Goal: Task Accomplishment & Management: Manage account settings

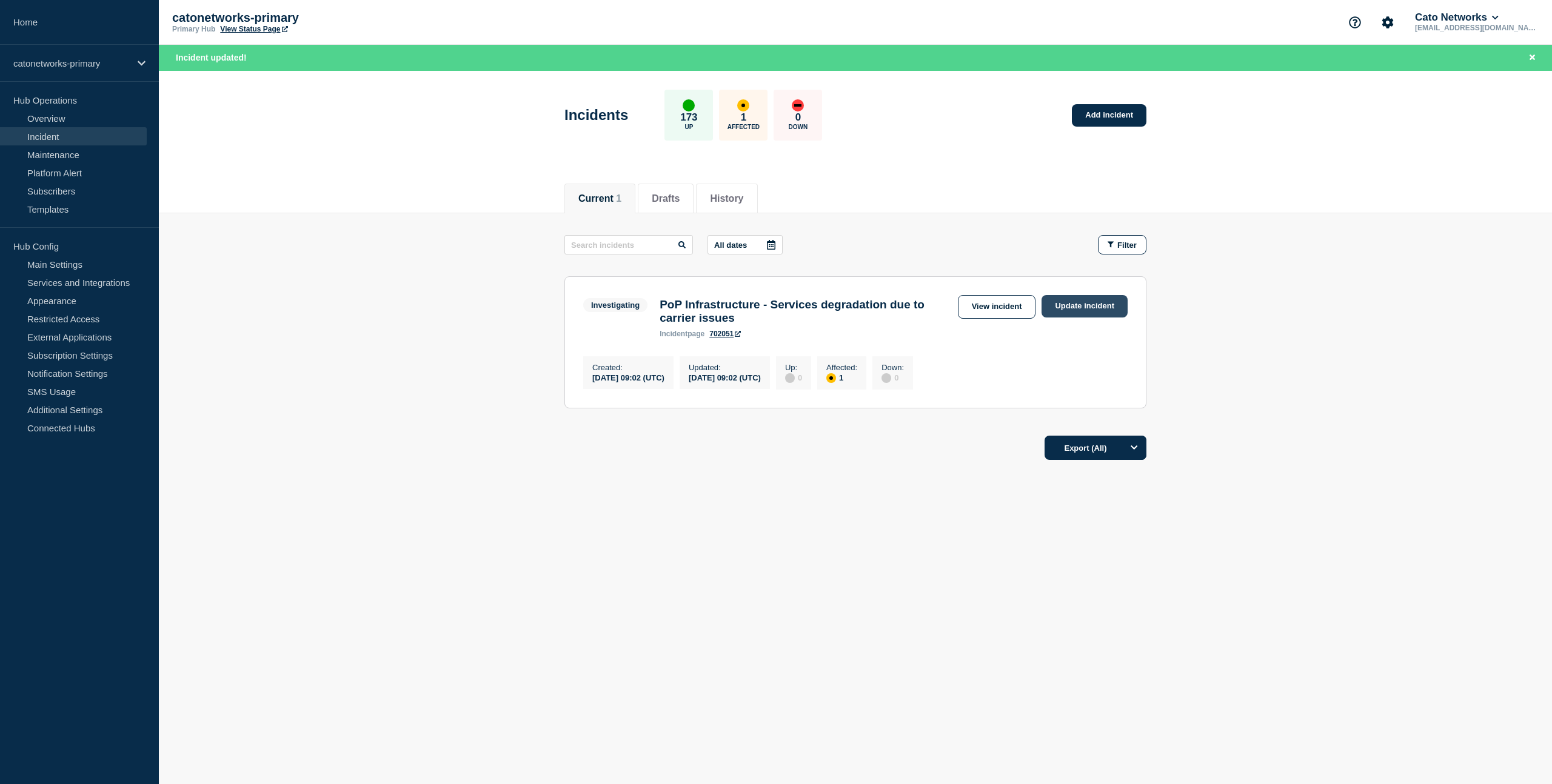
click at [1073, 308] on link "Update incident" at bounding box center [1084, 306] width 86 height 22
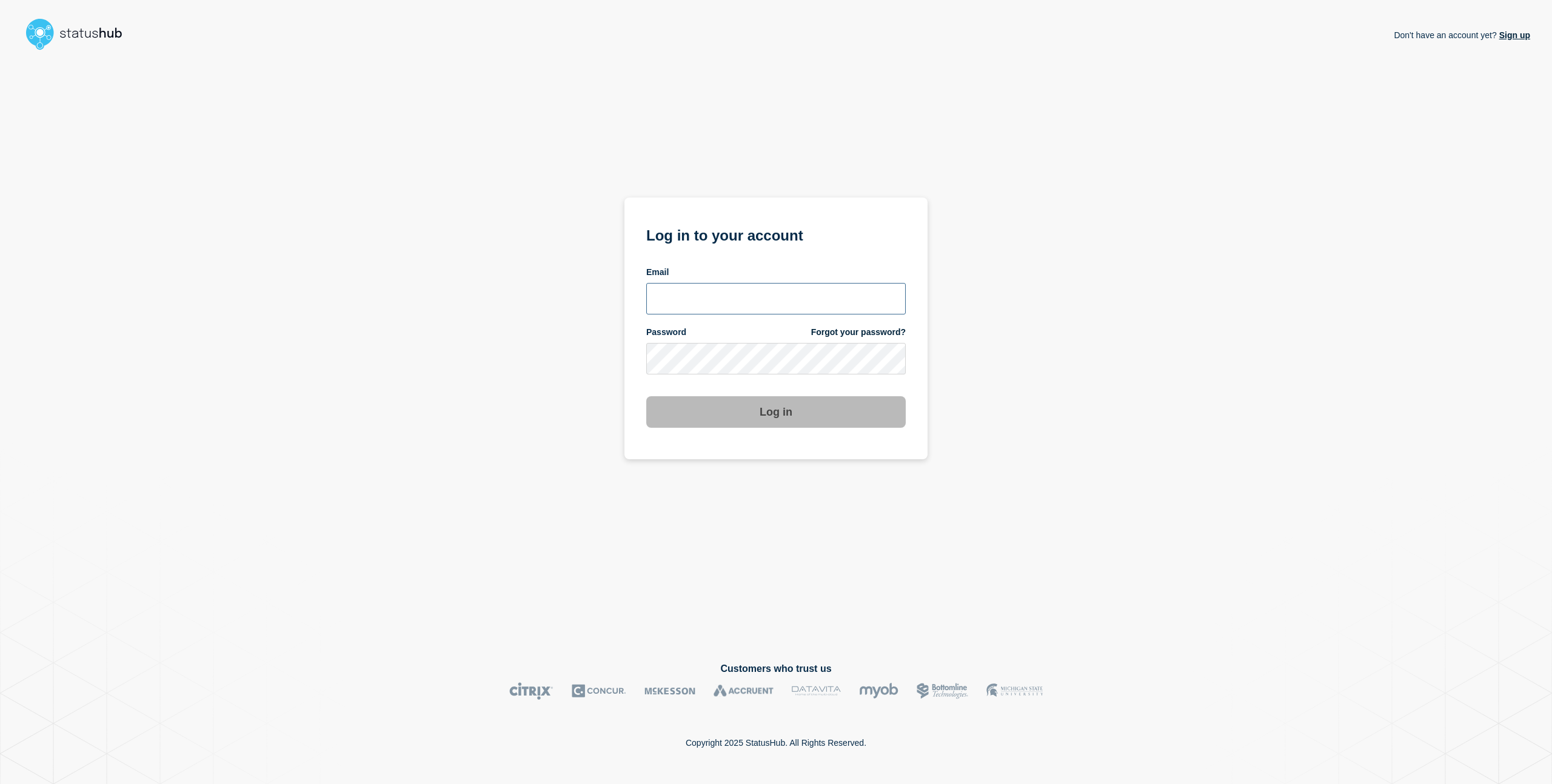
drag, startPoint x: 792, startPoint y: 281, endPoint x: 779, endPoint y: 278, distance: 13.3
click at [792, 283] on input "email input" at bounding box center [776, 299] width 259 height 32
click at [0, 783] on com-1password-button at bounding box center [0, 784] width 0 height 0
type input "charlo.avendanio@catonetworks.com"
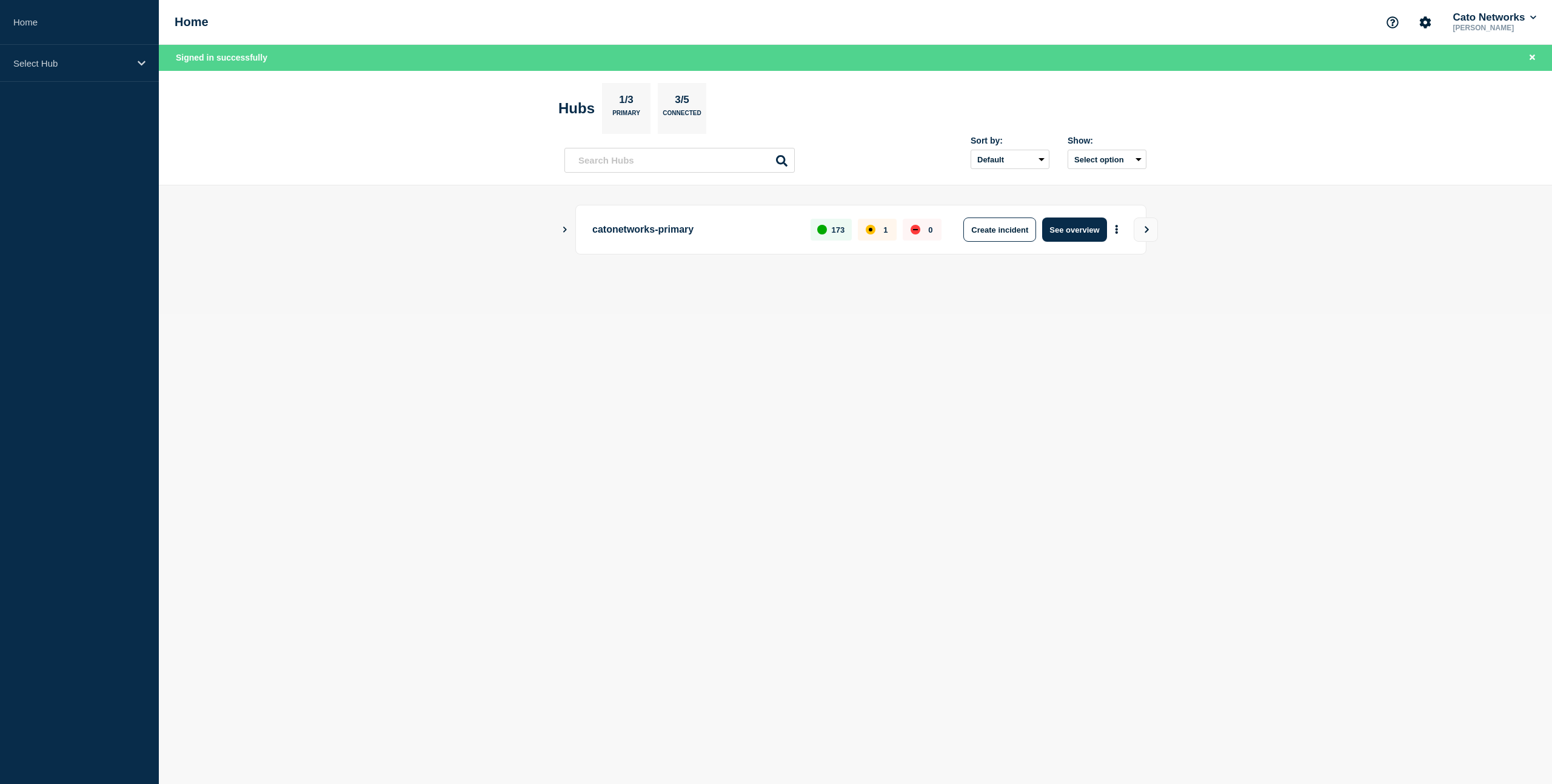
click at [561, 227] on icon "Show Connected Hubs" at bounding box center [564, 229] width 8 height 6
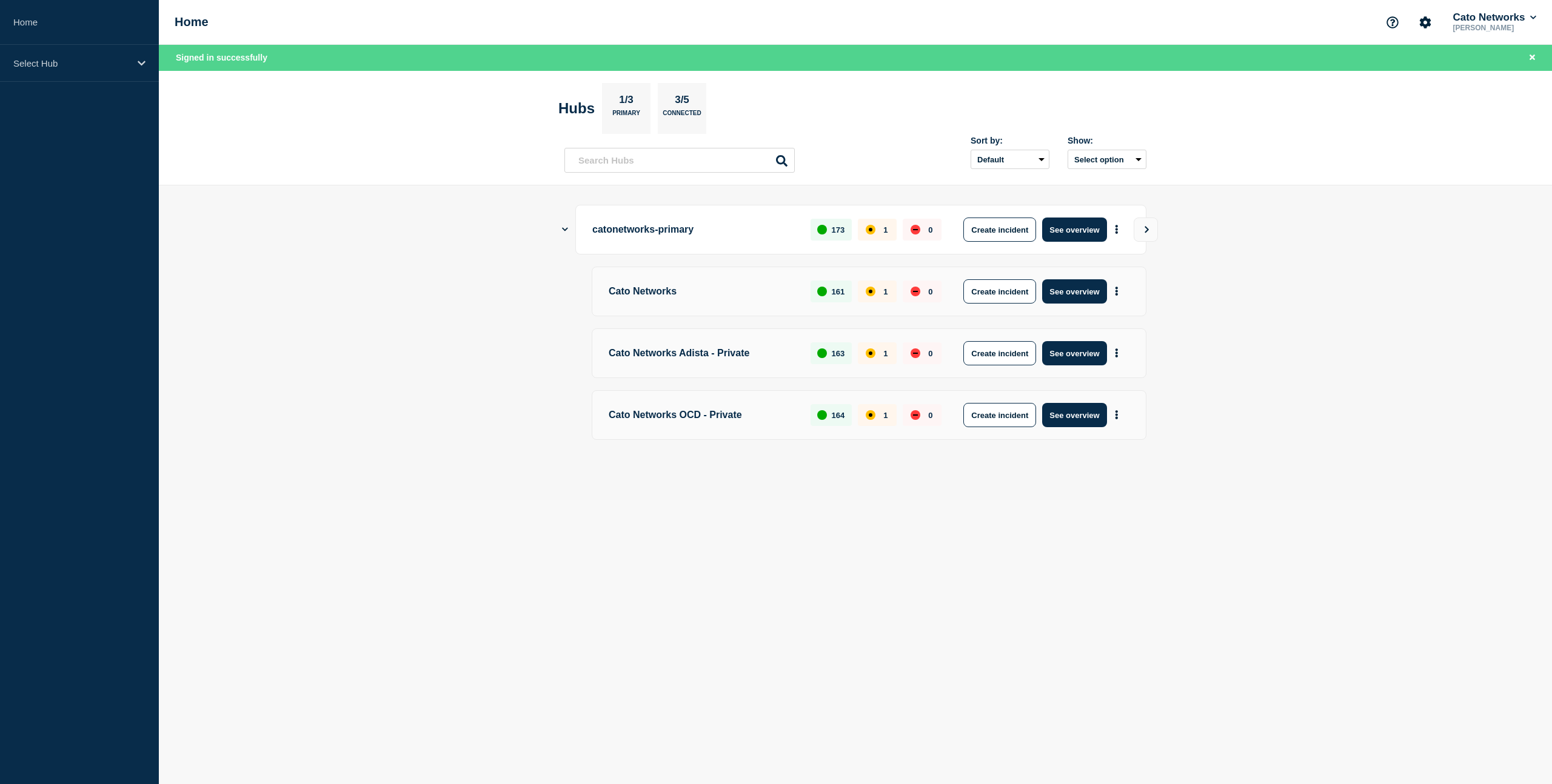
click at [716, 290] on p "Cato Networks" at bounding box center [703, 292] width 188 height 24
click at [625, 110] on p "Primary" at bounding box center [626, 116] width 28 height 13
click at [137, 61] on div "Select Hub" at bounding box center [79, 64] width 159 height 37
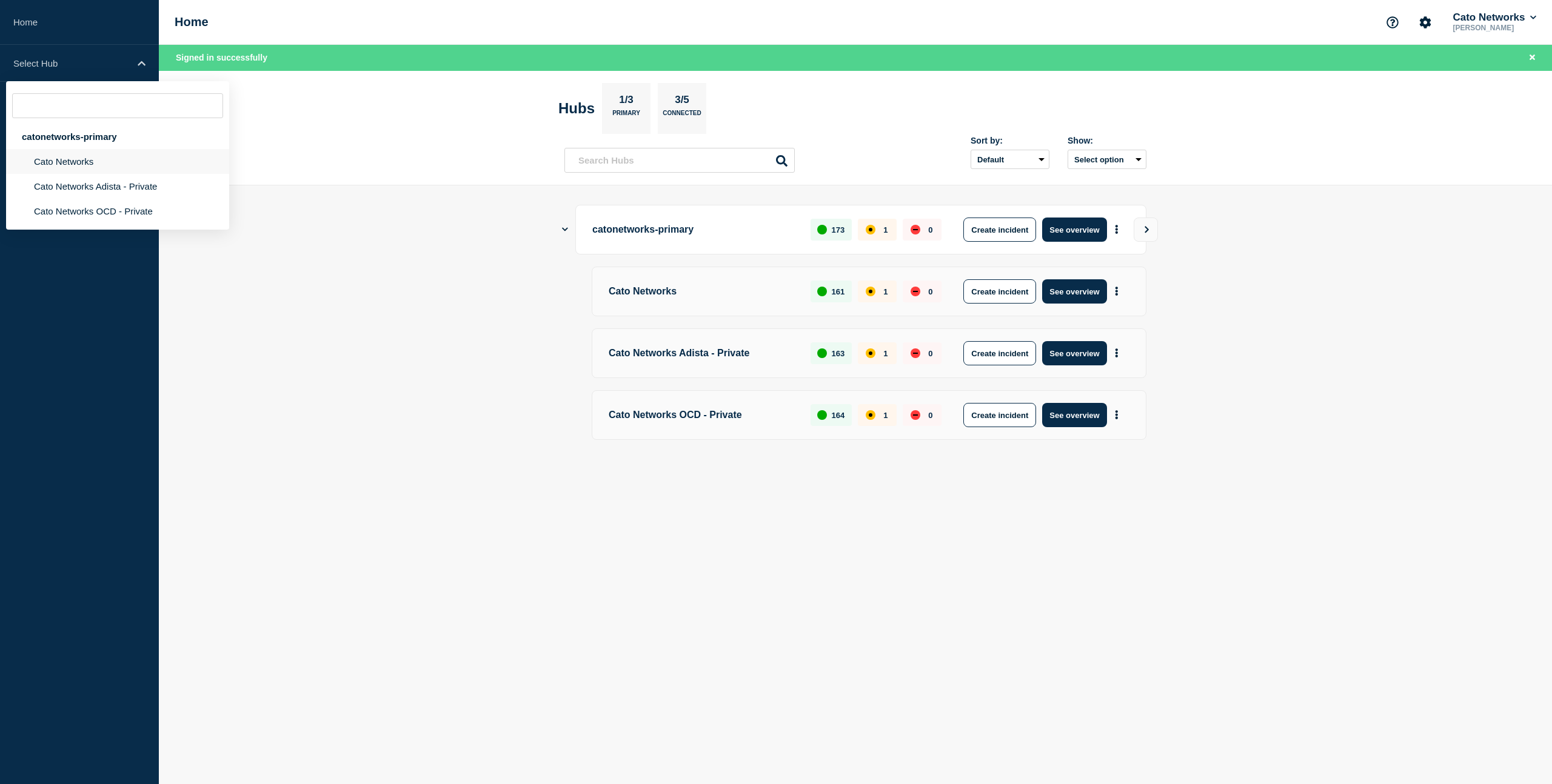
click at [86, 174] on li "Cato Networks" at bounding box center [118, 186] width 223 height 25
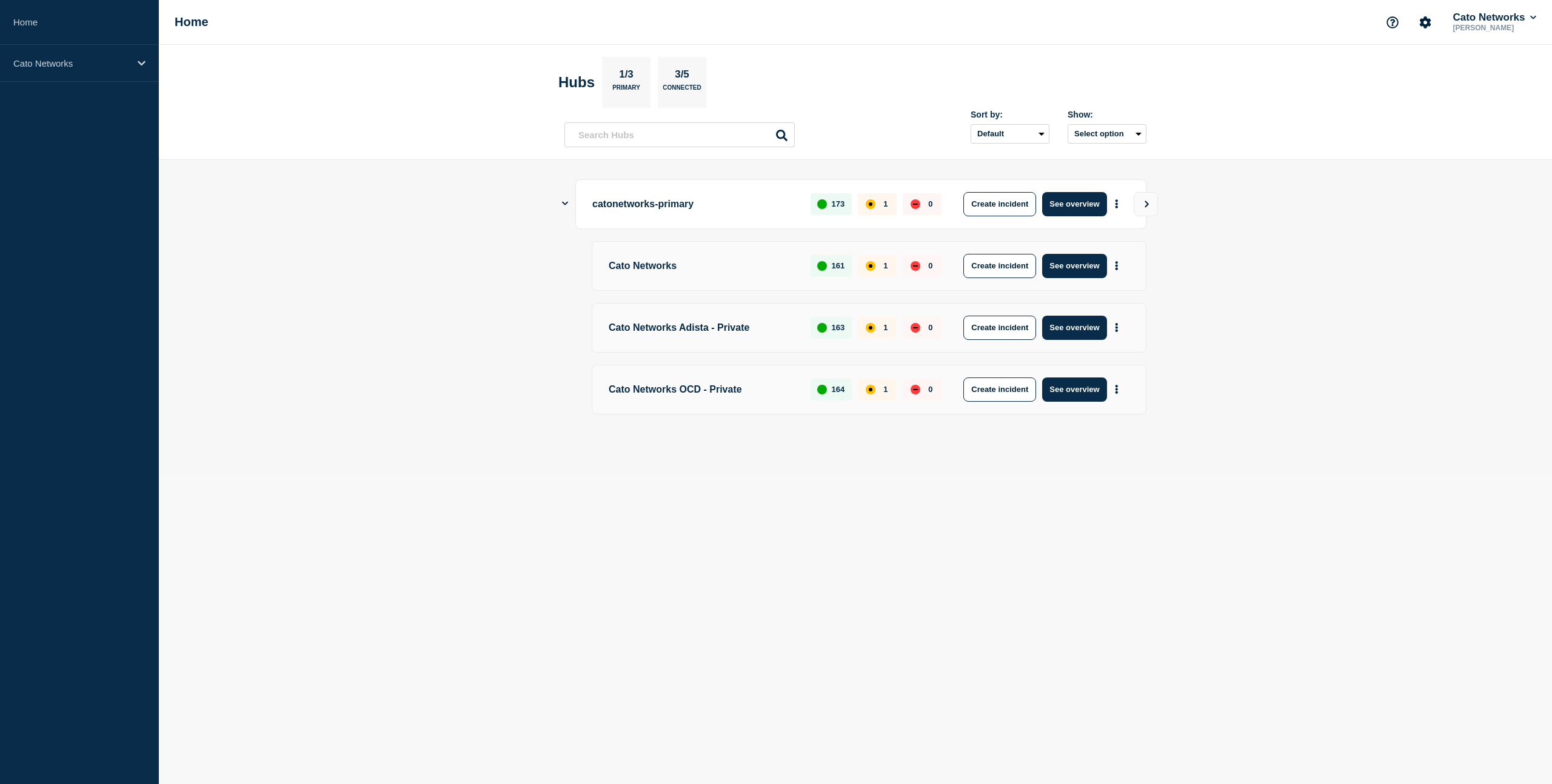
click at [671, 267] on p "Cato Networks" at bounding box center [703, 266] width 188 height 24
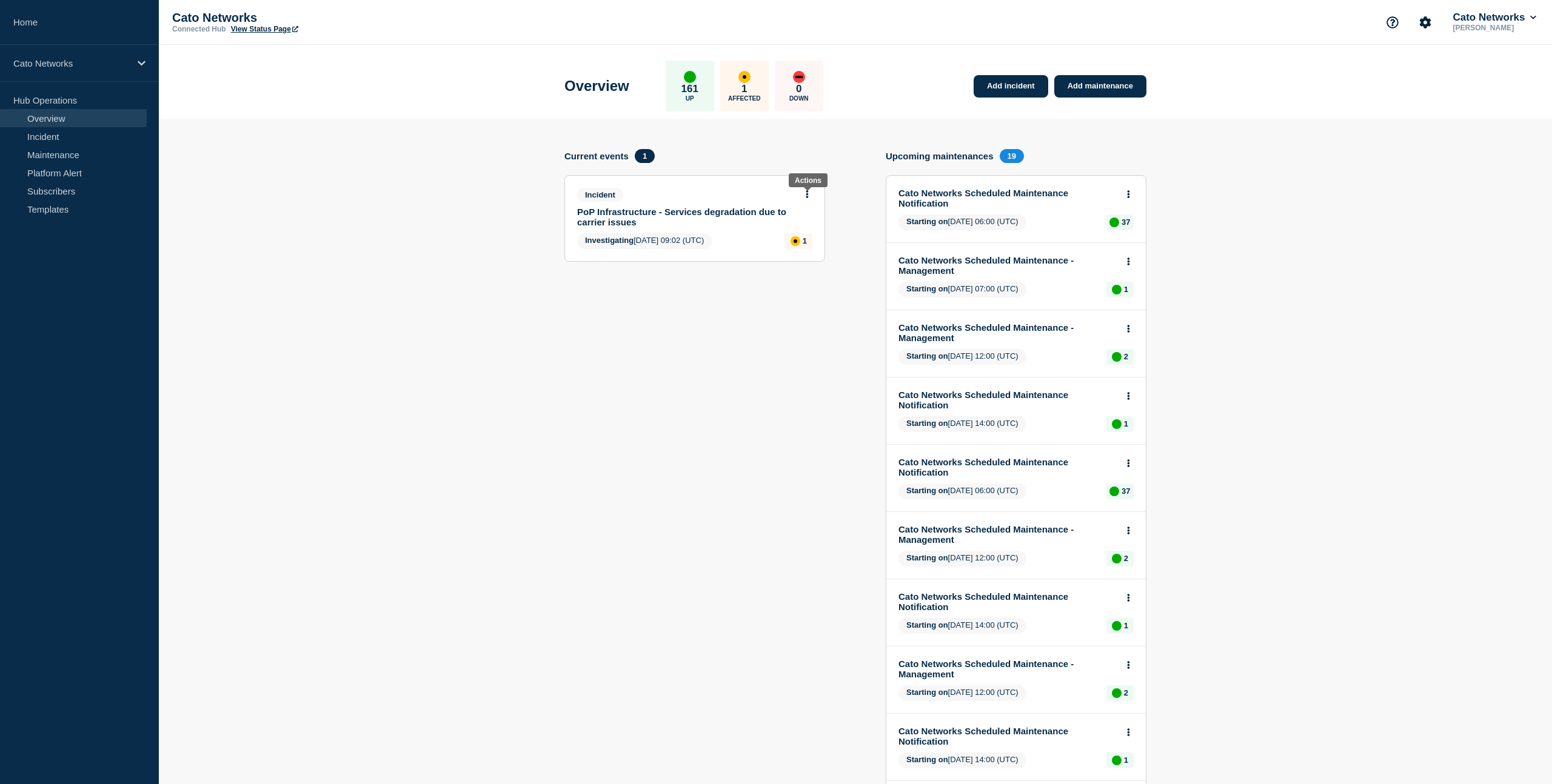
click at [807, 198] on icon at bounding box center [807, 194] width 3 height 8
click at [803, 247] on link "Update incident" at bounding box center [806, 243] width 59 height 10
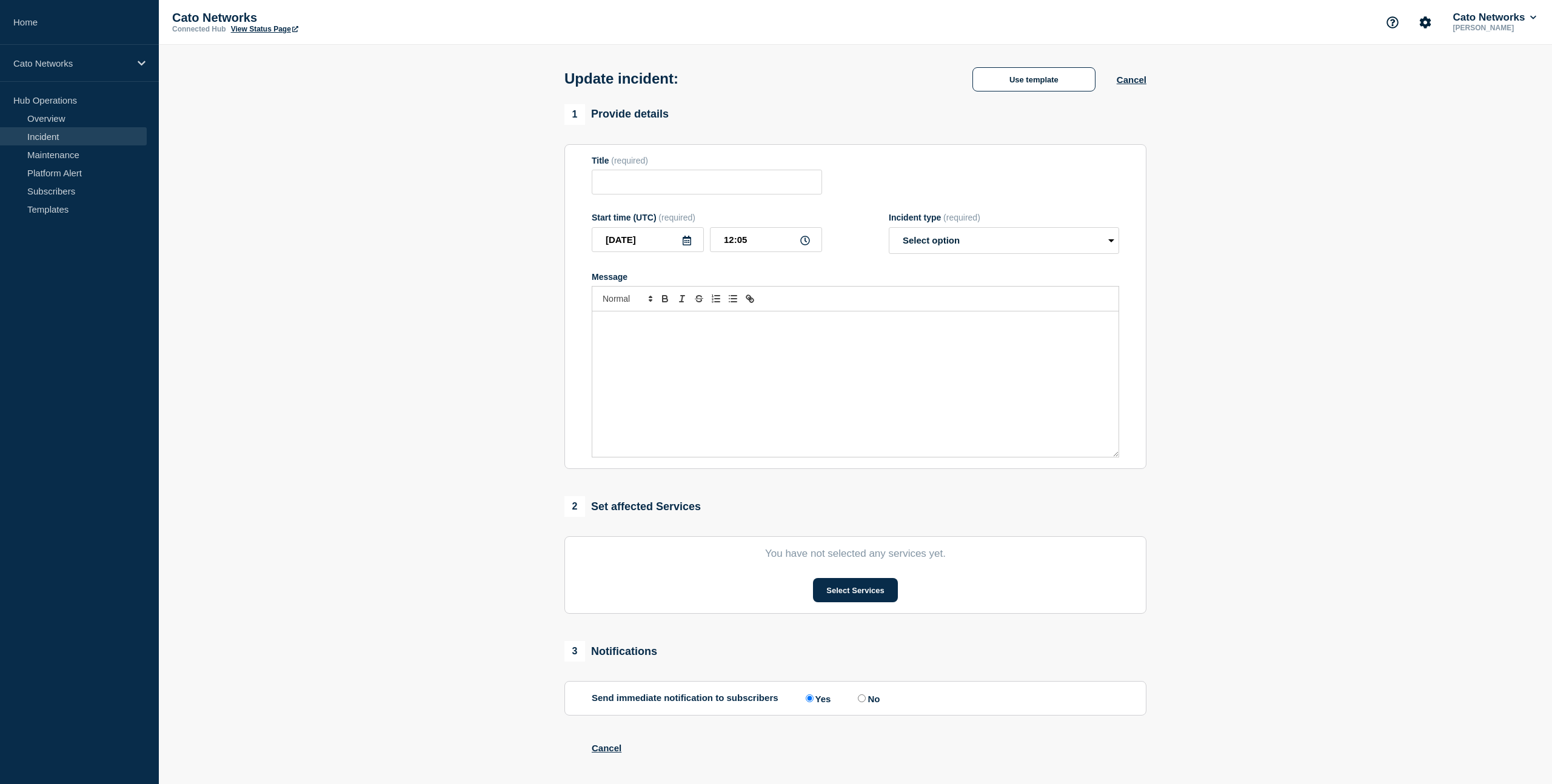
type input "PoP Infrastructure - Services degradation due to carrier issues"
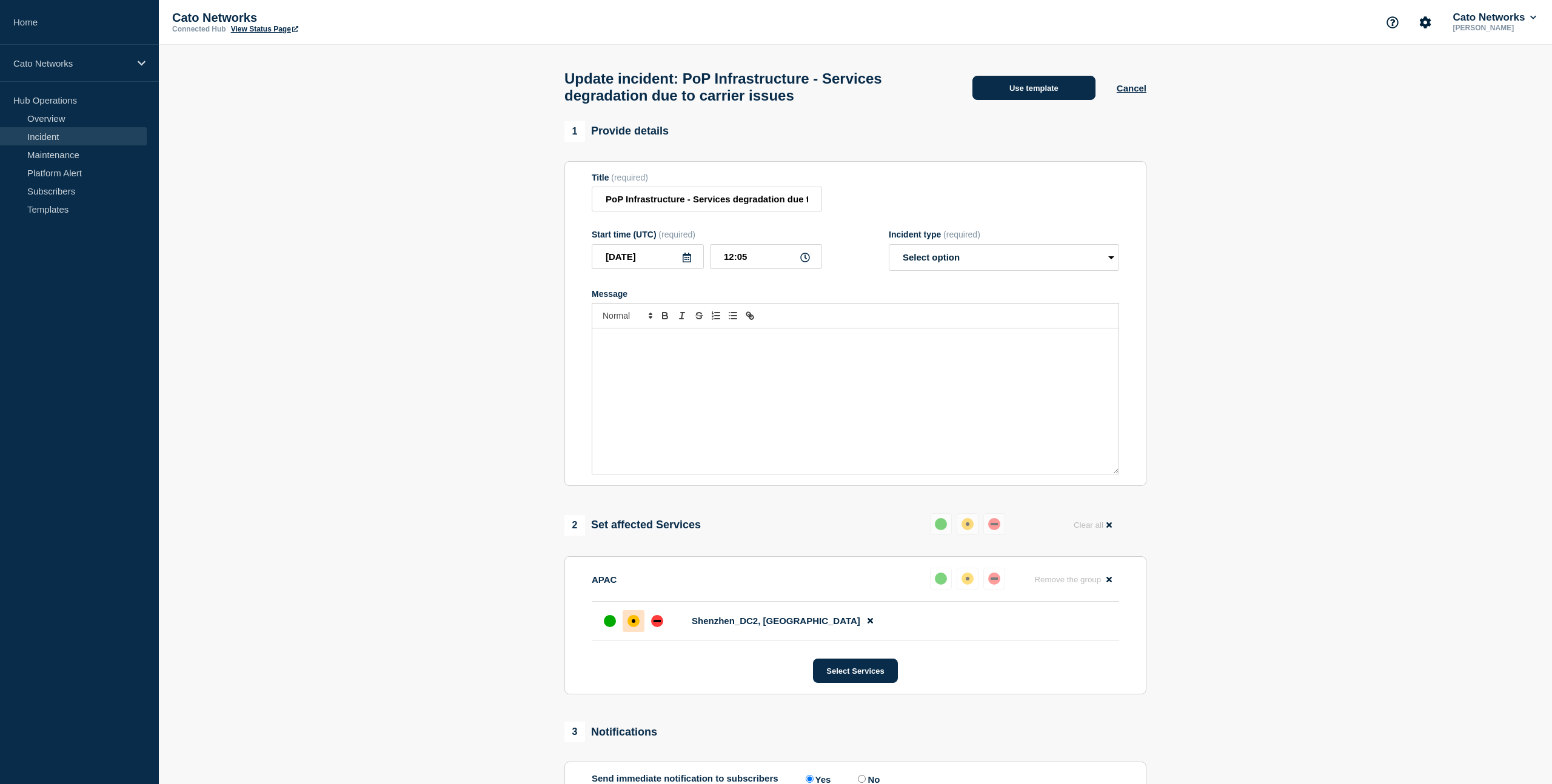
click at [1057, 94] on button "Use template" at bounding box center [1034, 88] width 123 height 24
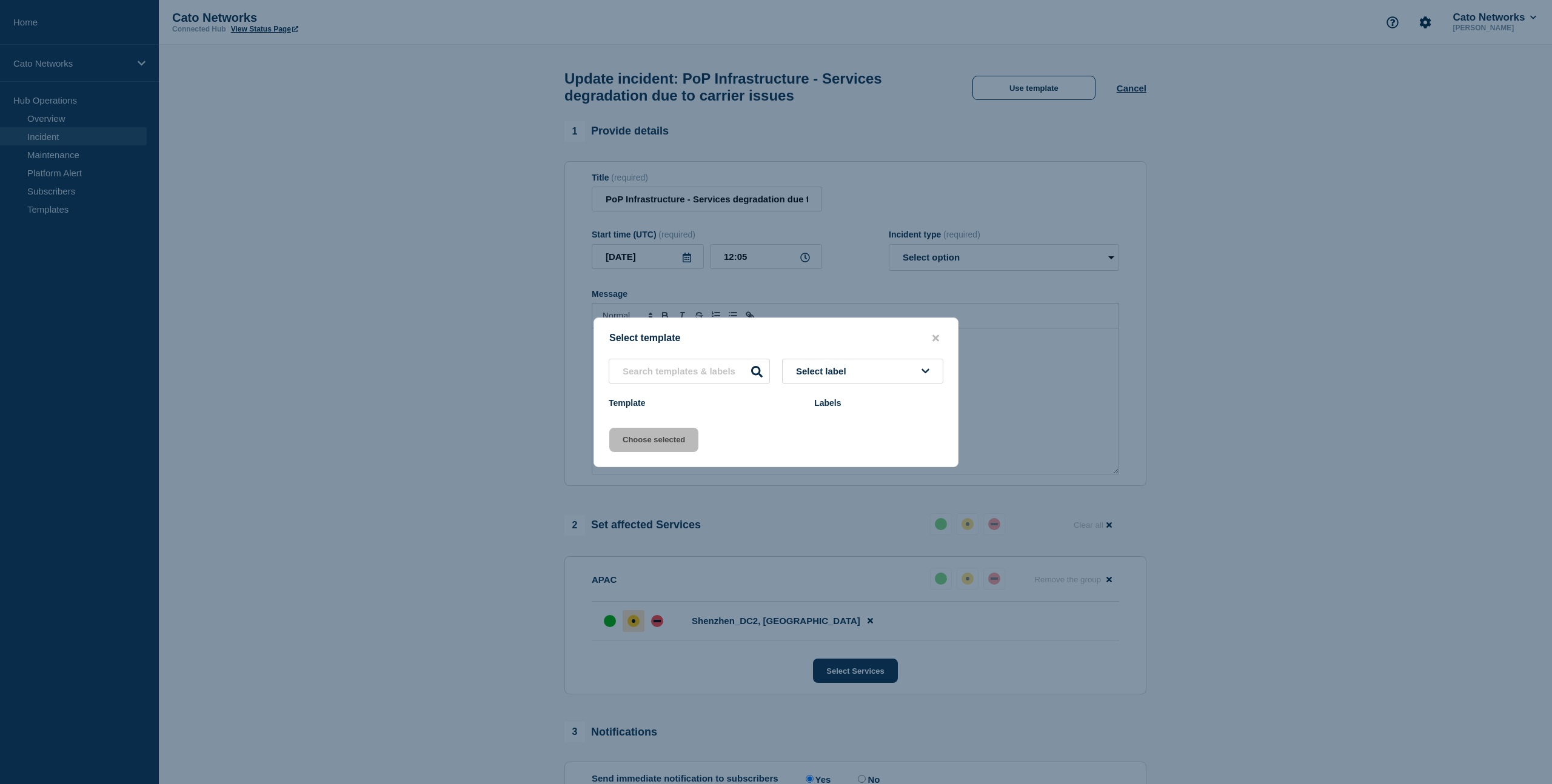
click at [837, 372] on span "Select label" at bounding box center [823, 371] width 55 height 10
click at [866, 405] on input "text" at bounding box center [862, 406] width 149 height 25
click at [931, 334] on button "close button" at bounding box center [936, 339] width 14 height 11
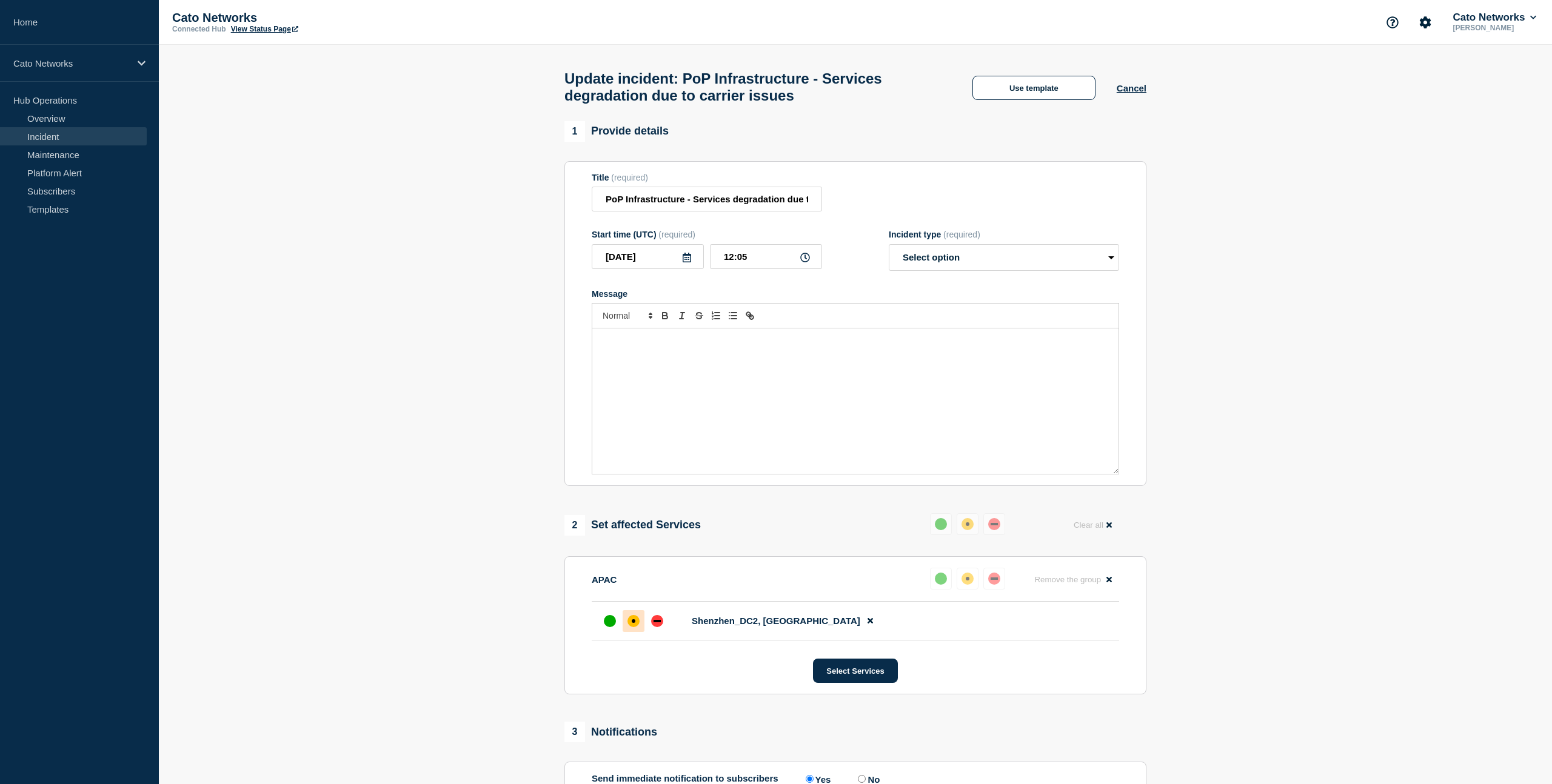
click at [1280, 285] on section "1 Provide details Title (required) PoP Infrastructure - Services degradation du…" at bounding box center [855, 549] width 1393 height 856
click at [1033, 86] on button "Use template" at bounding box center [1034, 88] width 123 height 24
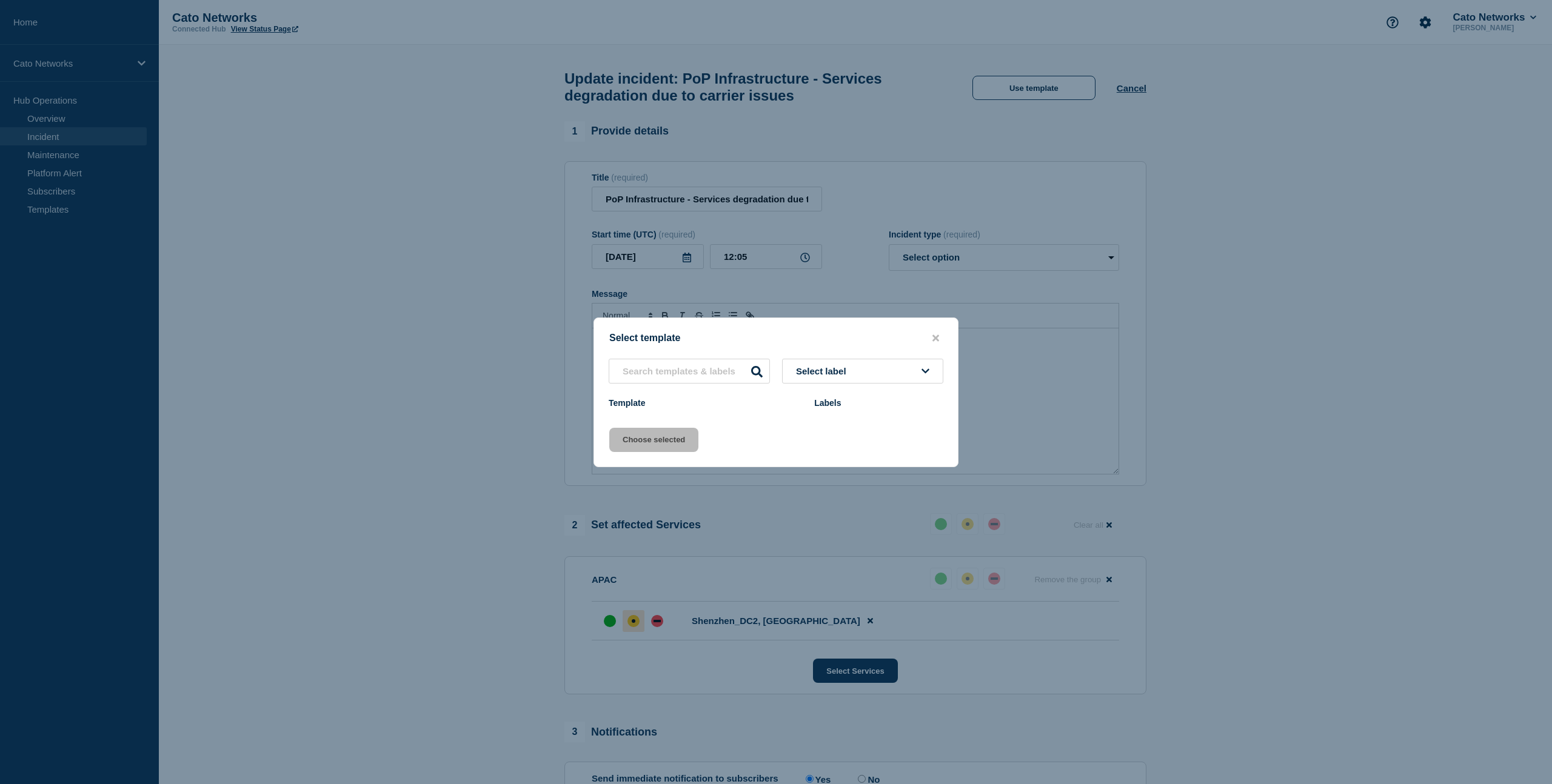
click at [845, 370] on span "Select label" at bounding box center [823, 371] width 55 height 10
type input "netops"
click at [716, 373] on input "text" at bounding box center [690, 371] width 161 height 25
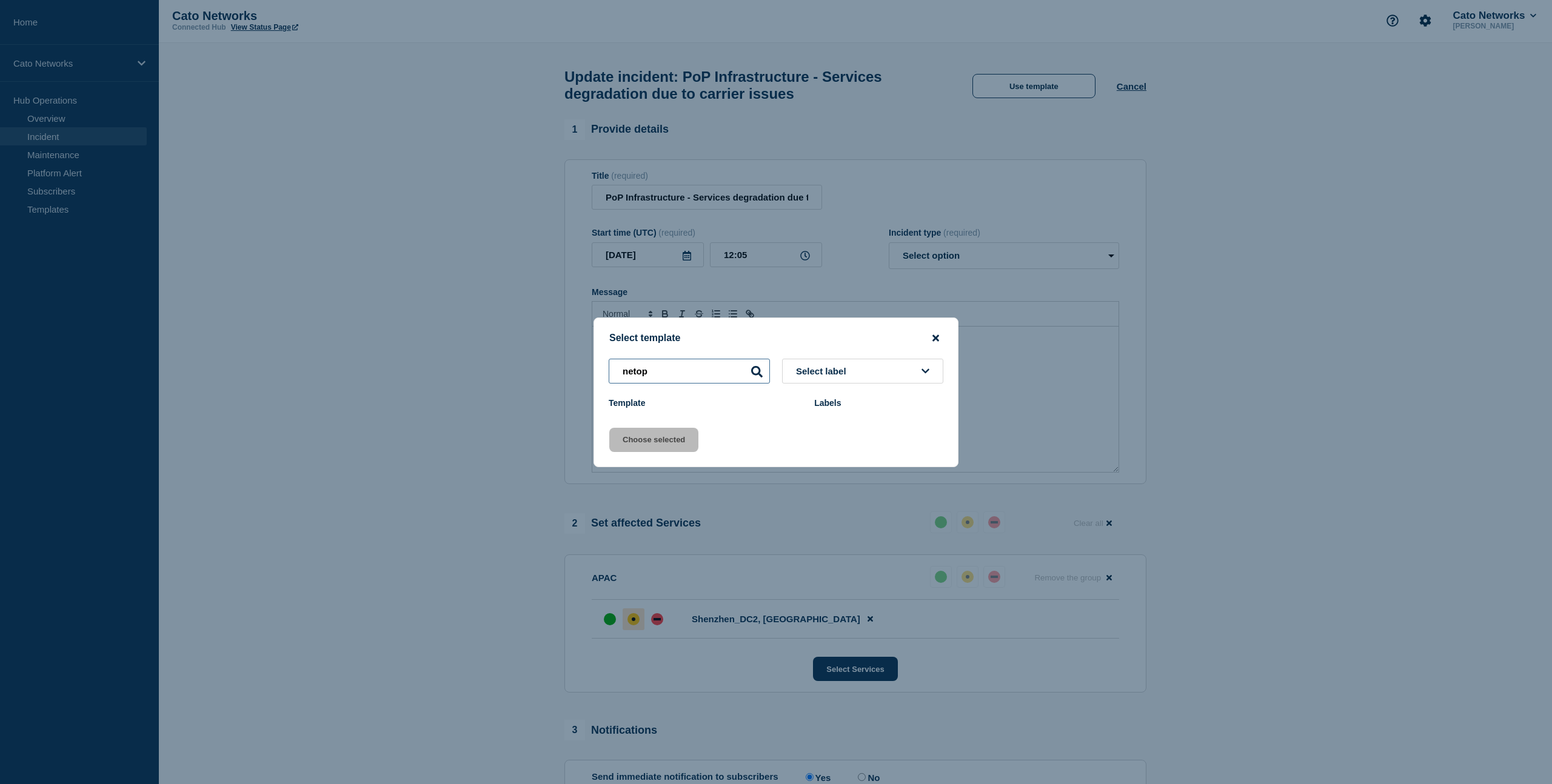
type input "netop"
click at [936, 334] on icon "close button" at bounding box center [936, 338] width 6 height 10
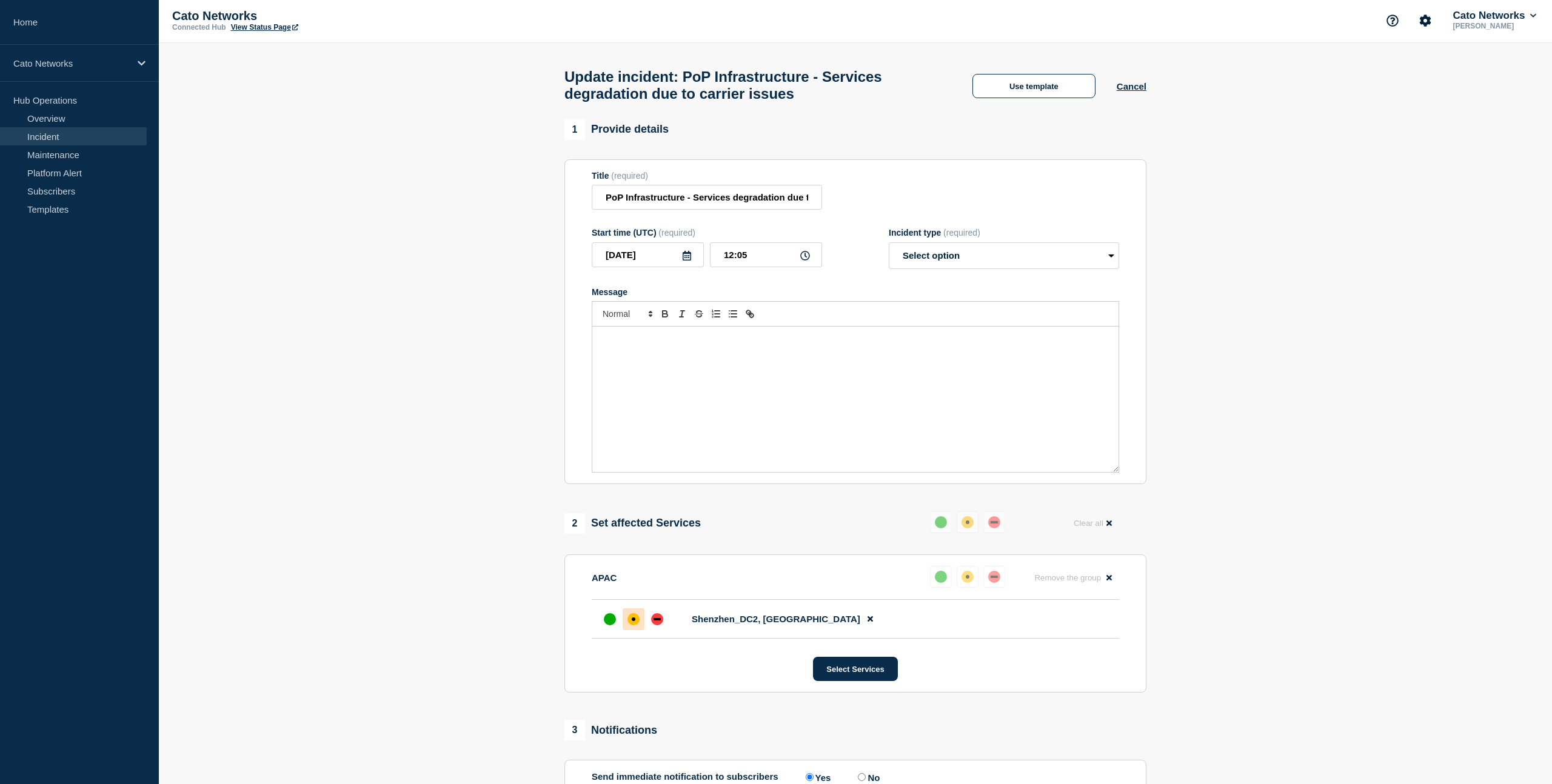
click at [896, 415] on div "Message" at bounding box center [855, 399] width 526 height 145
click at [1051, 260] on select "Select option Investigating Identified Monitoring Resolved" at bounding box center [1004, 256] width 230 height 27
select select "identified"
click at [888, 253] on select "Select option Investigating Identified Monitoring Resolved" at bounding box center [1004, 256] width 230 height 27
click at [1017, 88] on button "Use template" at bounding box center [1034, 86] width 123 height 24
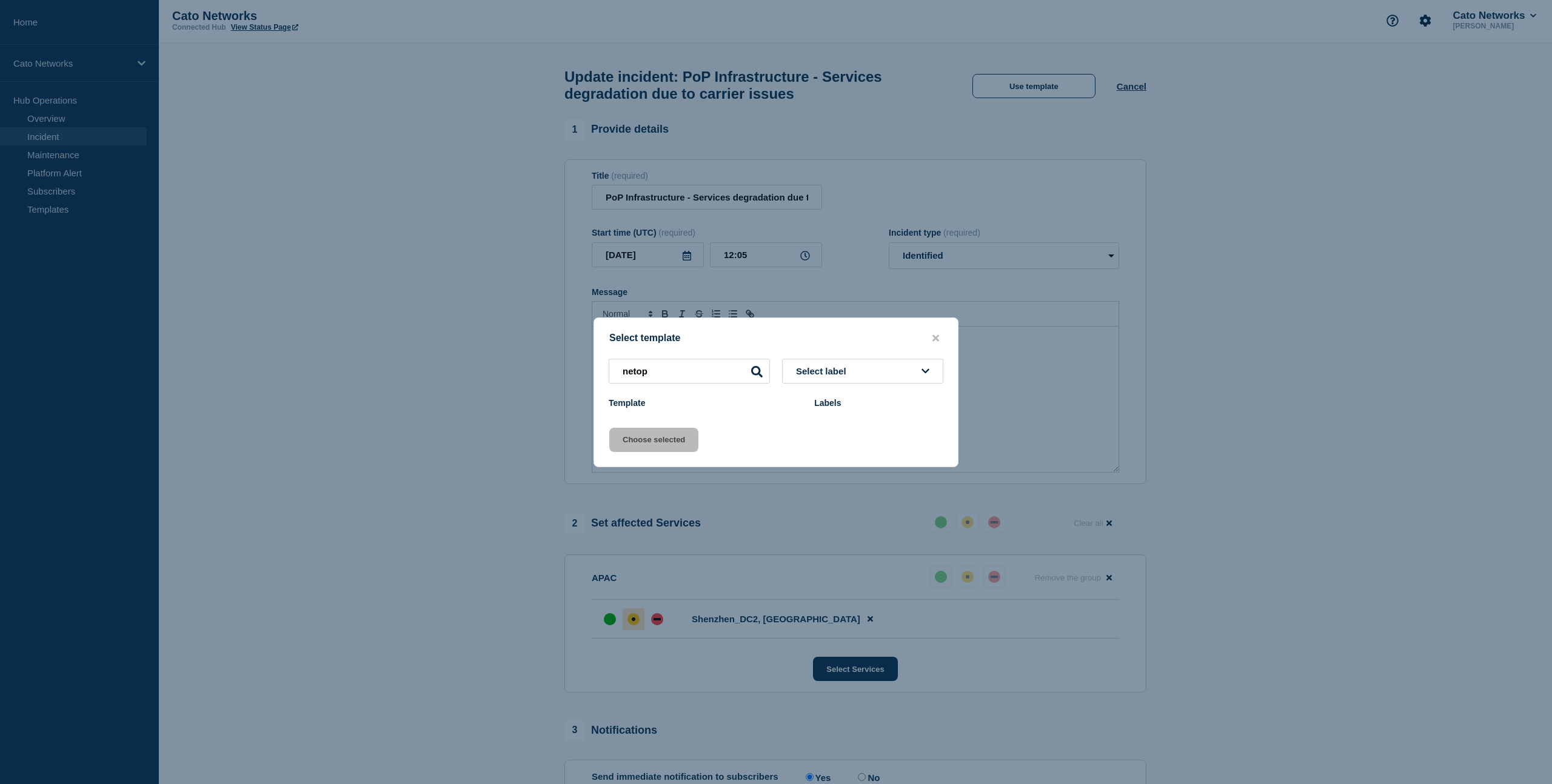
click at [929, 370] on button "Select label" at bounding box center [862, 371] width 161 height 25
drag, startPoint x: 732, startPoint y: 427, endPoint x: 792, endPoint y: 428, distance: 60.0
click at [733, 427] on div "Select template netop Select label Template Labels Choose selected" at bounding box center [776, 393] width 365 height 150
click at [634, 408] on div "Template" at bounding box center [705, 403] width 193 height 10
click at [695, 364] on input "netop" at bounding box center [690, 371] width 161 height 25
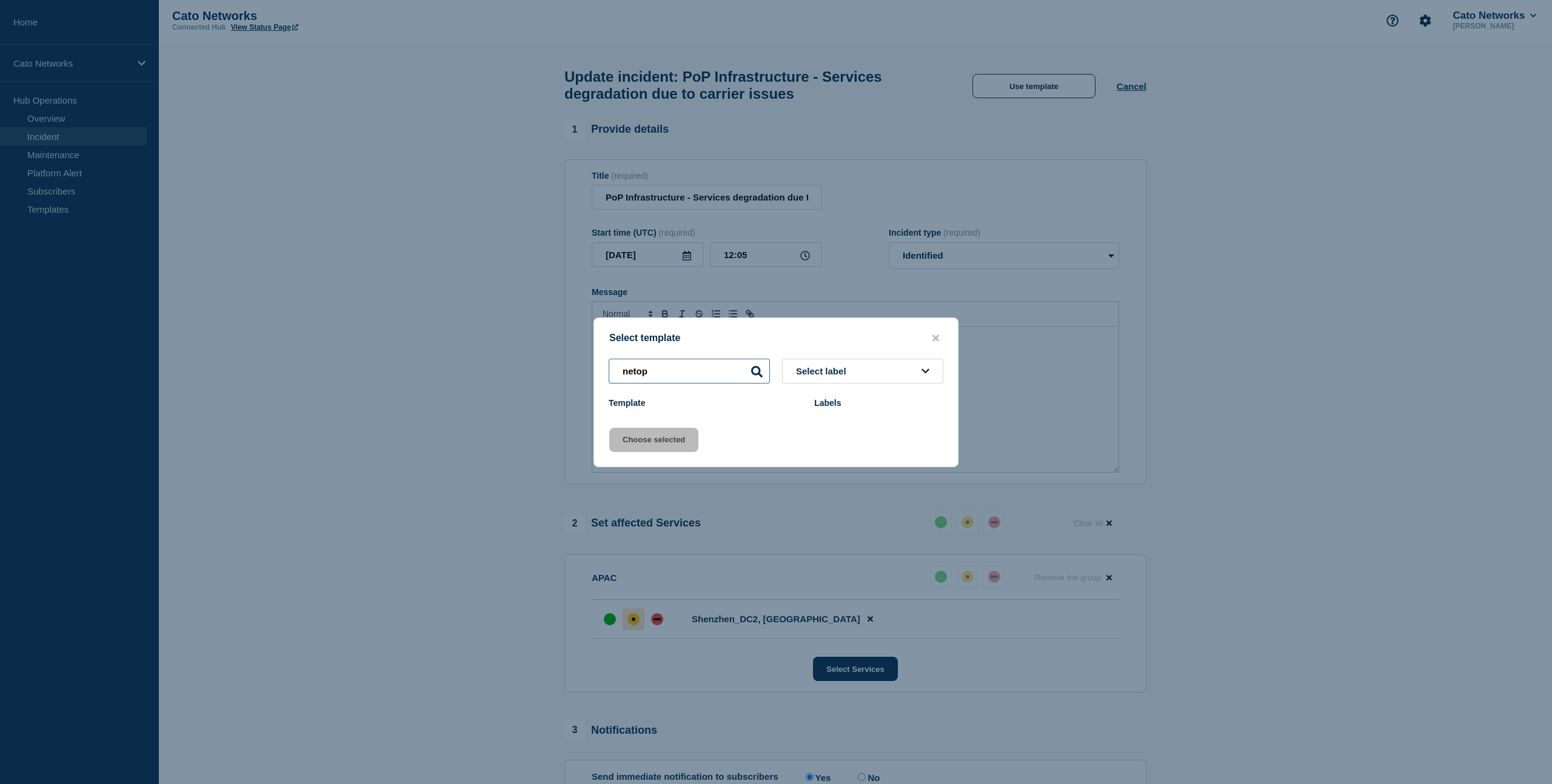
click at [682, 370] on input "netop" at bounding box center [690, 371] width 161 height 25
type input "netops"
click at [754, 369] on icon at bounding box center [757, 372] width 11 height 11
click at [759, 374] on icon at bounding box center [757, 372] width 11 height 11
click at [933, 335] on icon "close button" at bounding box center [936, 338] width 6 height 6
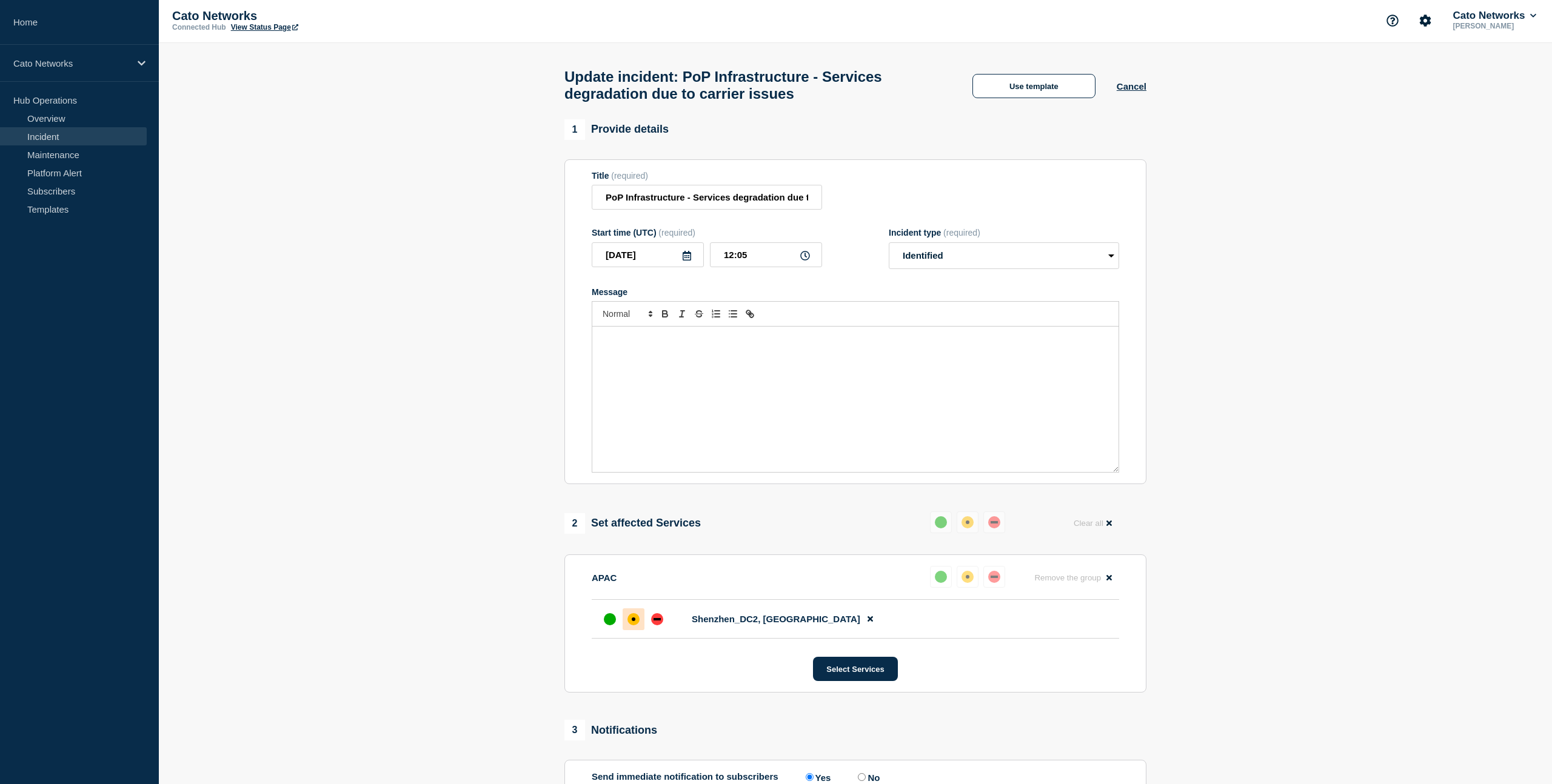
click at [339, 150] on section "1 Provide details Title (required) PoP Infrastructure - Services degradation du…" at bounding box center [855, 547] width 1393 height 856
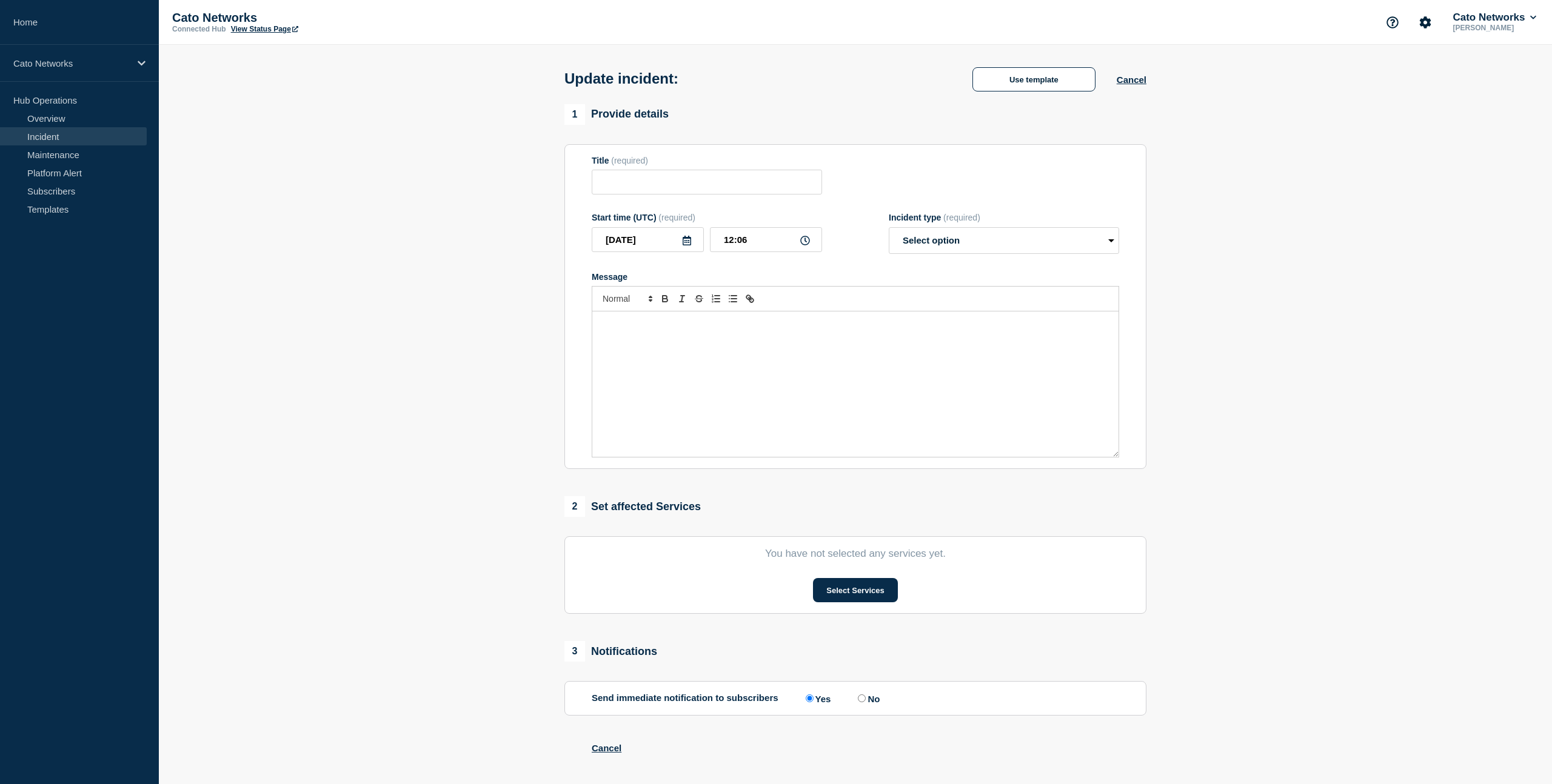
type input "PoP Infrastructure - Services degradation due to carrier issues"
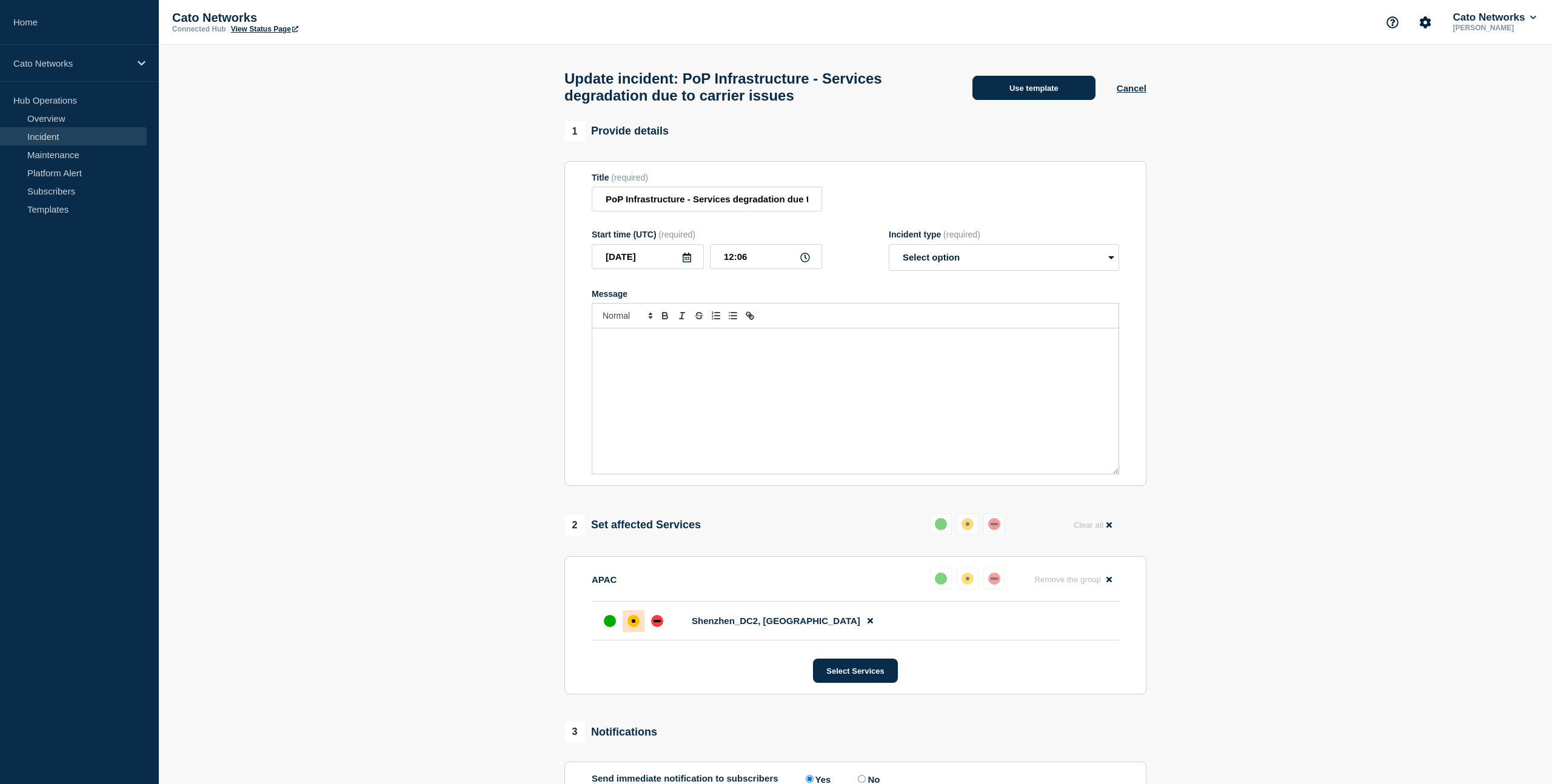
click at [1043, 87] on button "Use template" at bounding box center [1034, 88] width 123 height 24
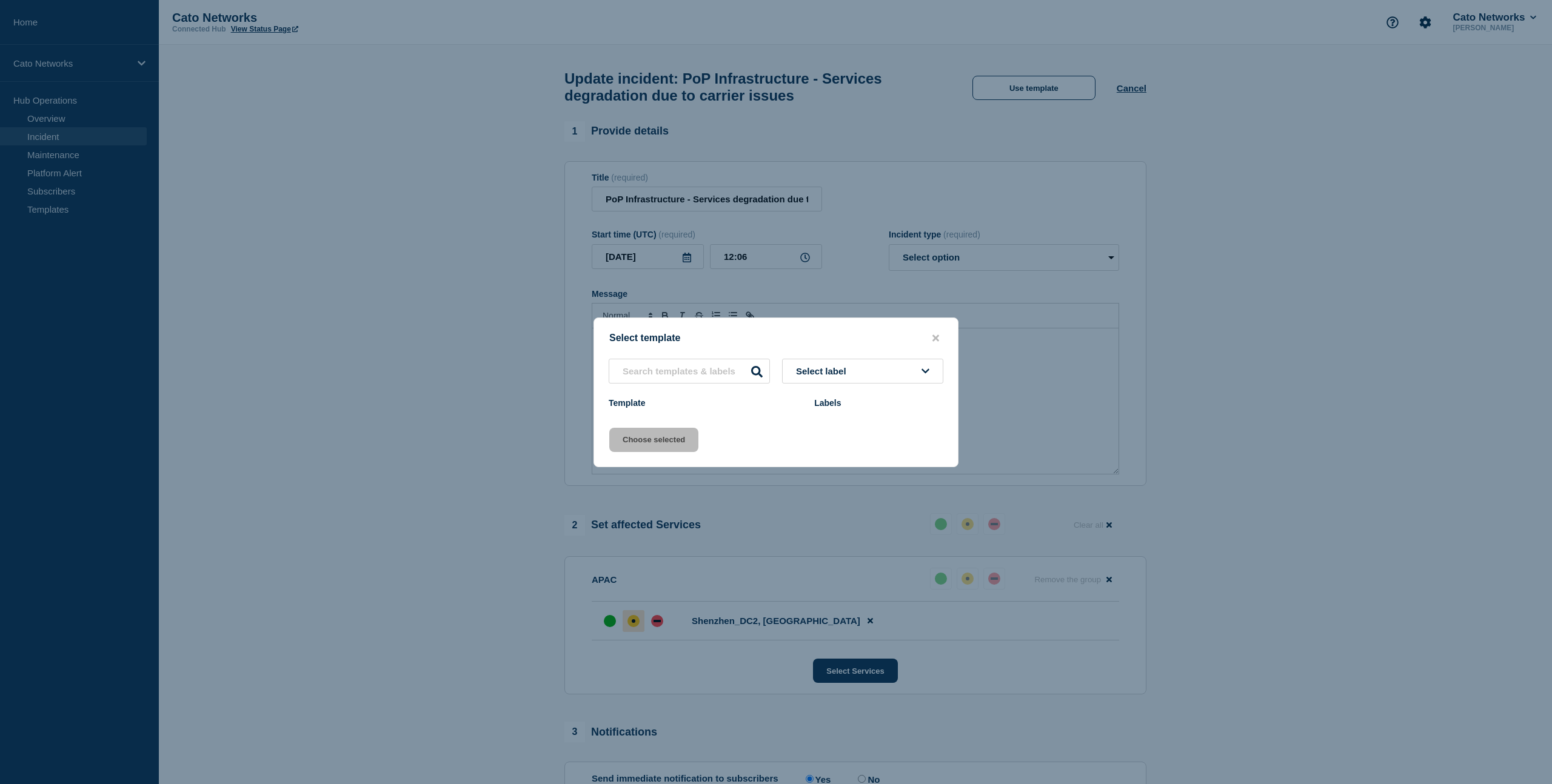
click at [922, 372] on icon at bounding box center [925, 371] width 8 height 9
click at [873, 407] on input "text" at bounding box center [862, 406] width 149 height 25
type input "netops"
click at [937, 335] on icon "close button" at bounding box center [936, 338] width 6 height 6
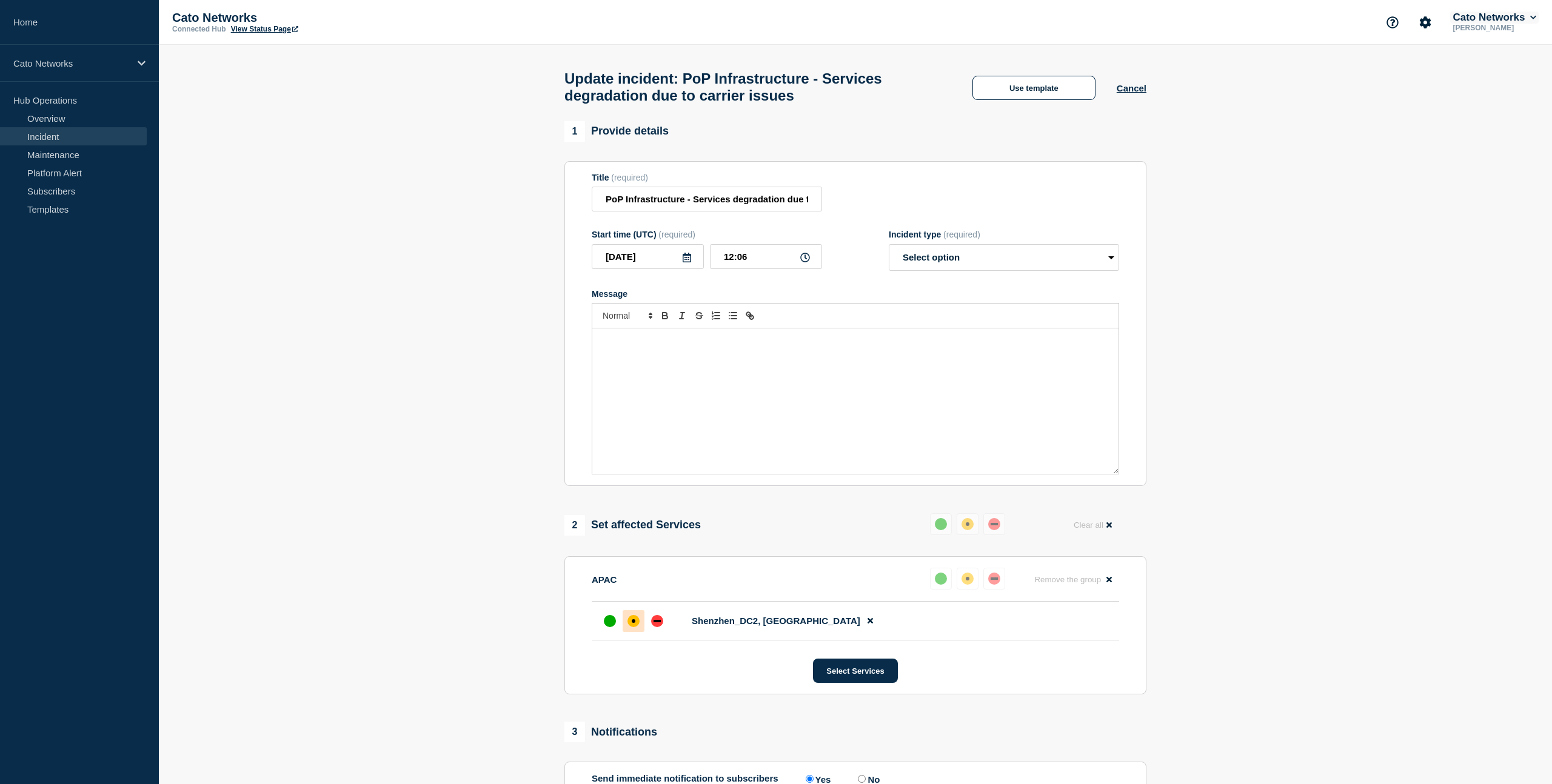
click at [1494, 17] on button "Cato Networks" at bounding box center [1494, 17] width 88 height 12
click at [1488, 168] on button "Log out" at bounding box center [1478, 163] width 31 height 10
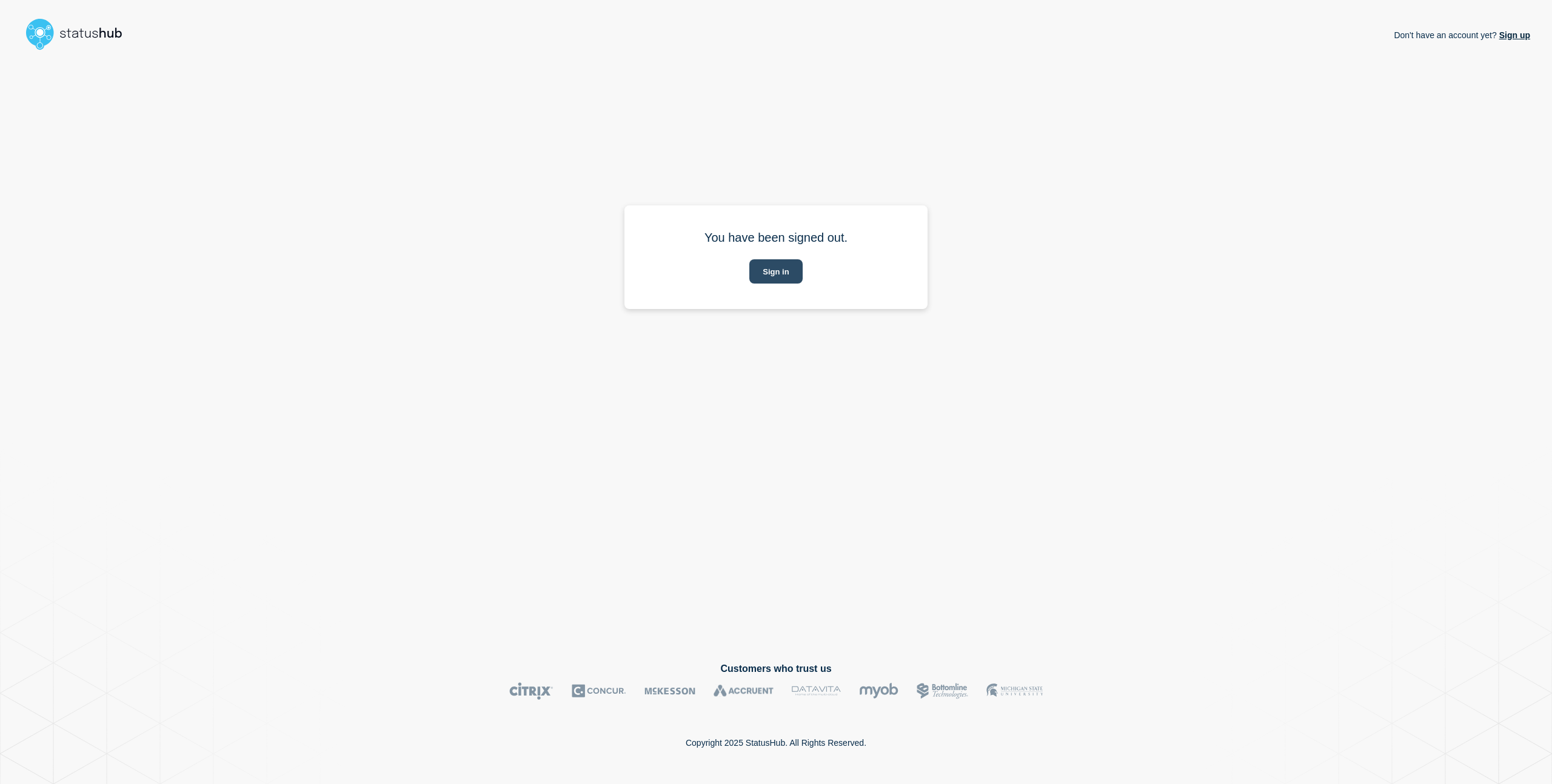
click at [794, 265] on button "Sign in" at bounding box center [775, 271] width 53 height 24
click at [784, 280] on button "Sign in" at bounding box center [775, 271] width 53 height 24
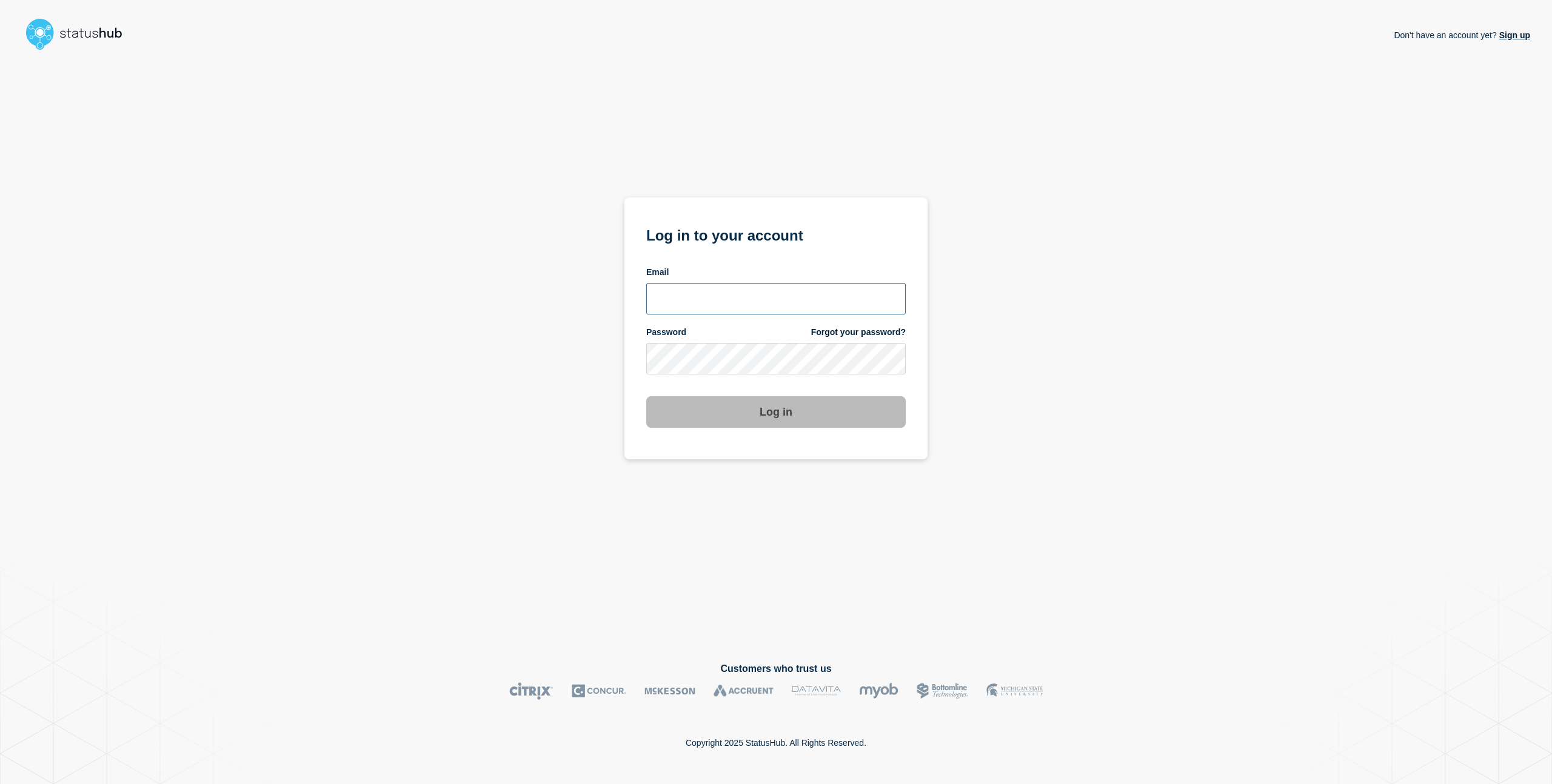
click at [726, 289] on input "email input" at bounding box center [776, 299] width 259 height 32
type input "[EMAIL_ADDRESS][DOMAIN_NAME]"
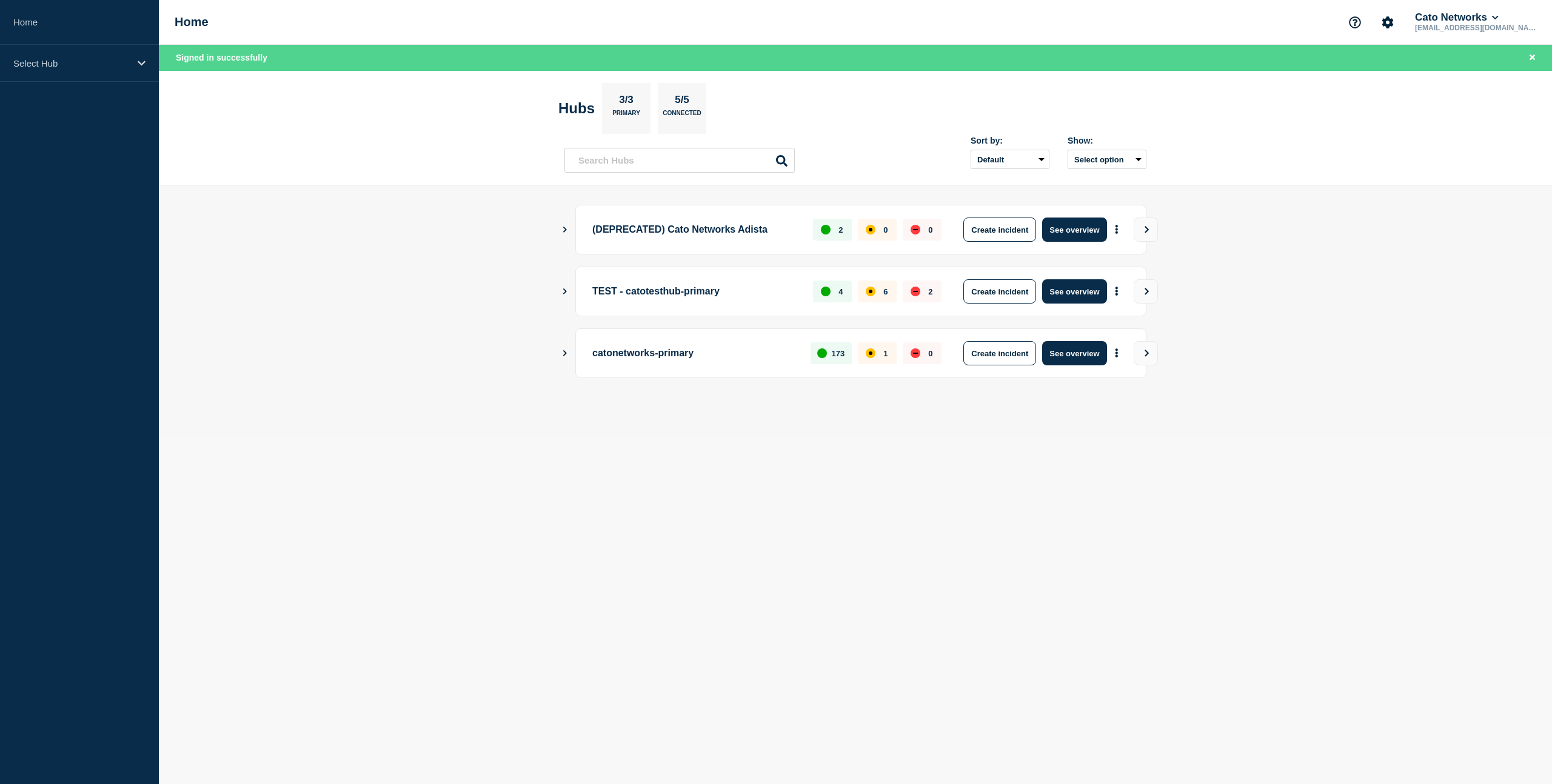
click at [568, 356] on button "Show Connected Hubs" at bounding box center [565, 353] width 6 height 9
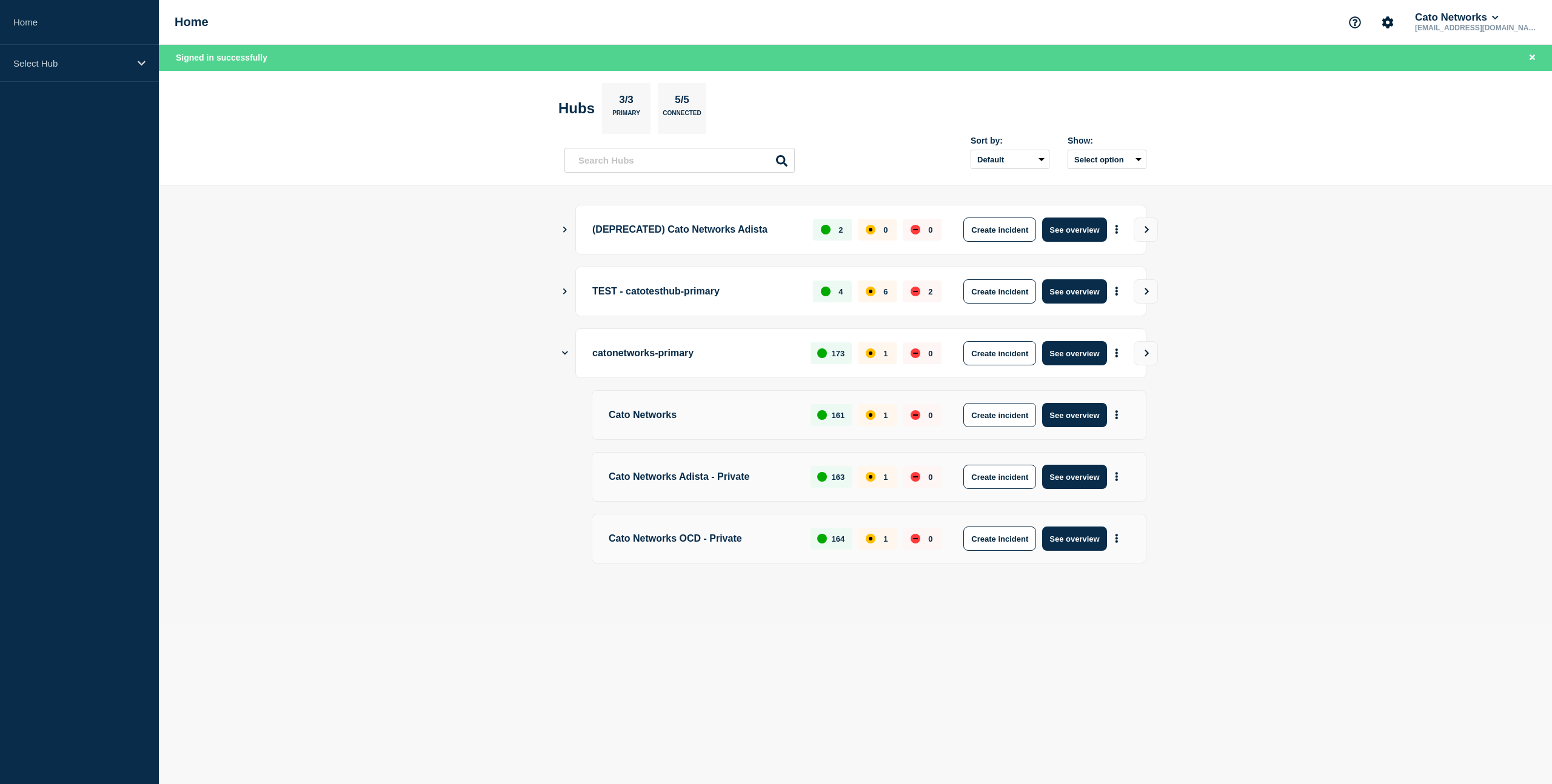
click at [728, 416] on p "Cato Networks" at bounding box center [703, 415] width 188 height 24
click at [1116, 414] on icon "More actions" at bounding box center [1117, 416] width 3 height 9
click at [1240, 415] on main "(DEPRECATED) Cato Networks Adista 2 0 0 Create incident See overview TEST - cat…" at bounding box center [855, 405] width 1393 height 438
click at [1066, 419] on button "See overview" at bounding box center [1074, 415] width 64 height 24
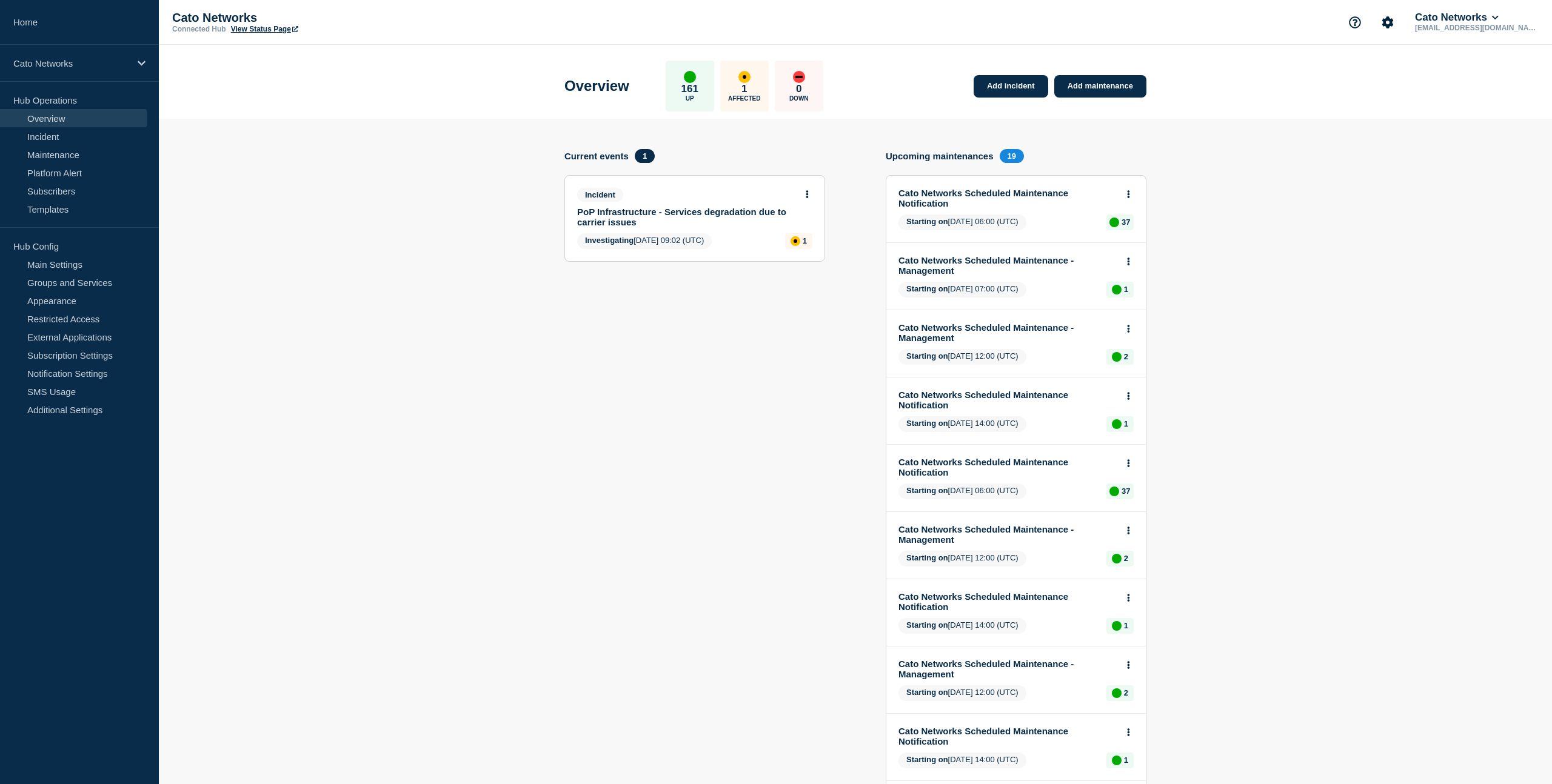
click at [676, 218] on link "PoP Infrastructure - Services degradation due to carrier issues" at bounding box center [686, 217] width 219 height 20
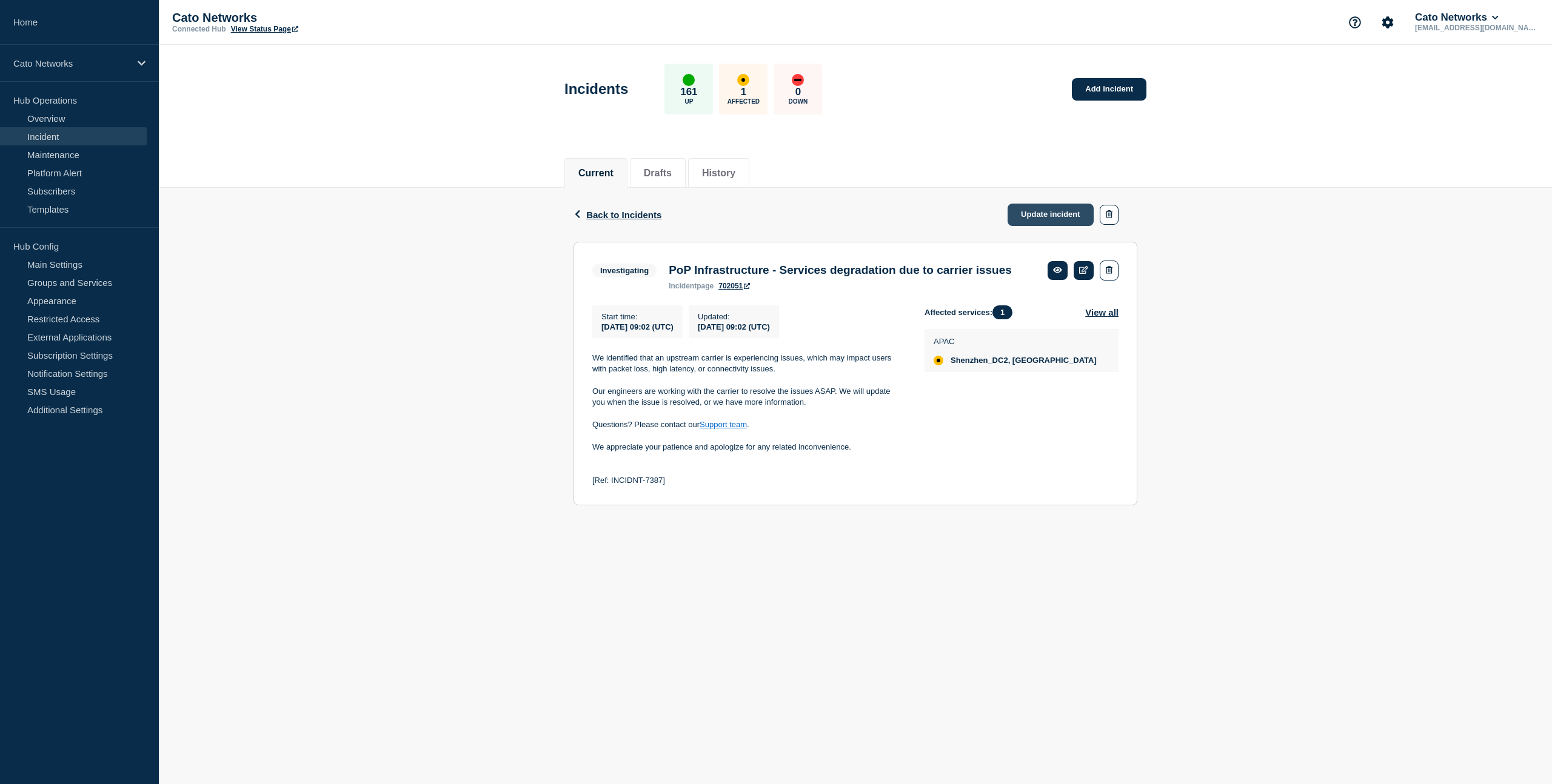
click at [1038, 218] on link "Update incident" at bounding box center [1050, 214] width 86 height 22
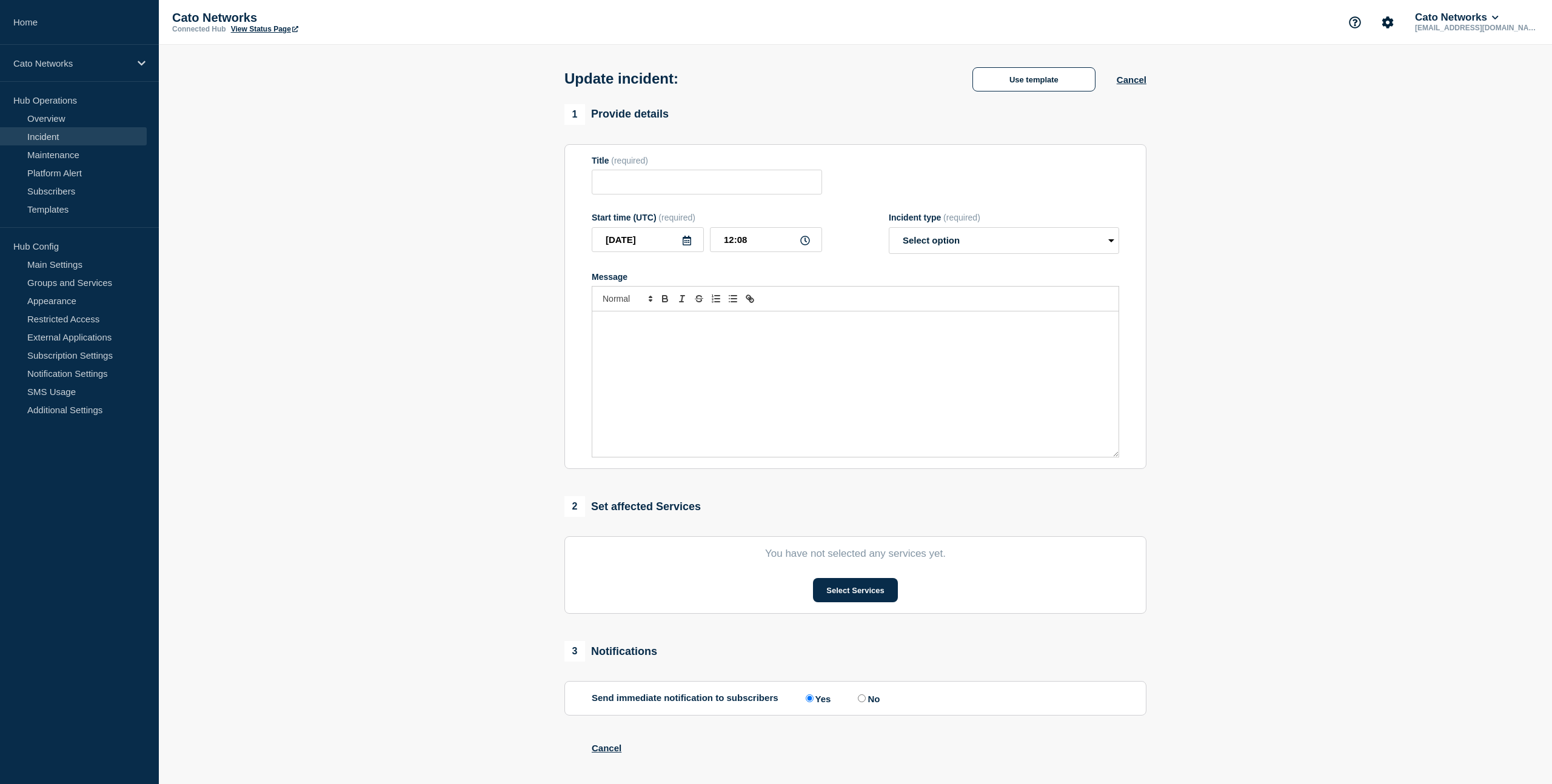
type input "PoP Infrastructure - Services degradation due to carrier issues"
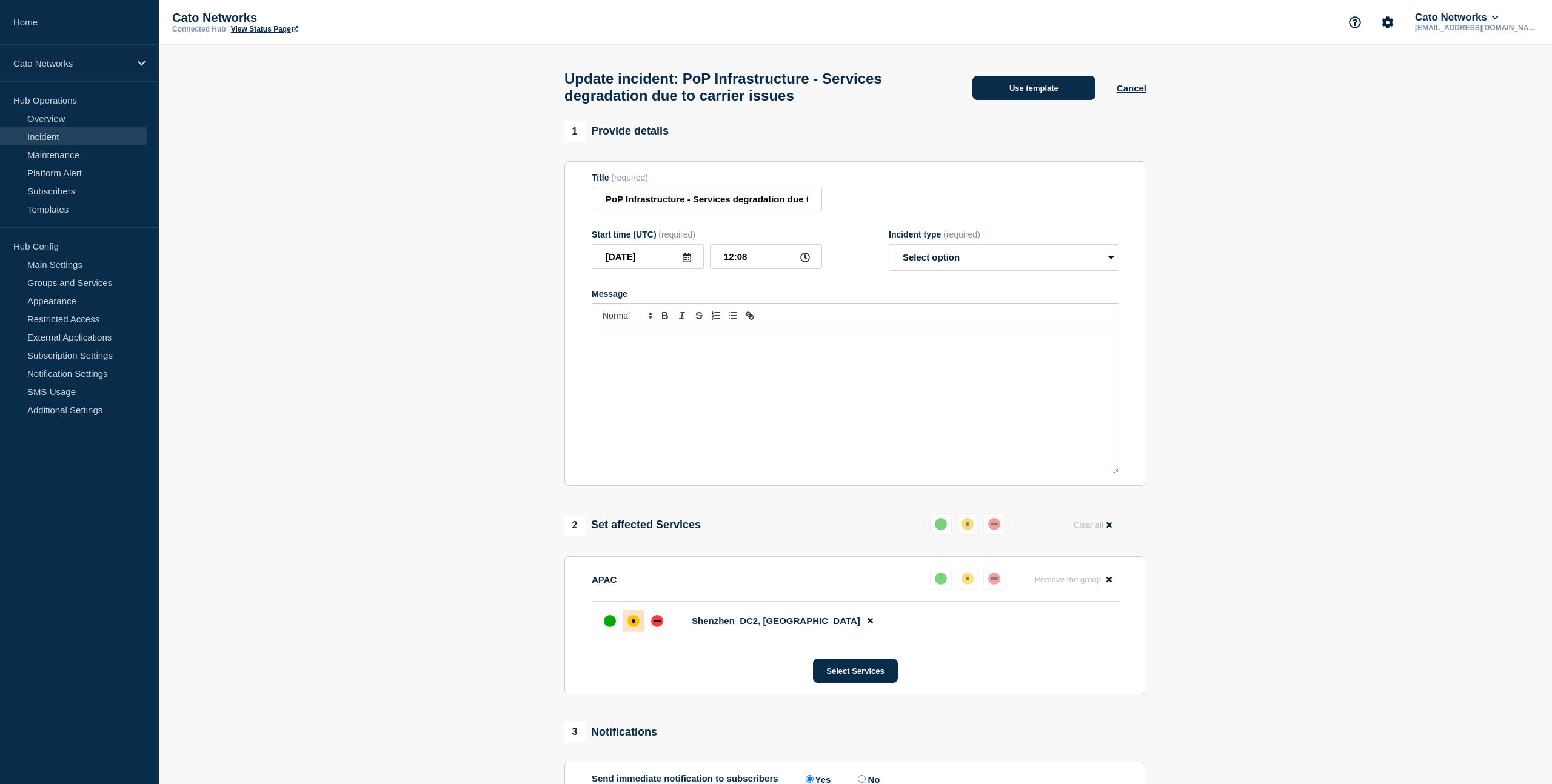
click at [1033, 94] on button "Use template" at bounding box center [1034, 88] width 123 height 24
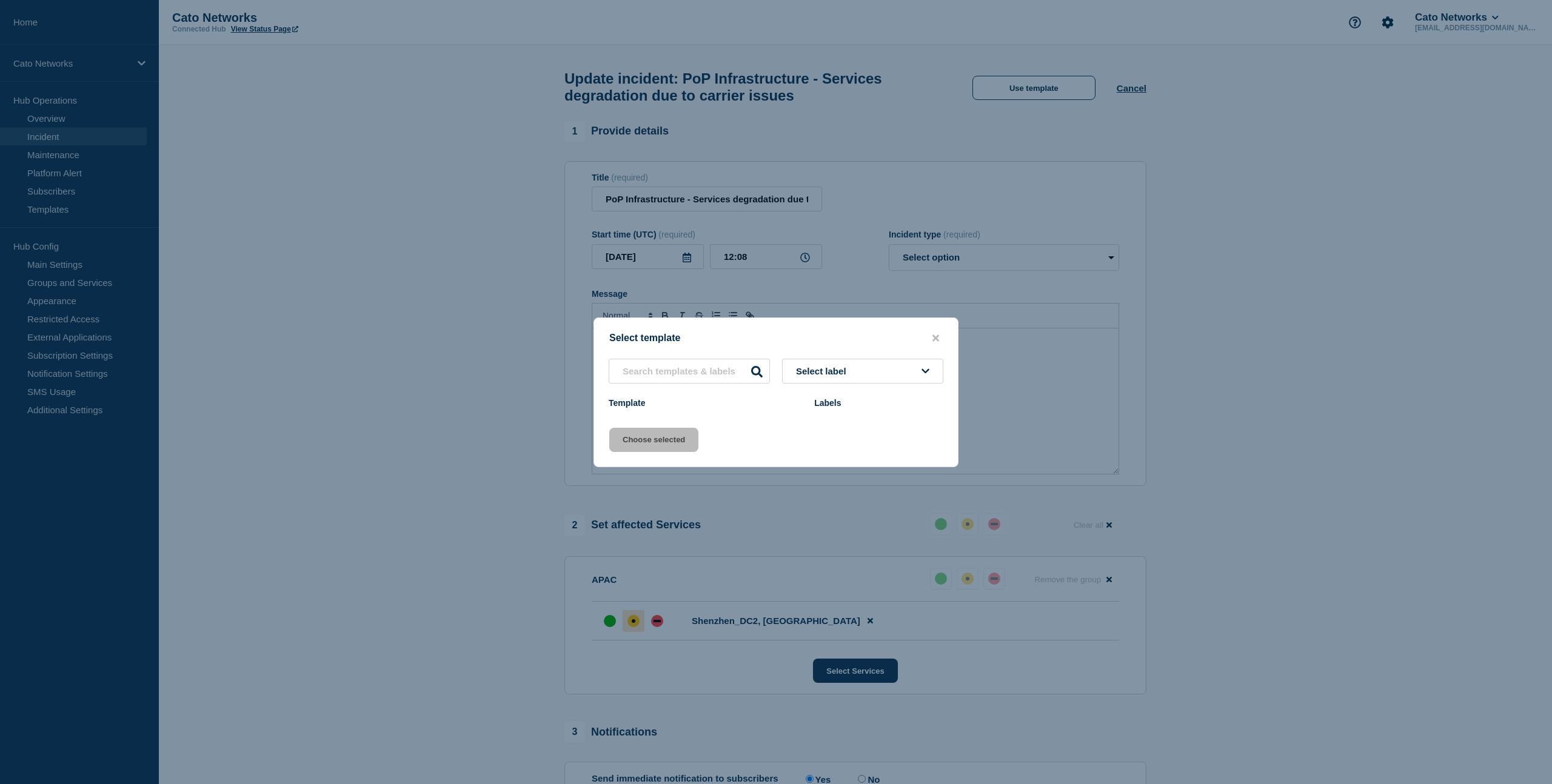
click at [881, 370] on button "Select label" at bounding box center [862, 371] width 161 height 25
click at [934, 335] on icon "close button" at bounding box center [936, 338] width 6 height 6
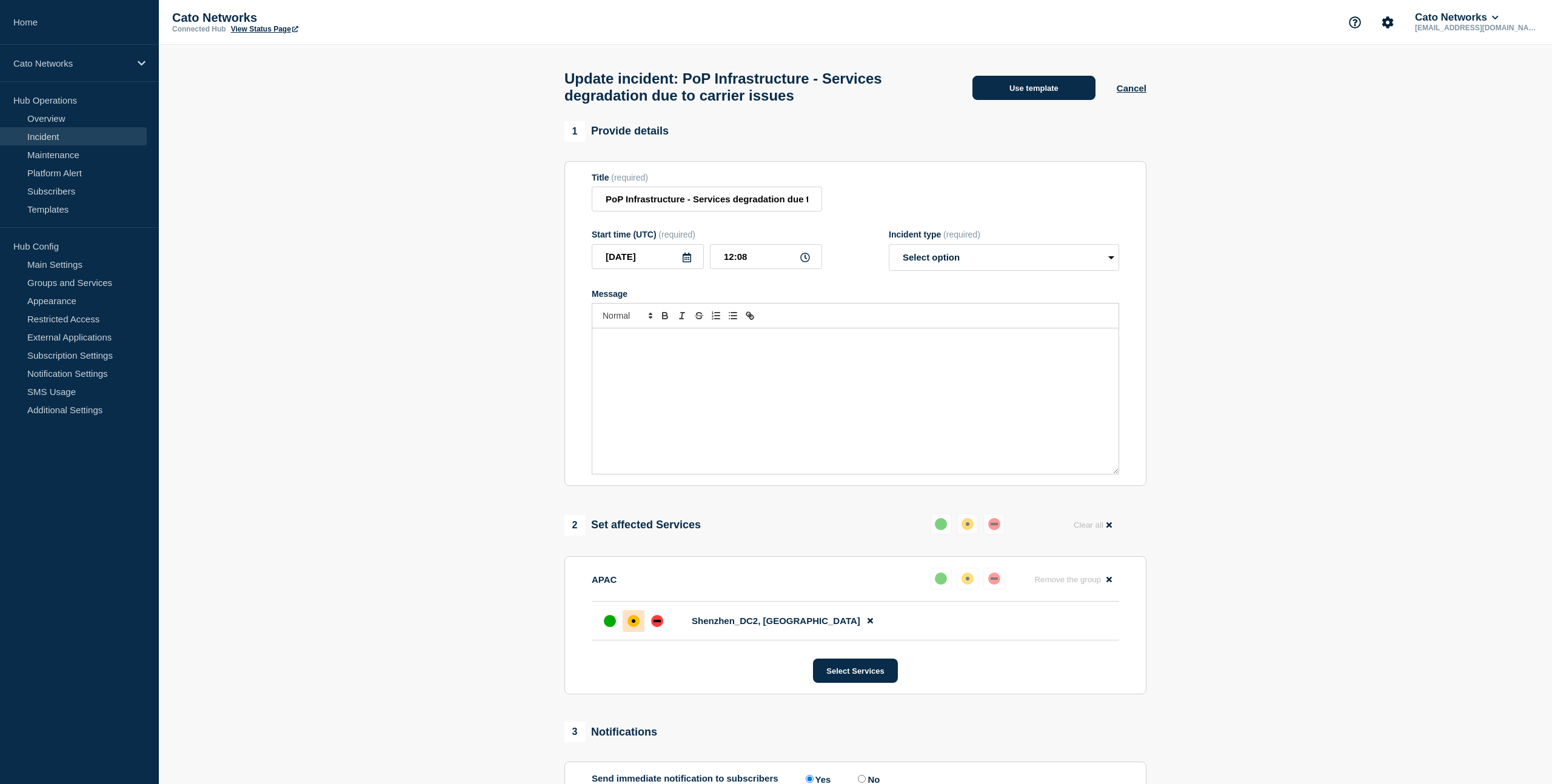
click at [995, 97] on button "Use template" at bounding box center [1034, 88] width 123 height 24
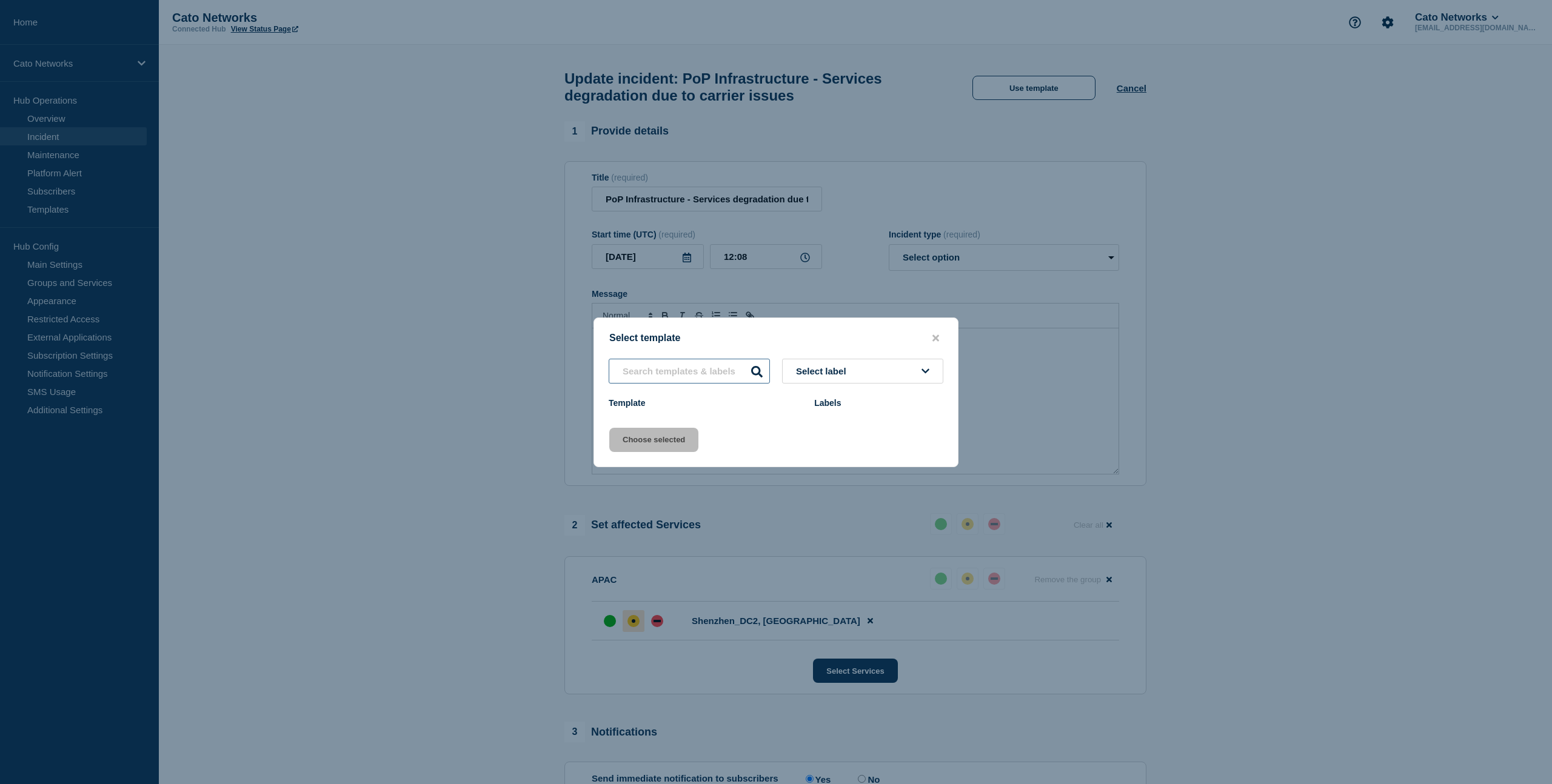
click at [707, 365] on input "text" at bounding box center [690, 371] width 161 height 25
click at [759, 368] on icon at bounding box center [757, 372] width 11 height 11
click at [831, 372] on span "Select label" at bounding box center [823, 371] width 55 height 10
type input "netops"
click at [939, 334] on icon "close button" at bounding box center [936, 338] width 6 height 10
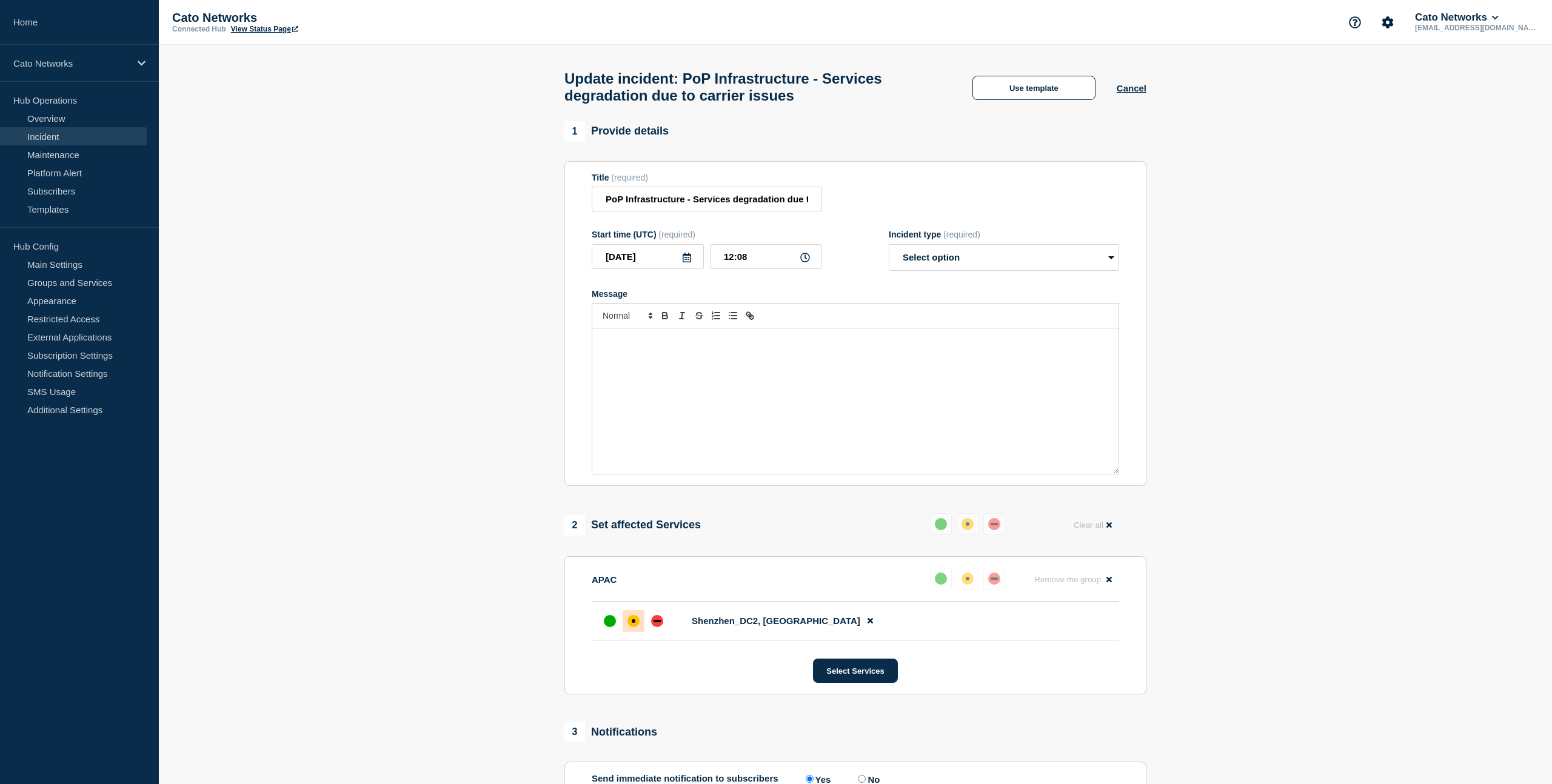
click at [1372, 294] on section "1 Provide details Title (required) PoP Infrastructure - Services degradation du…" at bounding box center [855, 549] width 1393 height 856
click at [392, 368] on section "1 Provide details Title (required) PoP Infrastructure - Services degradation du…" at bounding box center [855, 549] width 1393 height 856
click at [1058, 97] on button "Use template" at bounding box center [1034, 88] width 123 height 24
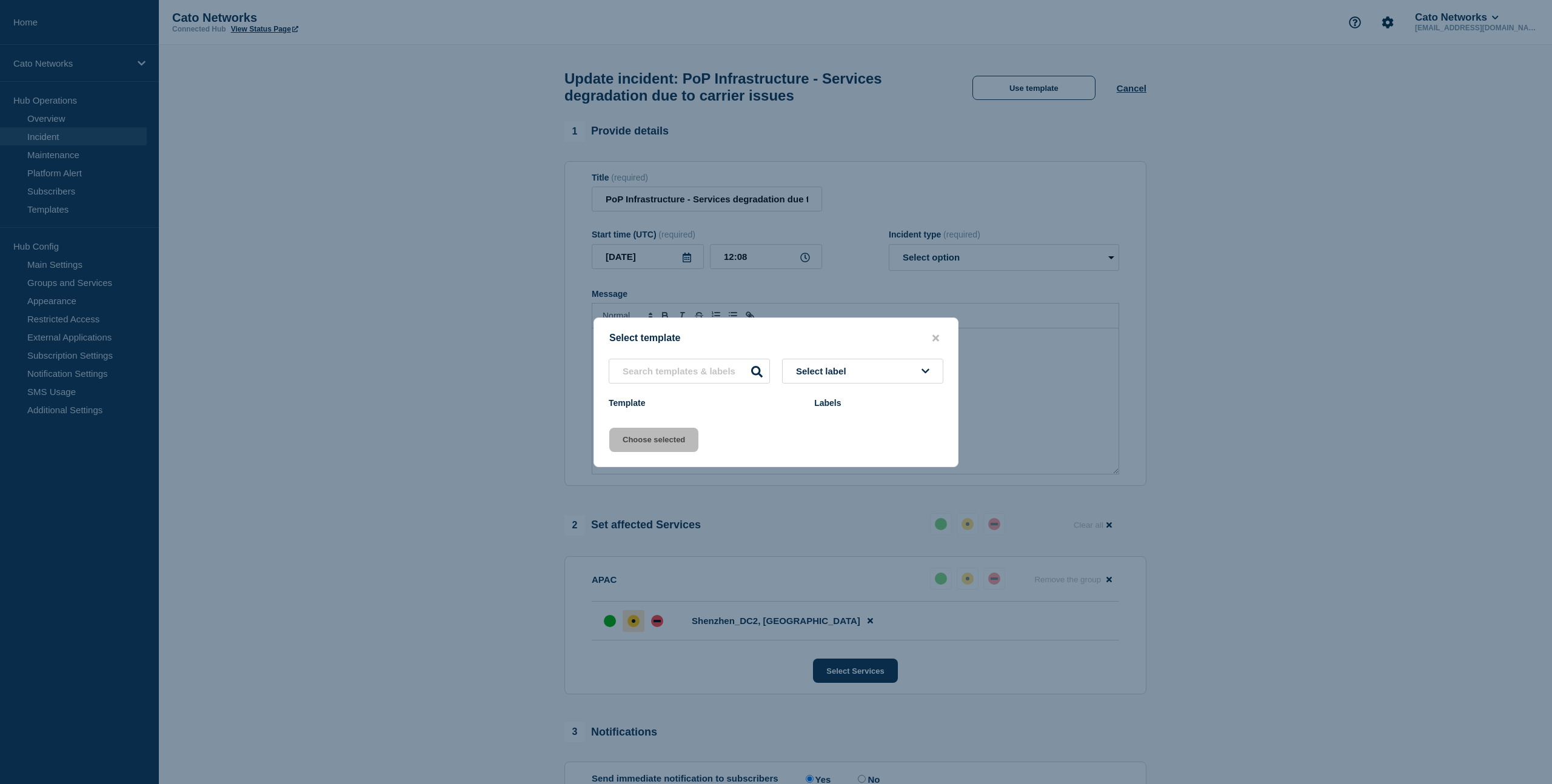
click at [878, 365] on button "Select label" at bounding box center [862, 371] width 161 height 25
click at [866, 409] on input "text" at bounding box center [862, 406] width 149 height 25
click at [694, 356] on div "Select template Select label Template Labels Choose selected" at bounding box center [776, 393] width 365 height 150
click at [703, 374] on input "text" at bounding box center [690, 371] width 161 height 25
click at [836, 396] on div "Select label Template Labels" at bounding box center [776, 386] width 364 height 54
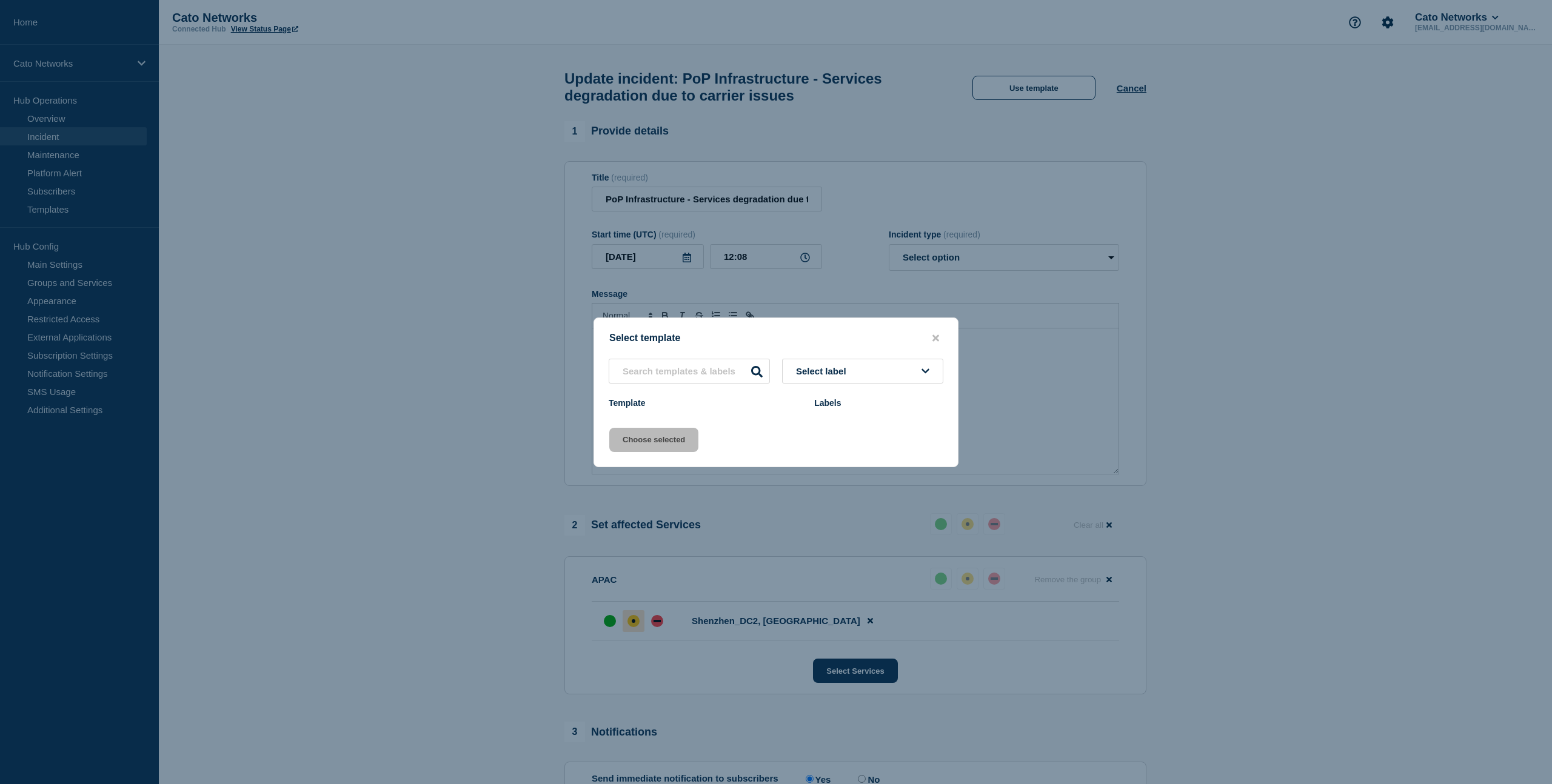
click at [834, 407] on div "Labels" at bounding box center [878, 403] width 129 height 10
click at [675, 361] on input "text" at bounding box center [690, 371] width 161 height 25
type input "netops"
click at [932, 334] on icon "close button" at bounding box center [936, 338] width 6 height 10
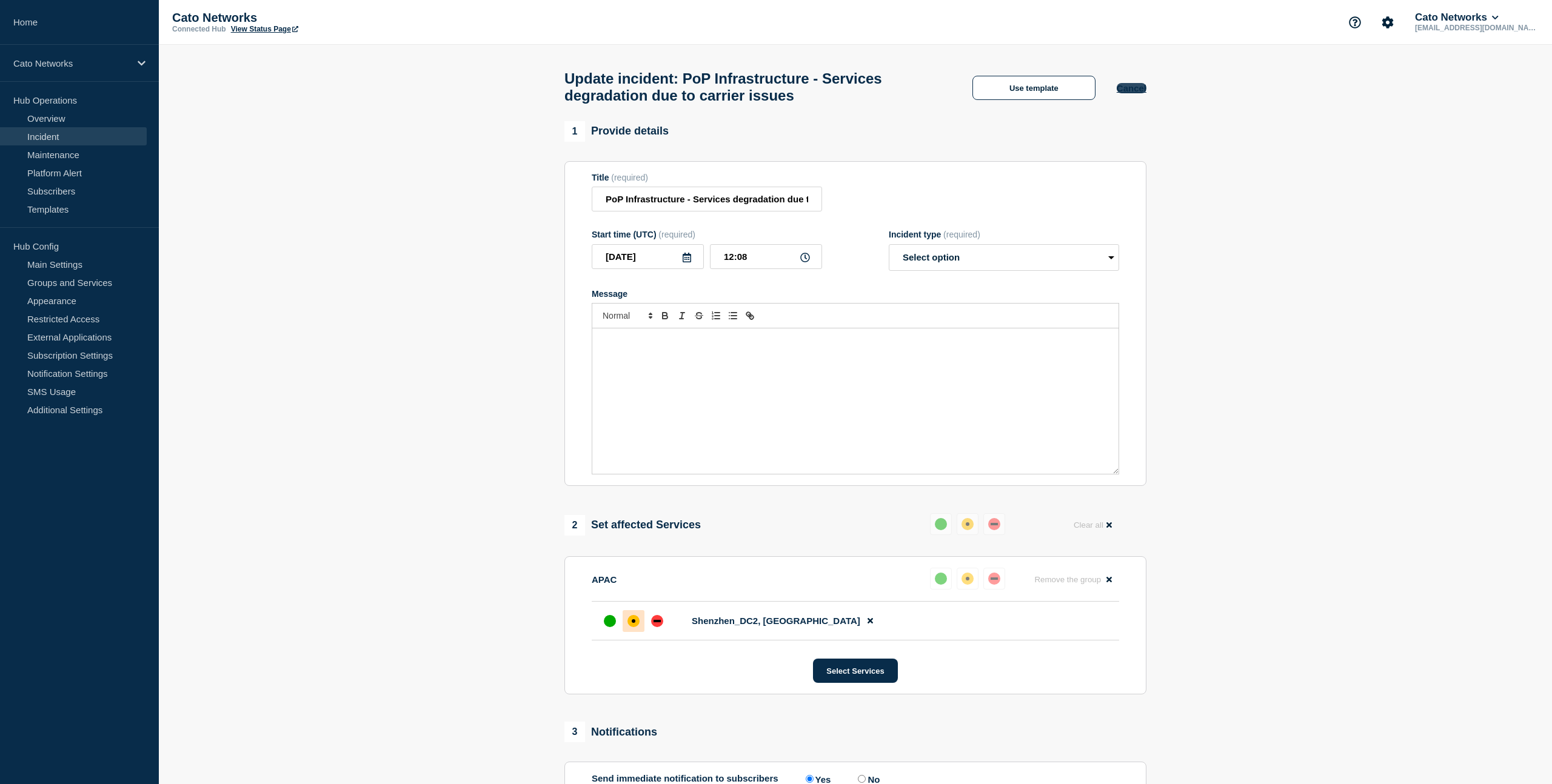
click at [1134, 90] on button "Cancel" at bounding box center [1131, 88] width 30 height 10
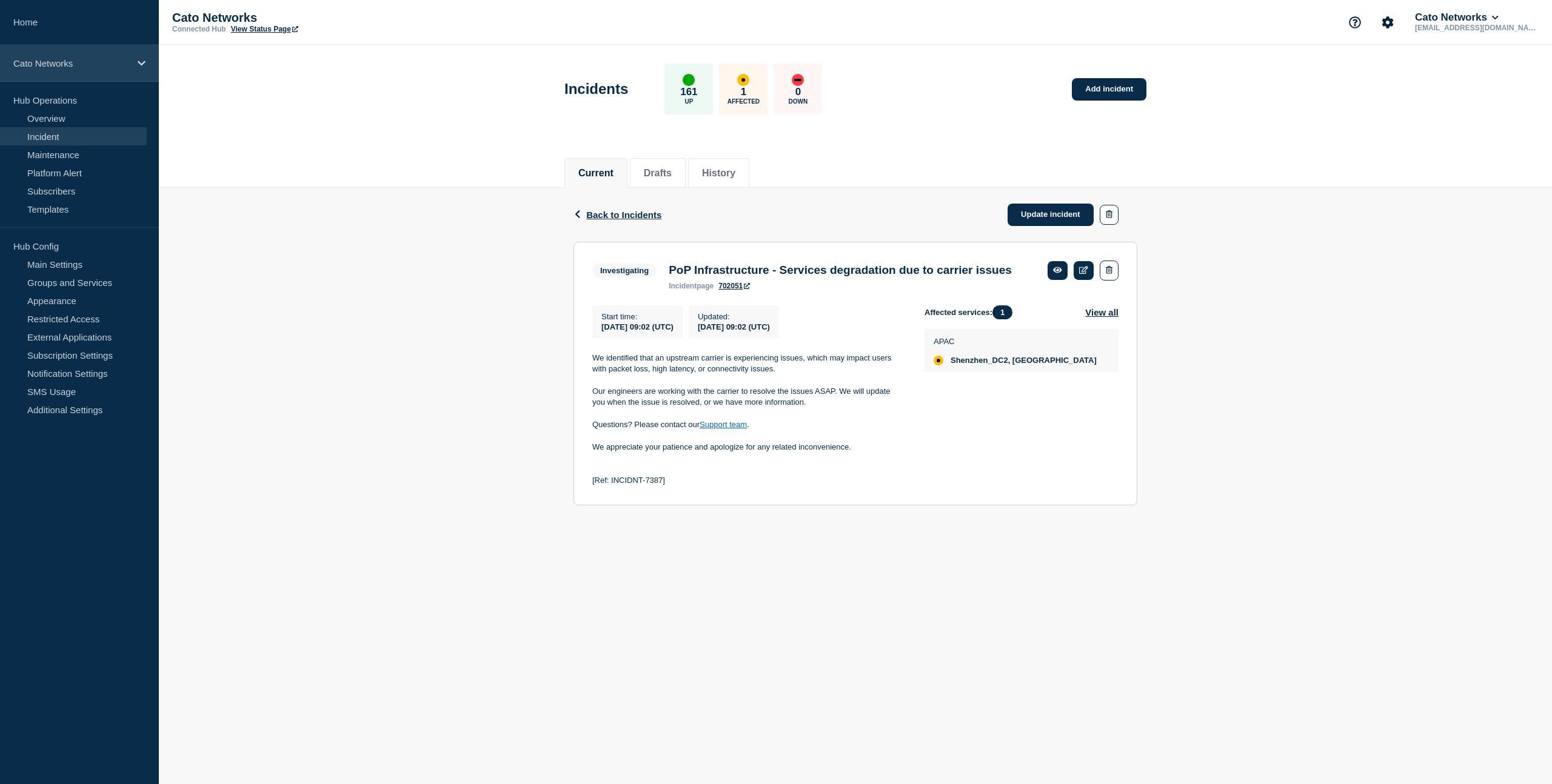
click at [81, 69] on p "Cato Networks" at bounding box center [71, 64] width 116 height 10
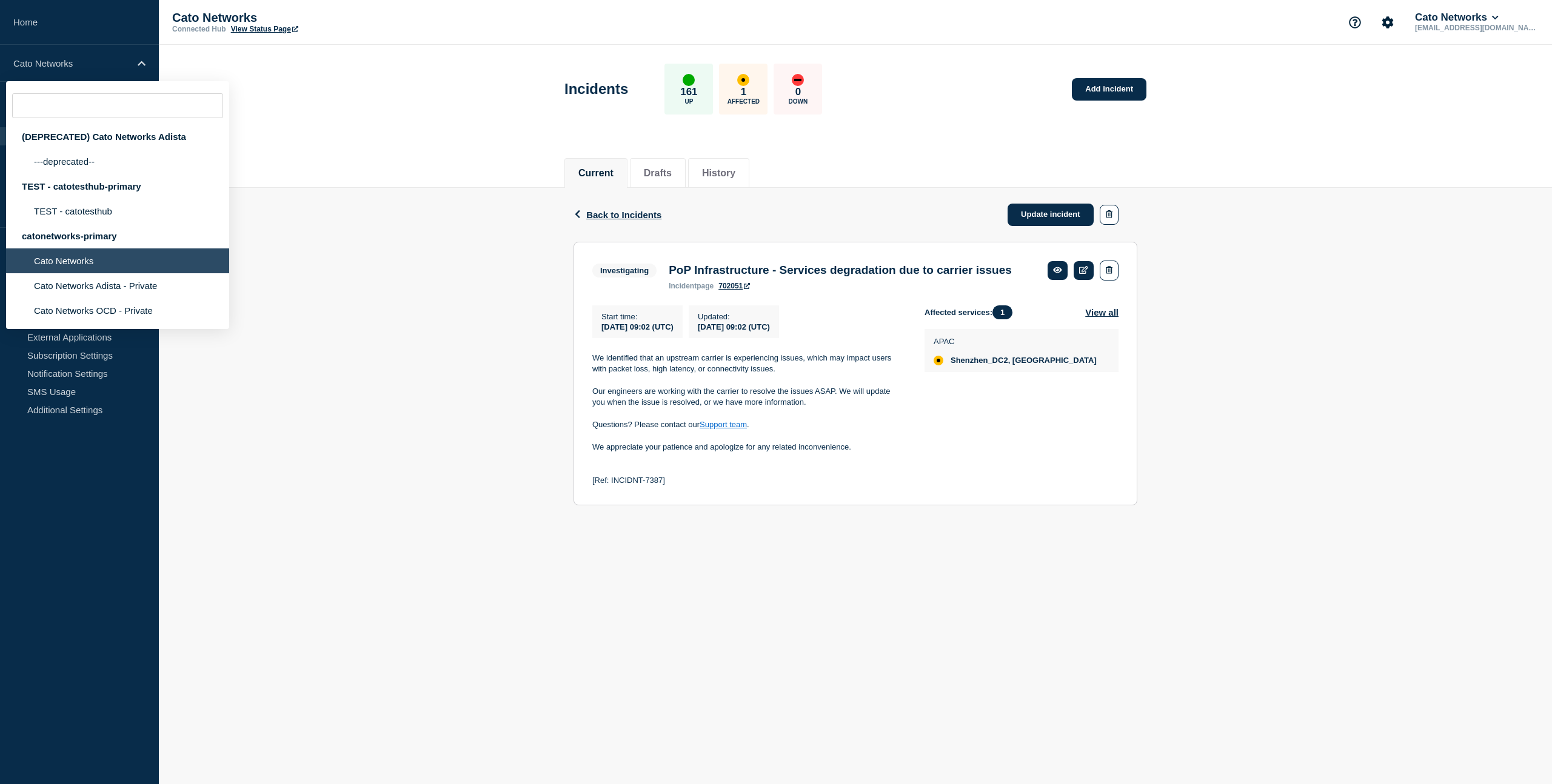
click at [341, 321] on div "Back Back to Incidents Update incident Investigating PoP Infrastructure - Servi…" at bounding box center [855, 356] width 1393 height 335
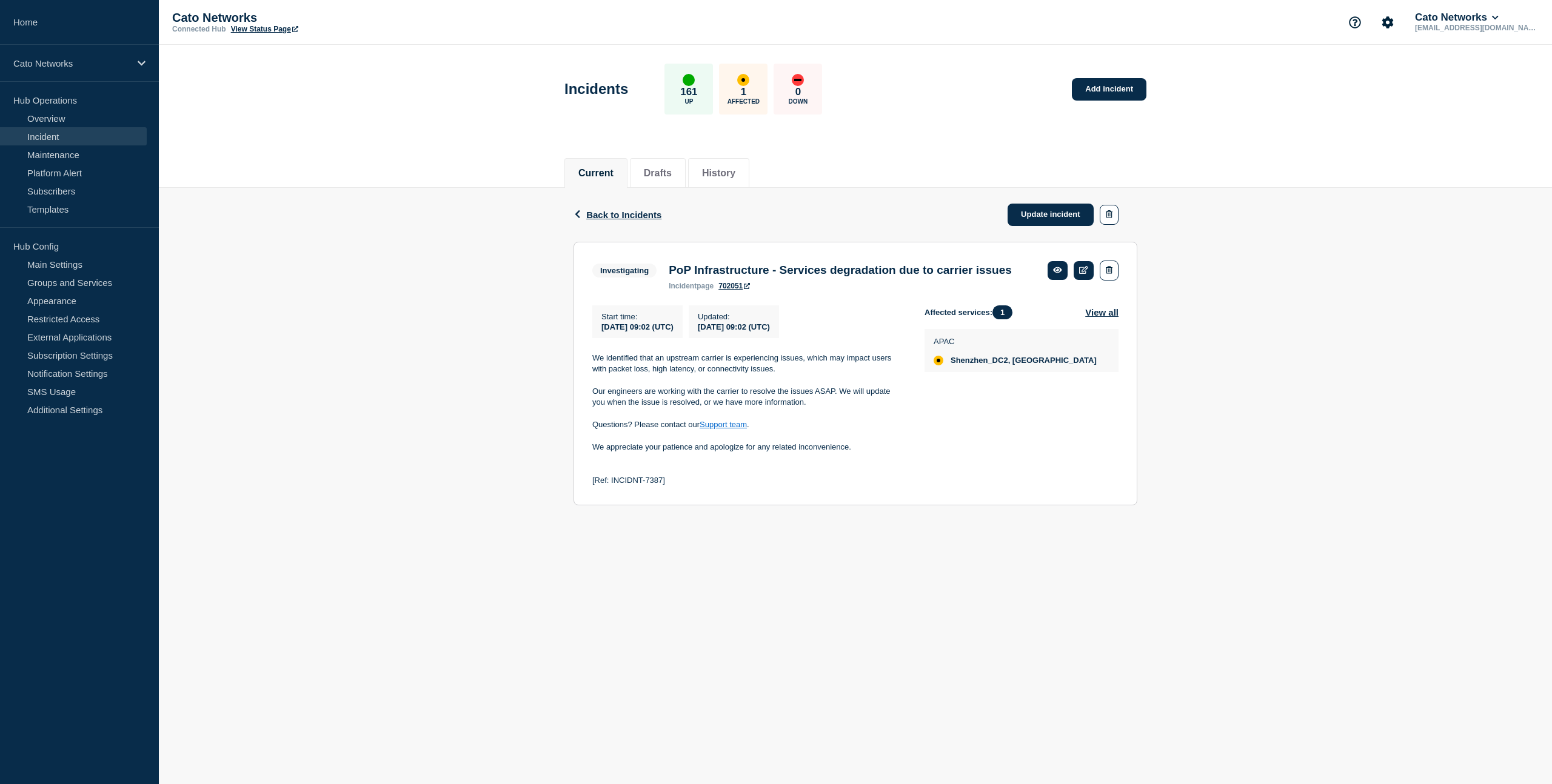
click at [468, 137] on header "Incidents 161 Up 1 Affected 0 Down Add incident" at bounding box center [855, 95] width 1393 height 101
click at [631, 217] on span "Back to Incidents" at bounding box center [623, 215] width 75 height 10
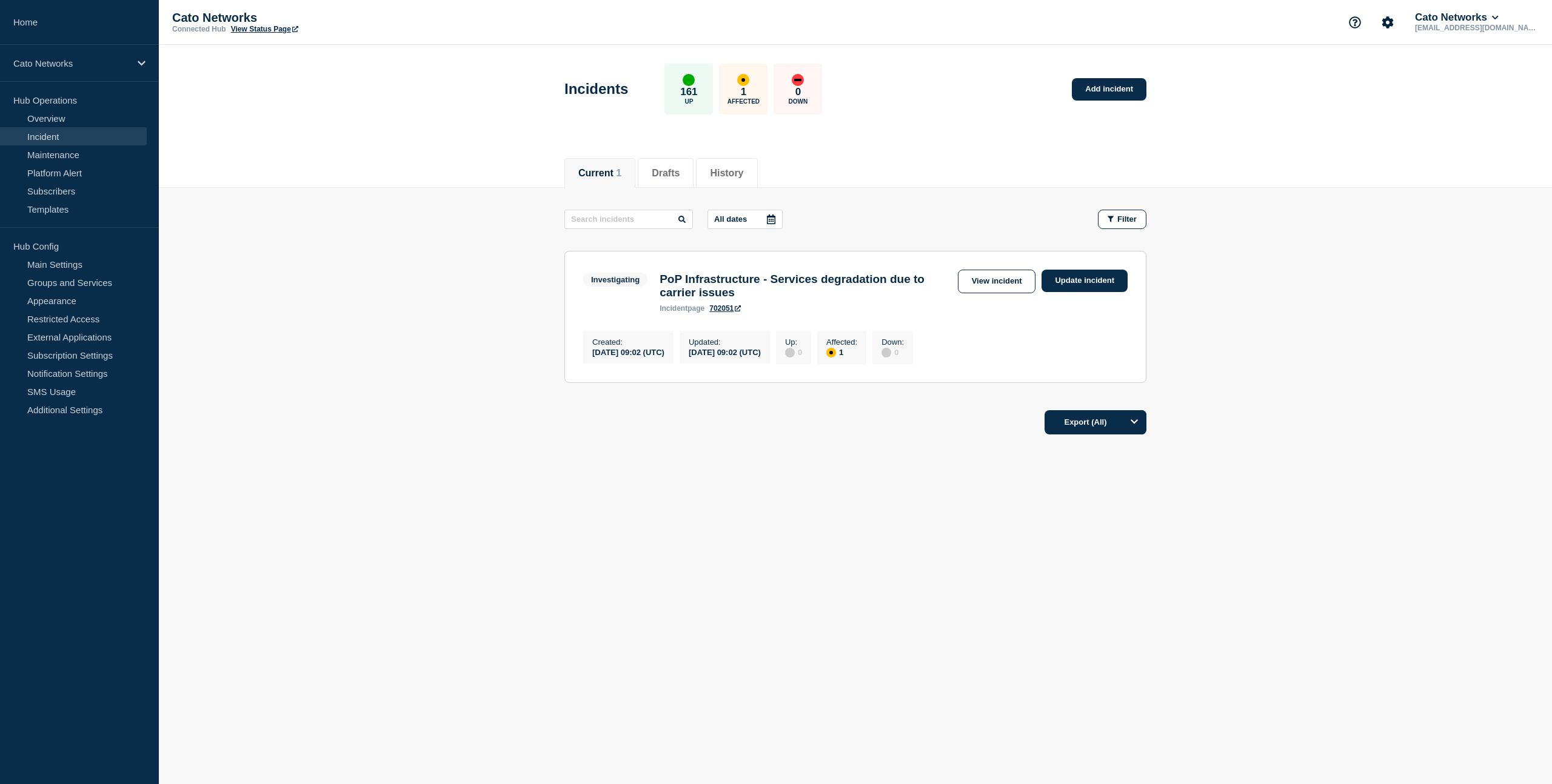
drag, startPoint x: 861, startPoint y: 518, endPoint x: 836, endPoint y: 512, distance: 25.7
click at [861, 518] on div "Current Drafts History Current 1 Drafts History All dates Filter Investigating …" at bounding box center [855, 336] width 1393 height 381
click at [1043, 337] on div "Created : 2025-08-21 09:02 (UTC) Updated : 2025-08-21 09:02 (UTC) Up : 0 Affect…" at bounding box center [855, 346] width 545 height 36
click at [1084, 282] on link "Update incident" at bounding box center [1084, 280] width 86 height 22
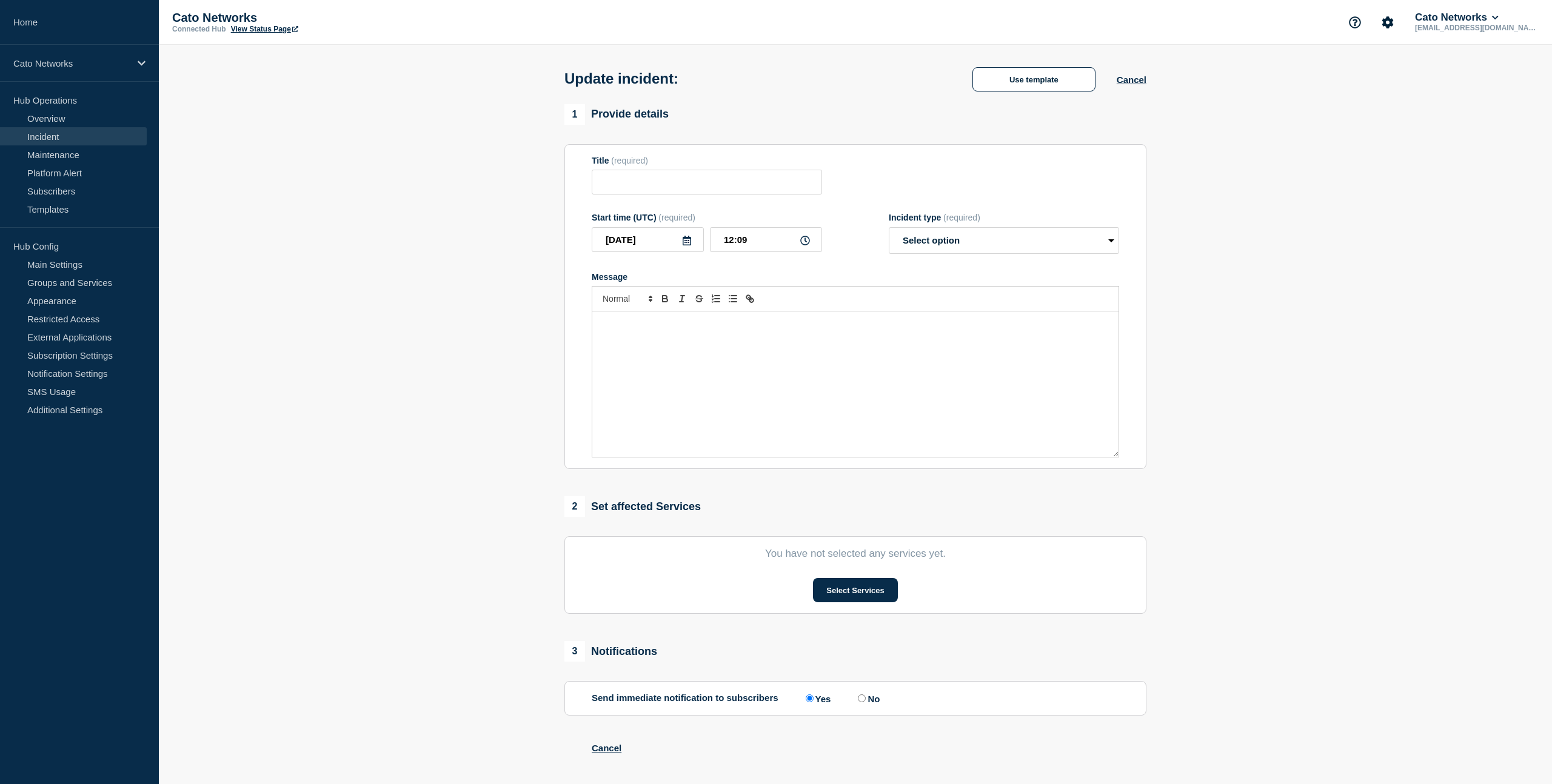
type input "PoP Infrastructure - Services degradation due to carrier issues"
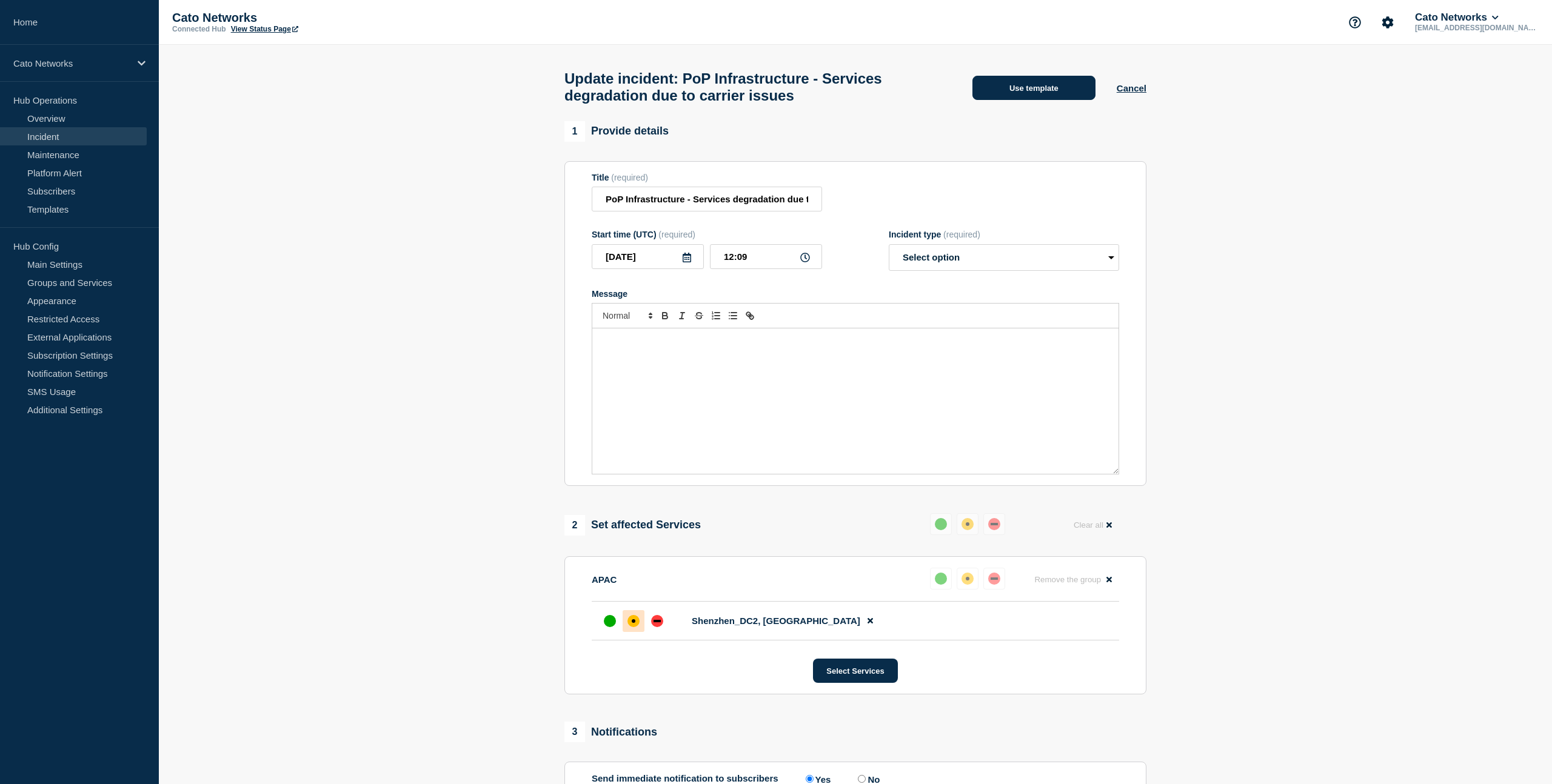
click at [1049, 91] on button "Use template" at bounding box center [1034, 88] width 123 height 24
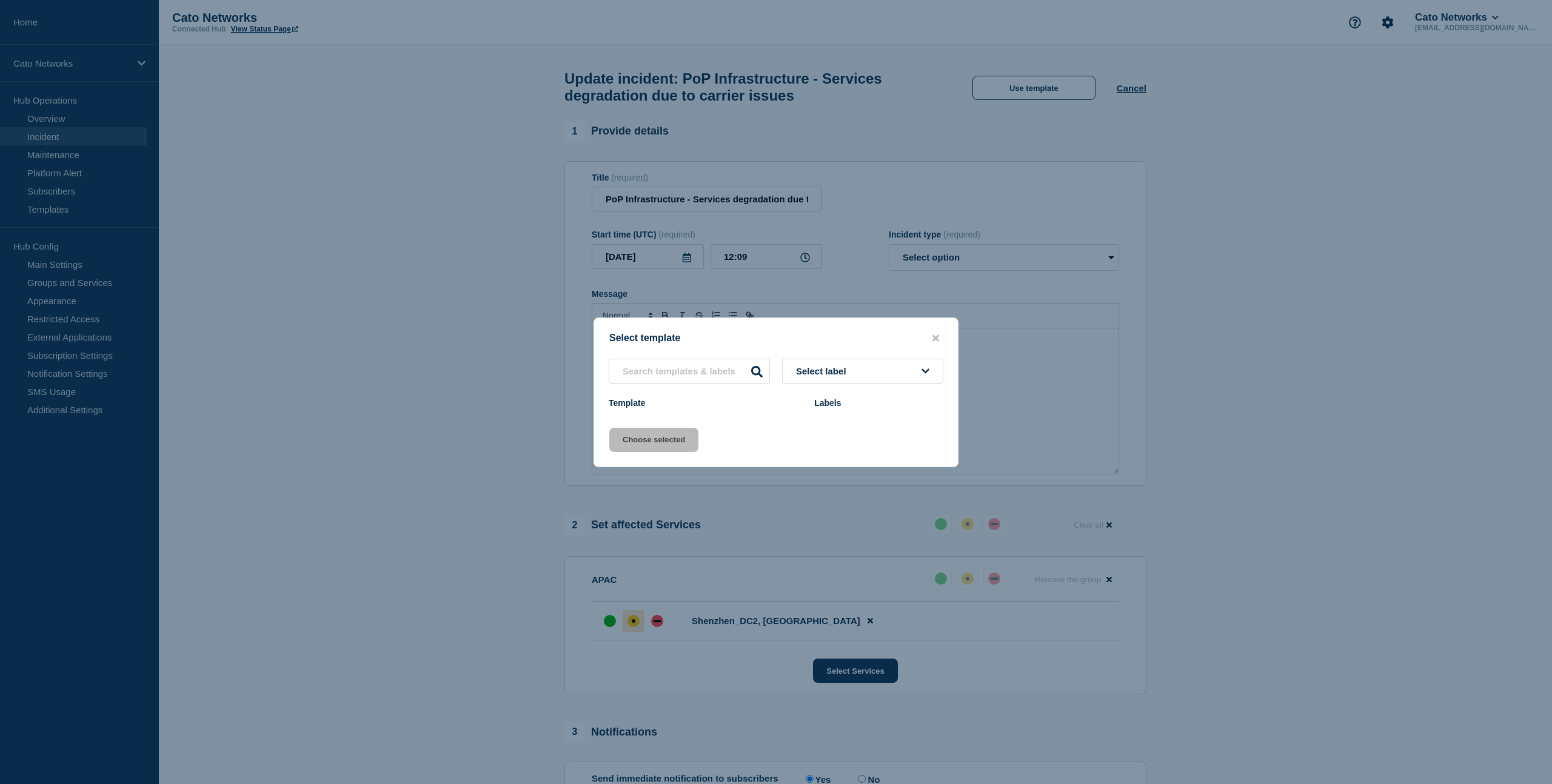
click at [925, 368] on icon at bounding box center [925, 371] width 8 height 9
click at [839, 410] on input "text" at bounding box center [862, 406] width 149 height 25
type input "netops"
click at [935, 339] on icon "close button" at bounding box center [936, 338] width 6 height 10
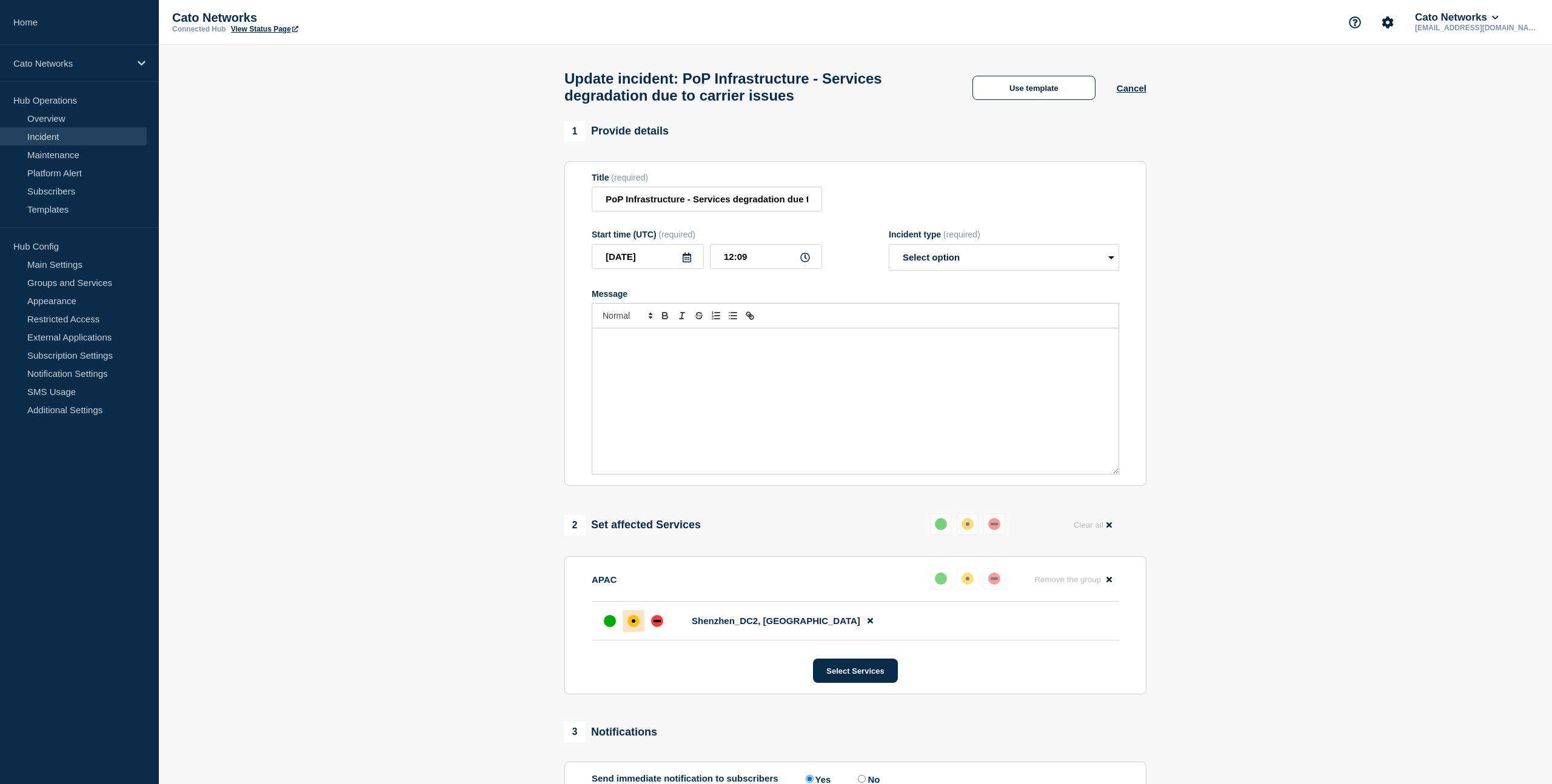
click at [1410, 262] on section "1 Provide details Title (required) PoP Infrastructure - Services degradation du…" at bounding box center [855, 549] width 1393 height 856
click at [1501, 20] on button "Cato Networks" at bounding box center [1456, 17] width 88 height 12
click at [1497, 168] on li "Log out" at bounding box center [1495, 163] width 67 height 10
click at [1473, 168] on button "Log out" at bounding box center [1478, 163] width 31 height 10
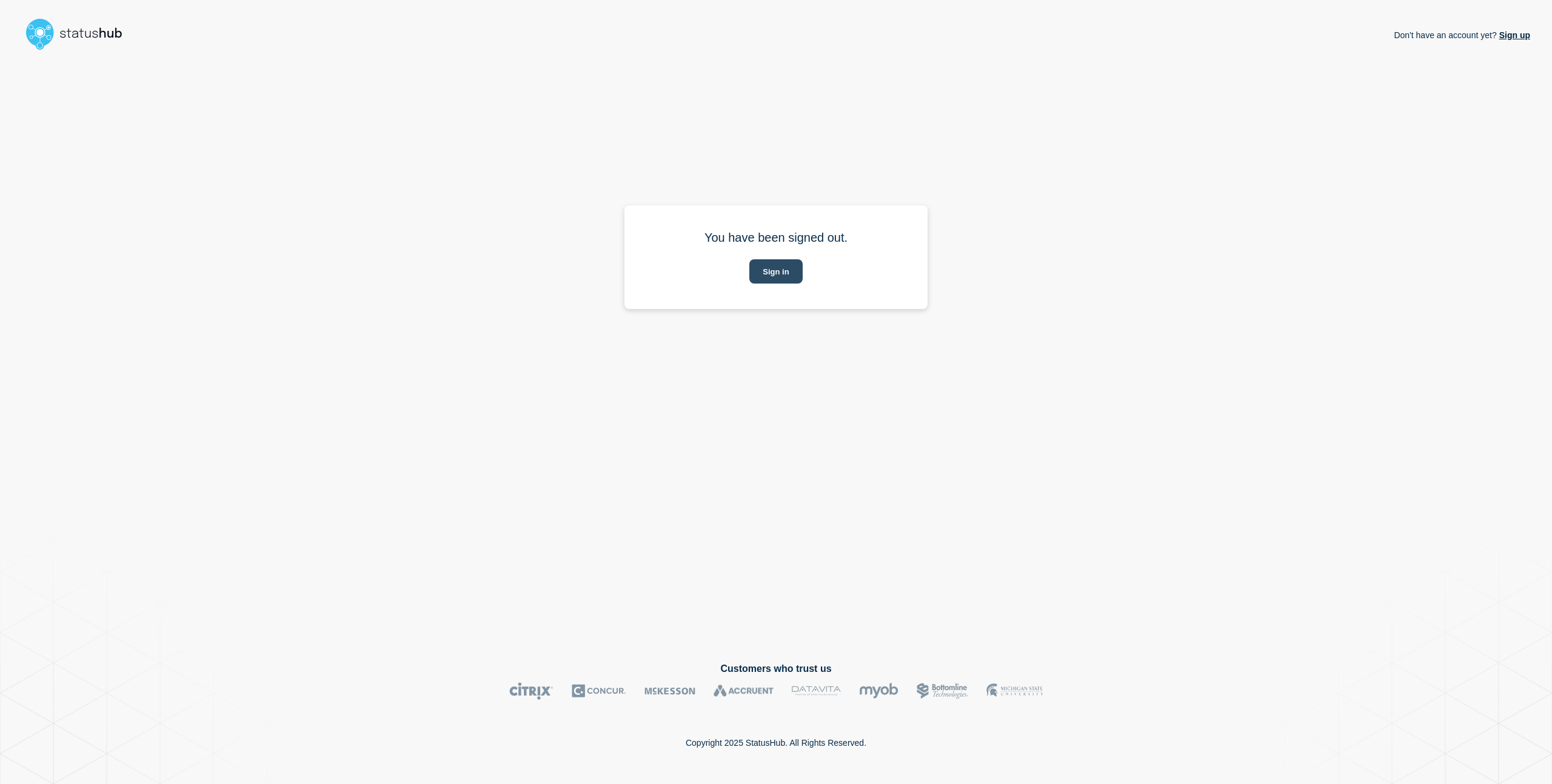
drag, startPoint x: 775, startPoint y: 262, endPoint x: 772, endPoint y: 280, distance: 18.2
click at [775, 262] on button "Sign in" at bounding box center [775, 271] width 53 height 24
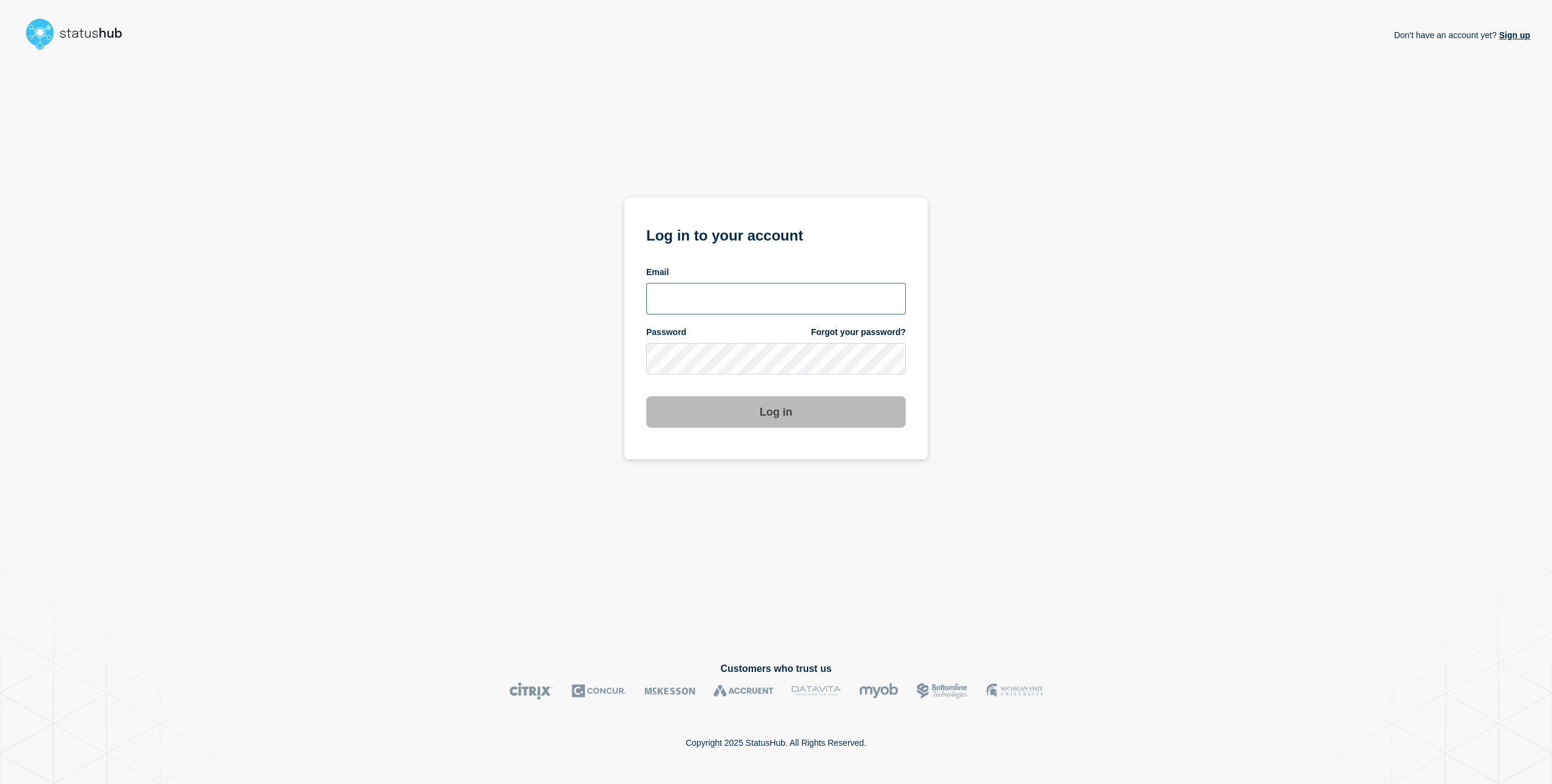
click at [726, 285] on input "email input" at bounding box center [776, 299] width 259 height 32
type input "[EMAIL_ADDRESS][DOMAIN_NAME]"
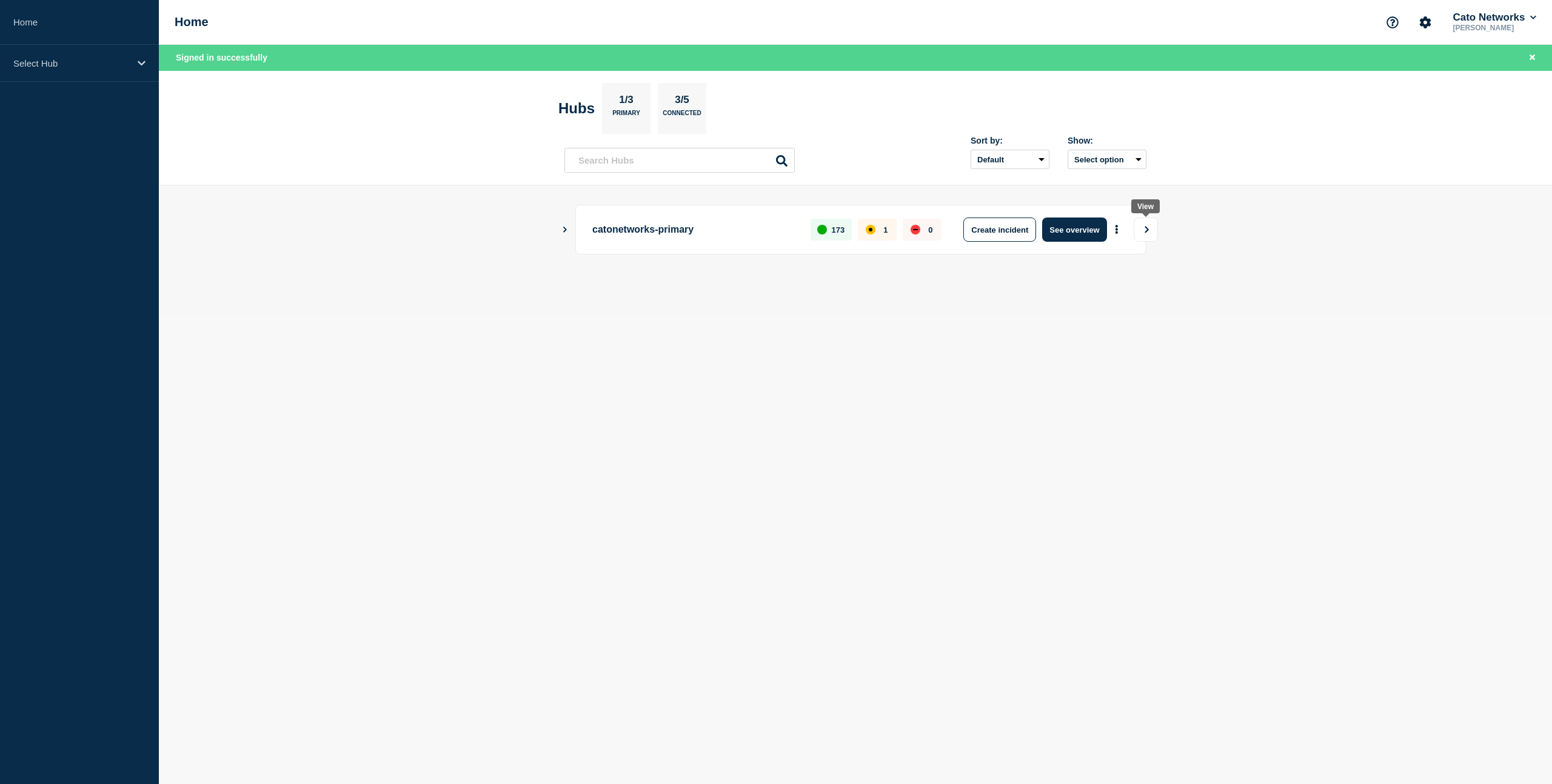
click at [1146, 229] on icon "View" at bounding box center [1147, 229] width 8 height 7
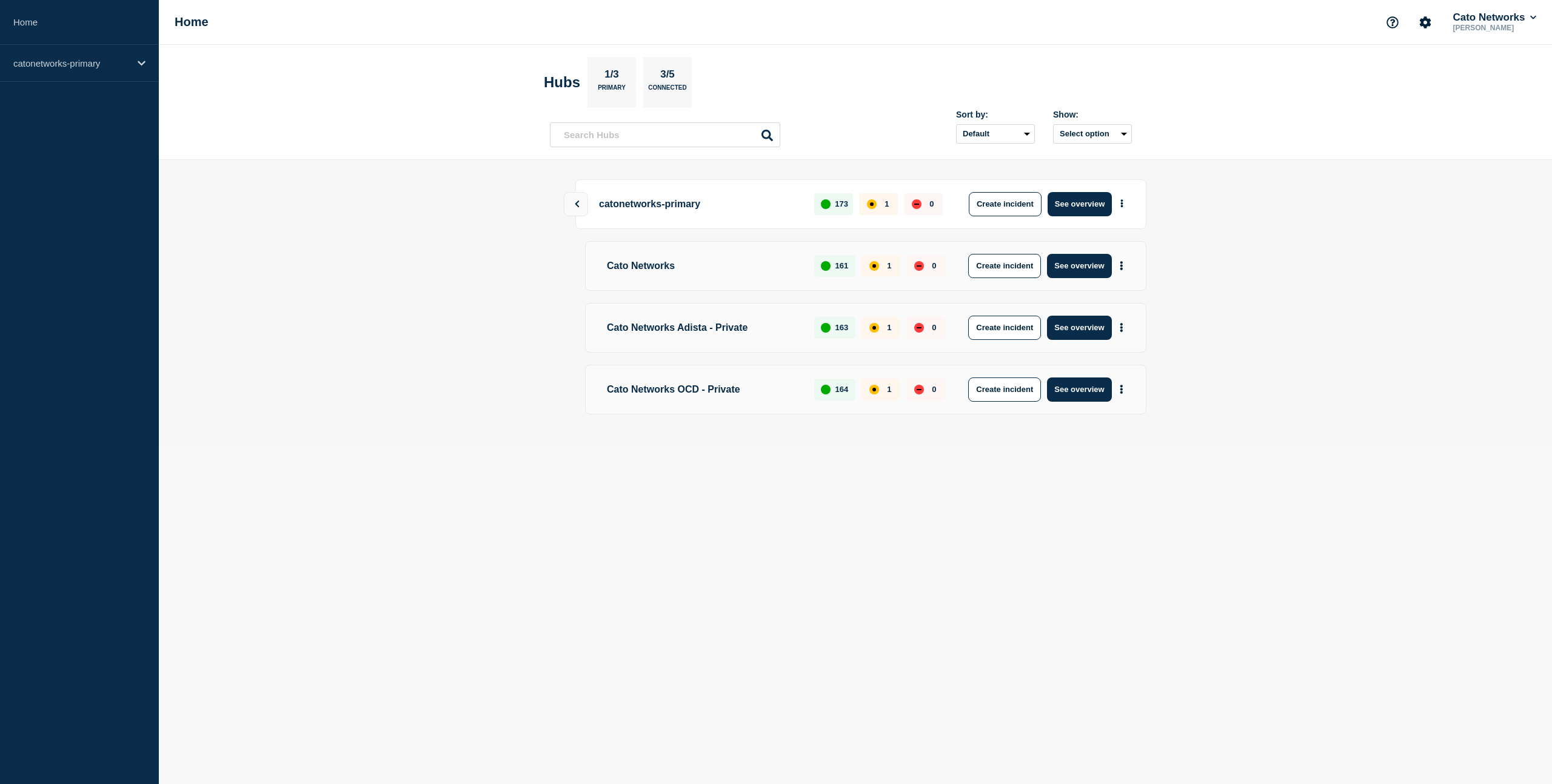
click at [876, 205] on div "Create incident See overview" at bounding box center [999, 204] width 261 height 24
click at [883, 205] on div "Create incident See overview" at bounding box center [999, 204] width 261 height 24
click at [1122, 202] on icon "More actions" at bounding box center [1122, 203] width 3 height 8
click at [1109, 262] on link "View Status Page" at bounding box center [1120, 257] width 89 height 10
click at [736, 254] on p "Cato Networks" at bounding box center [701, 266] width 198 height 24
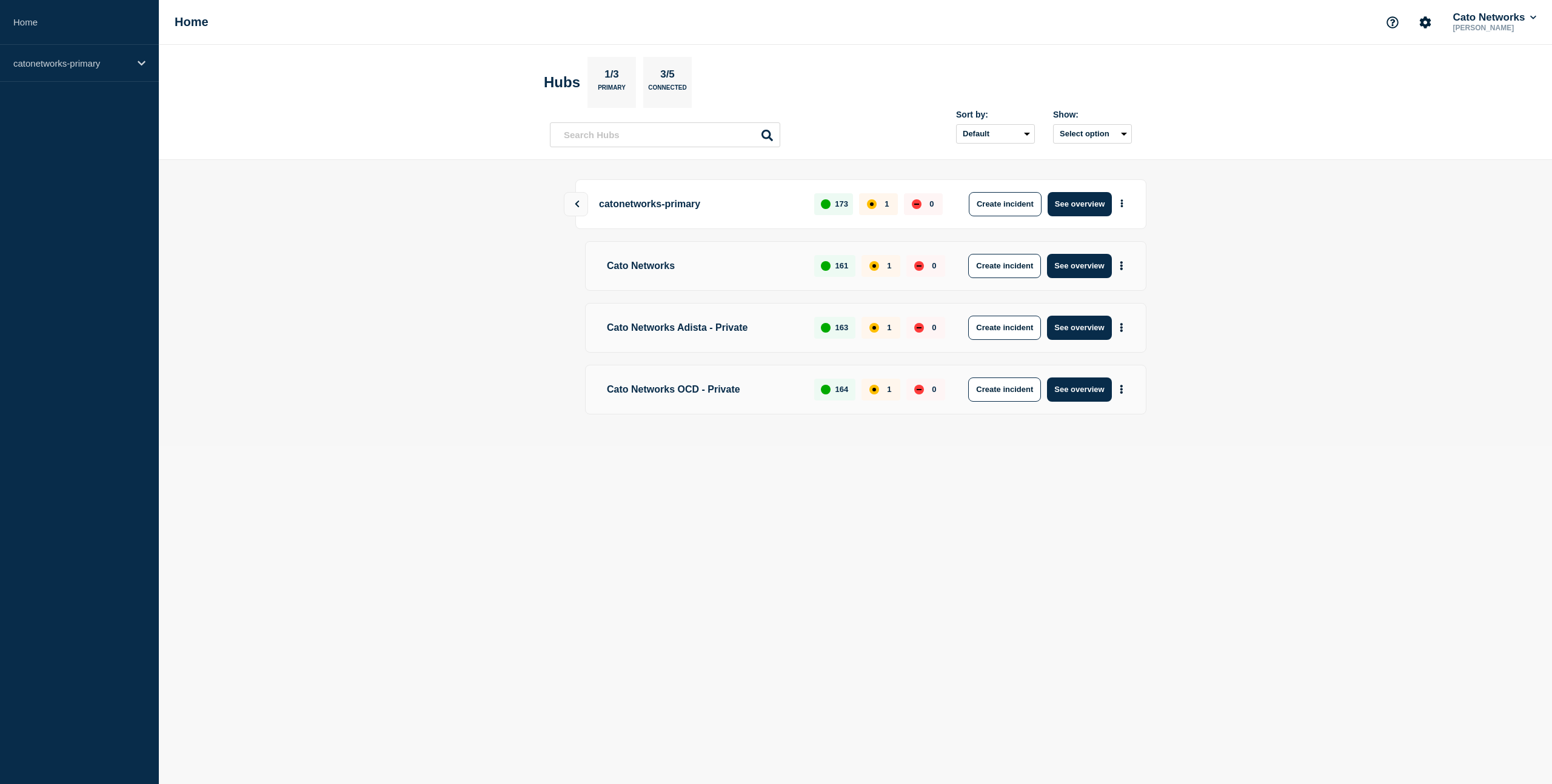
drag, startPoint x: 656, startPoint y: 271, endPoint x: 665, endPoint y: 271, distance: 9.0
click at [656, 271] on p "Cato Networks" at bounding box center [701, 266] width 198 height 24
click at [1074, 266] on button "See overview" at bounding box center [1079, 266] width 64 height 24
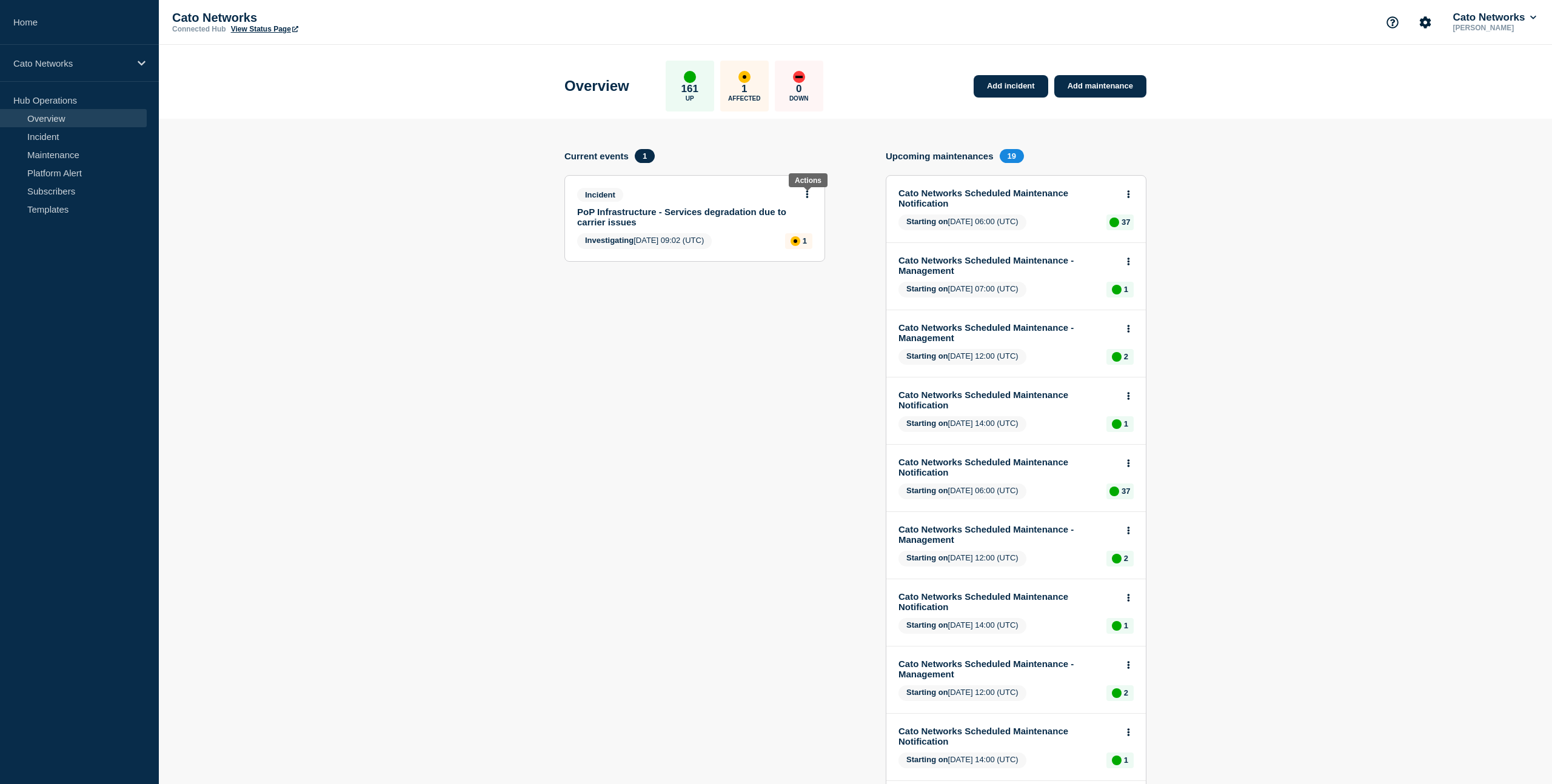
click at [807, 198] on icon at bounding box center [808, 194] width 3 height 8
click at [806, 229] on link "View incident" at bounding box center [801, 227] width 50 height 10
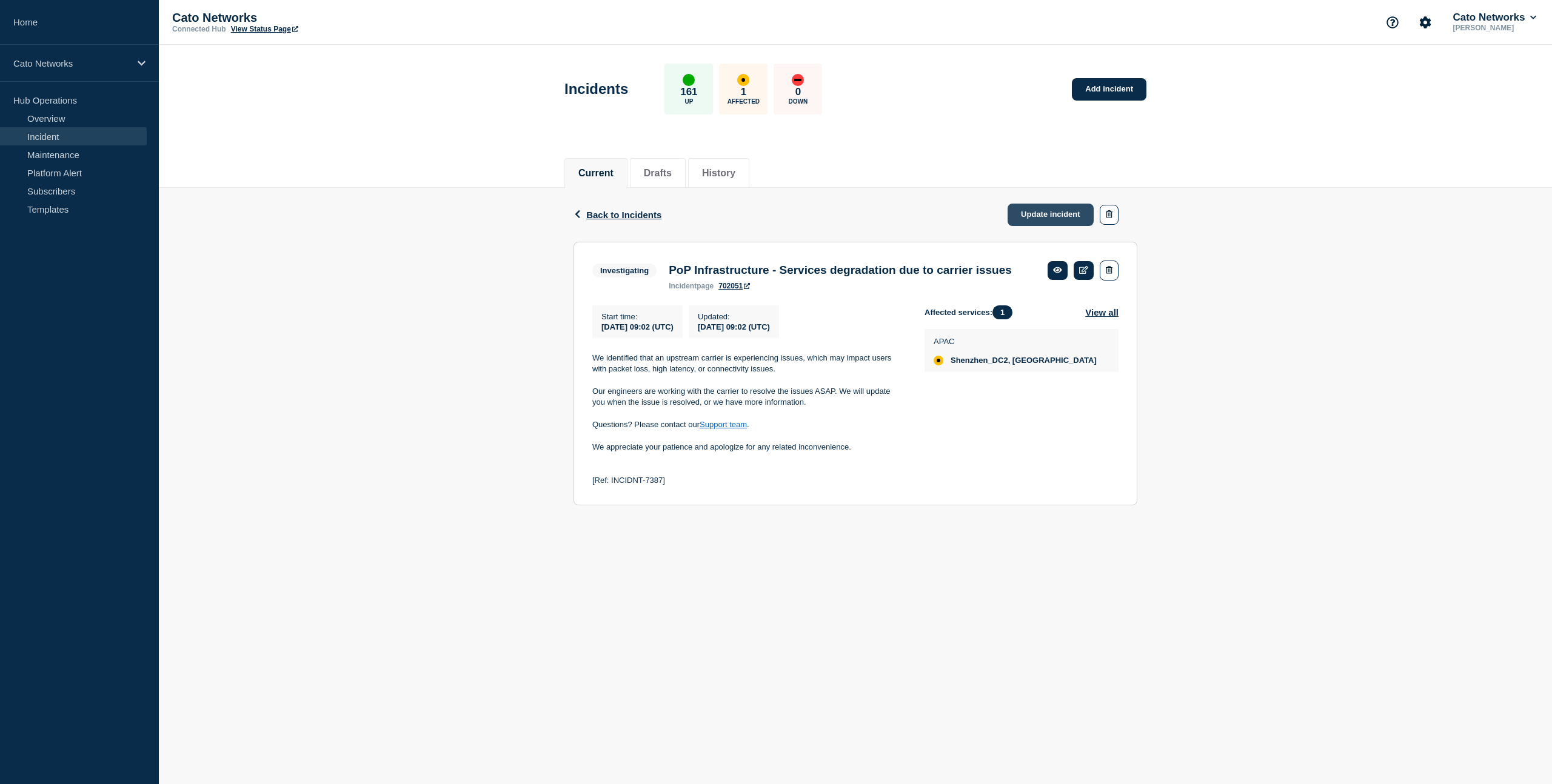
click at [1053, 219] on link "Update incident" at bounding box center [1050, 214] width 86 height 22
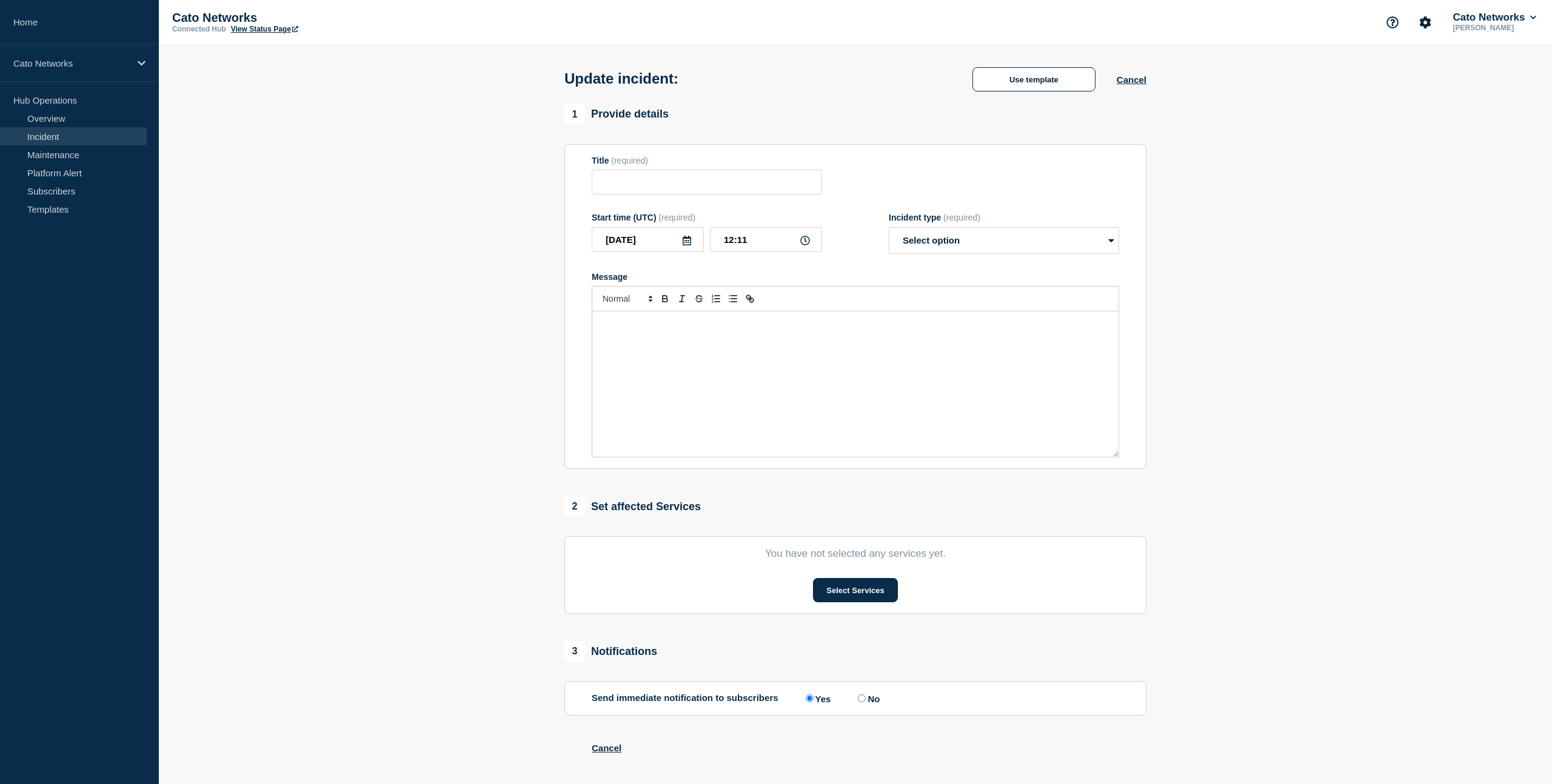
type input "PoP Infrastructure - Services degradation due to carrier issues"
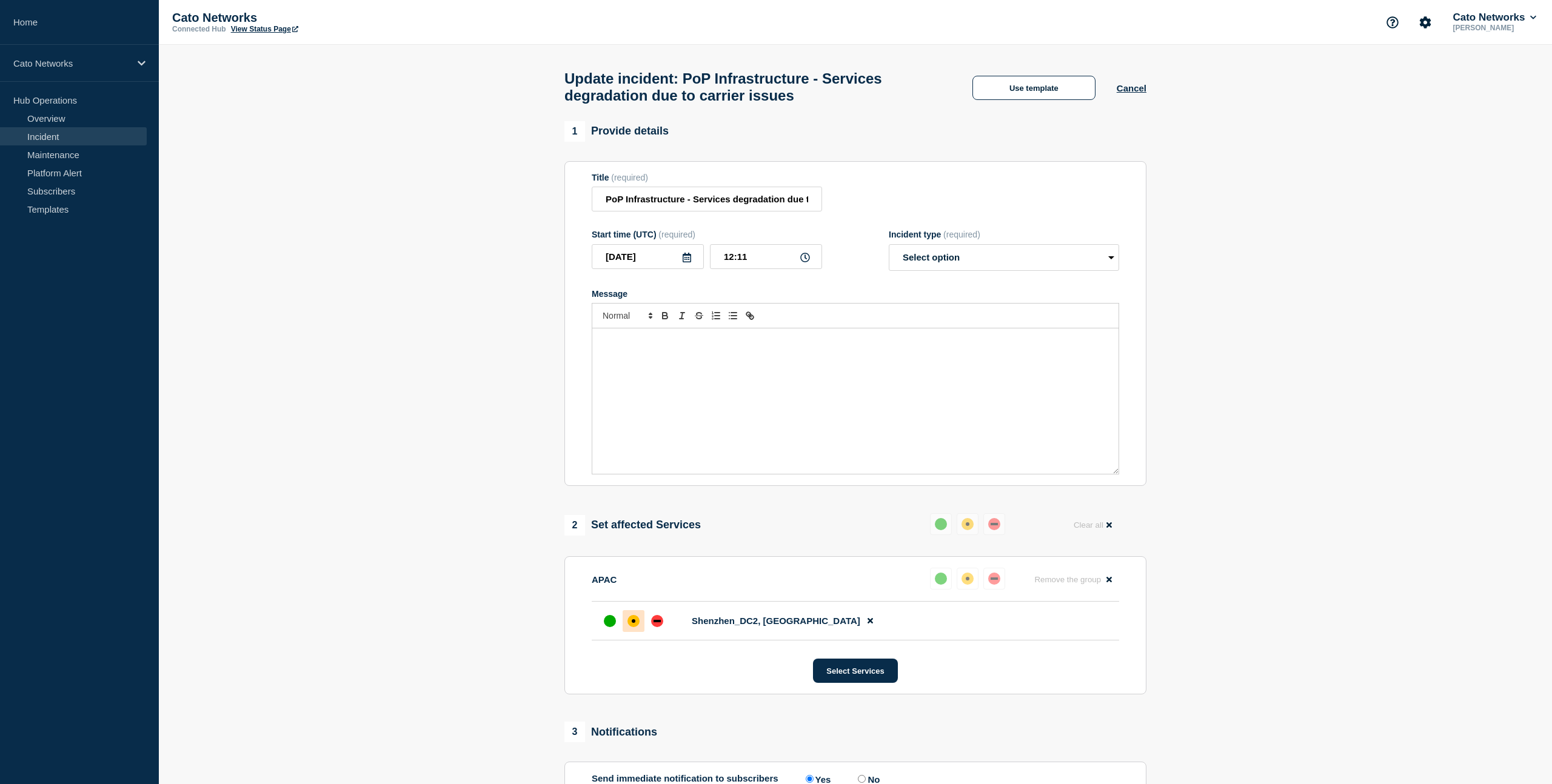
scroll to position [8, 0]
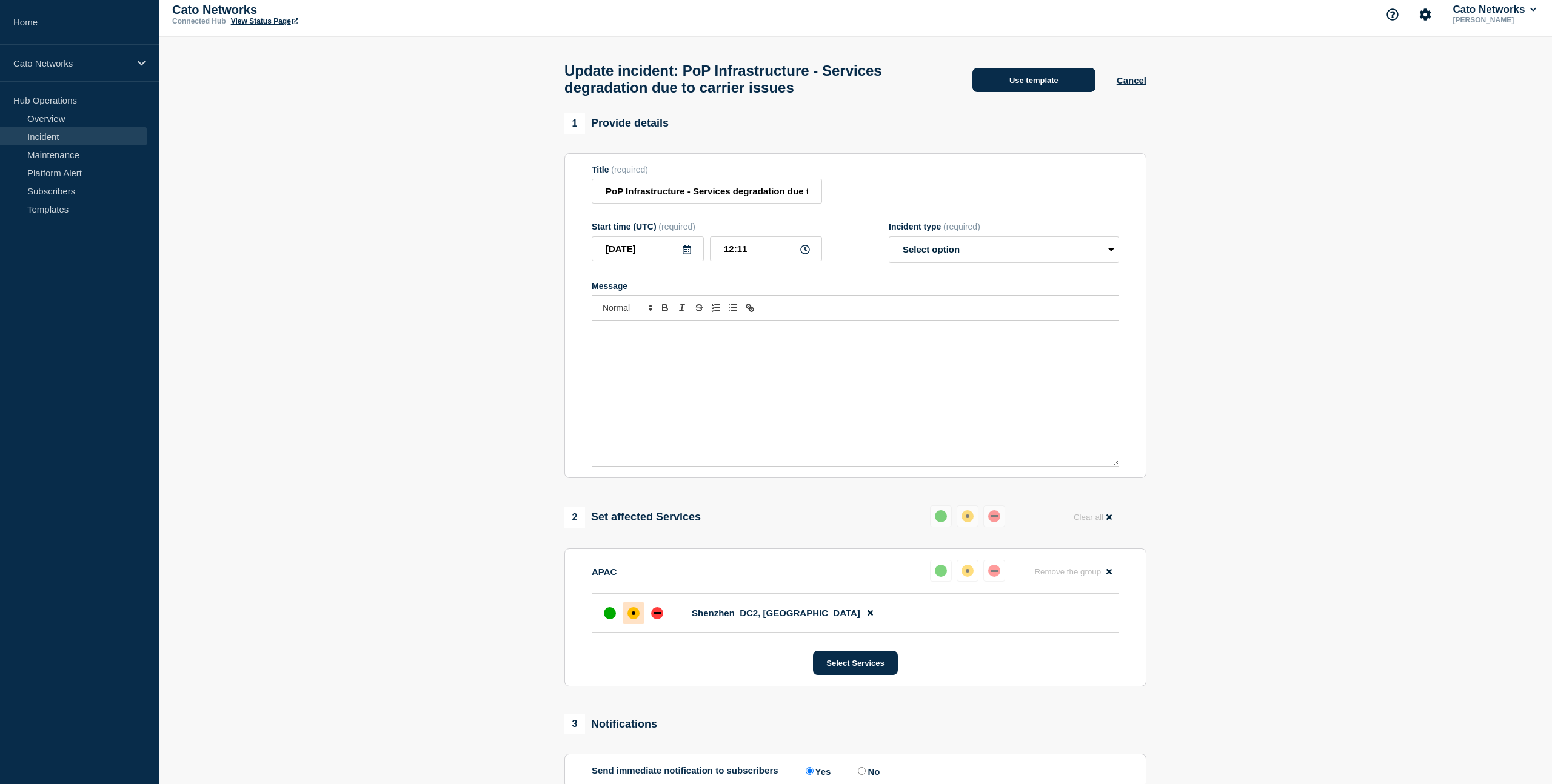
click at [1026, 85] on button "Use template" at bounding box center [1034, 80] width 123 height 24
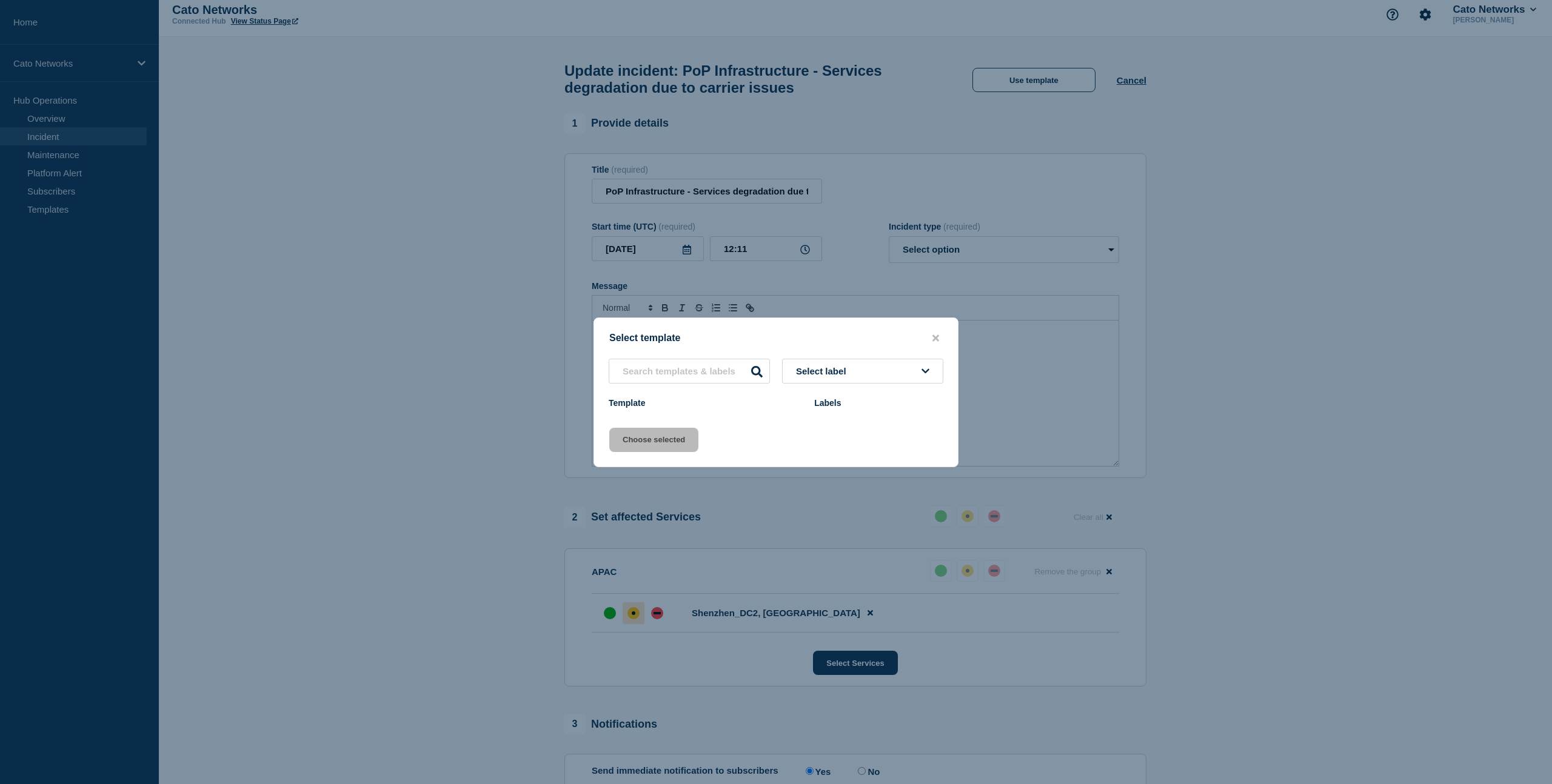
click at [817, 372] on span "Select label" at bounding box center [823, 371] width 55 height 10
drag, startPoint x: 837, startPoint y: 412, endPoint x: 868, endPoint y: 408, distance: 31.3
click at [837, 412] on input "text" at bounding box center [862, 406] width 149 height 25
click at [937, 334] on icon "close button" at bounding box center [936, 338] width 6 height 10
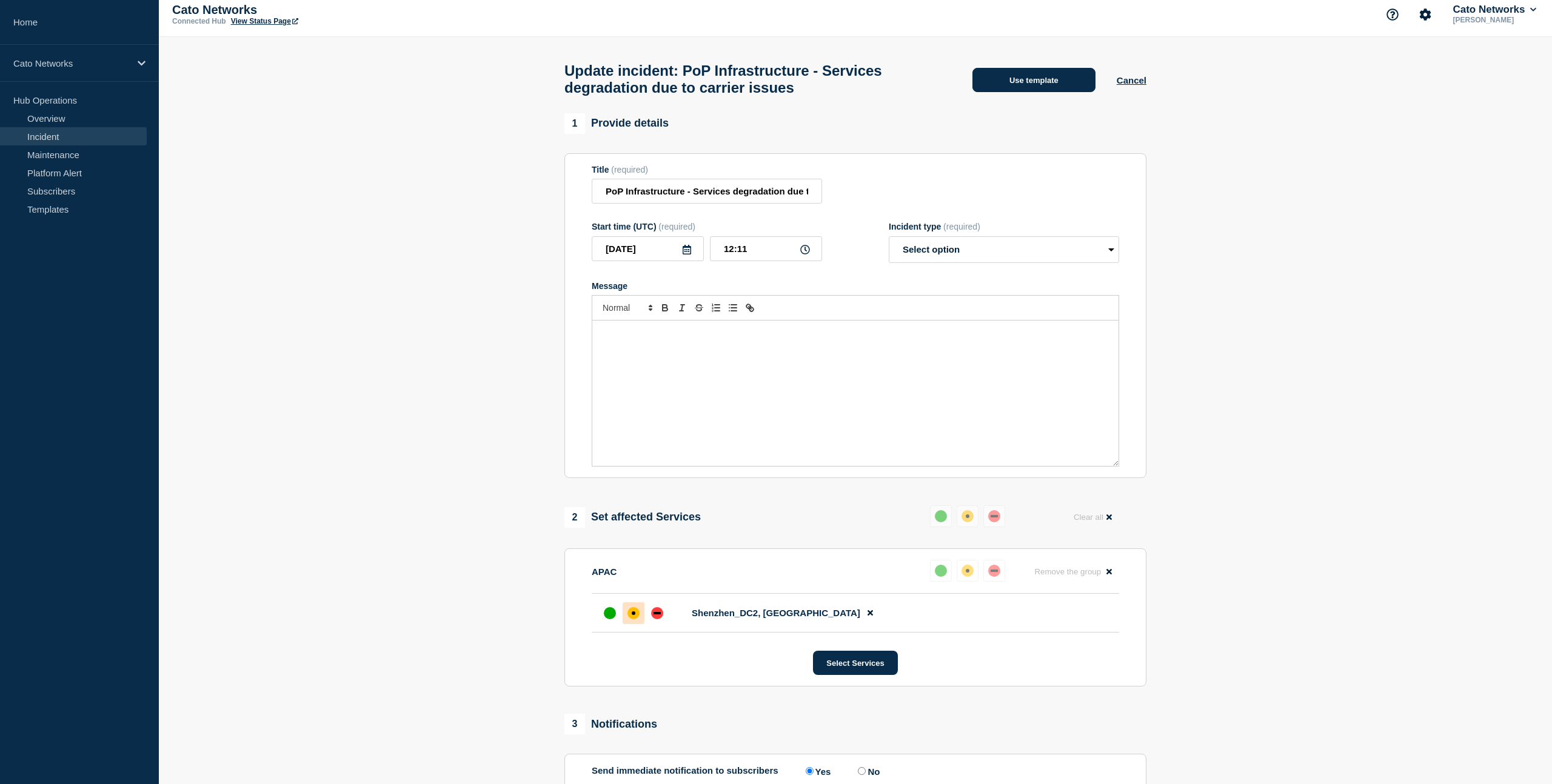
click at [1031, 91] on button "Use template" at bounding box center [1034, 80] width 123 height 24
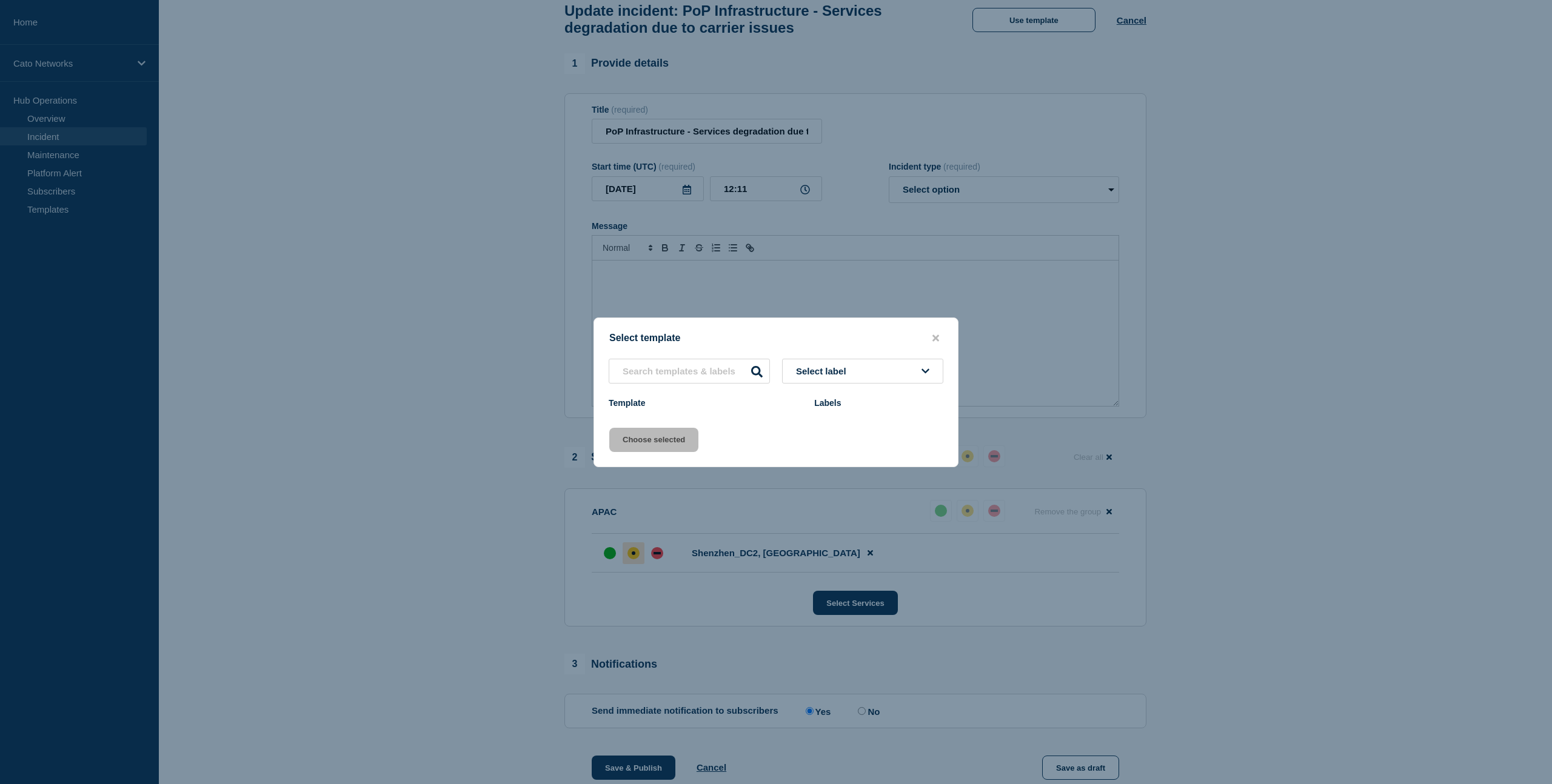
scroll to position [235, 0]
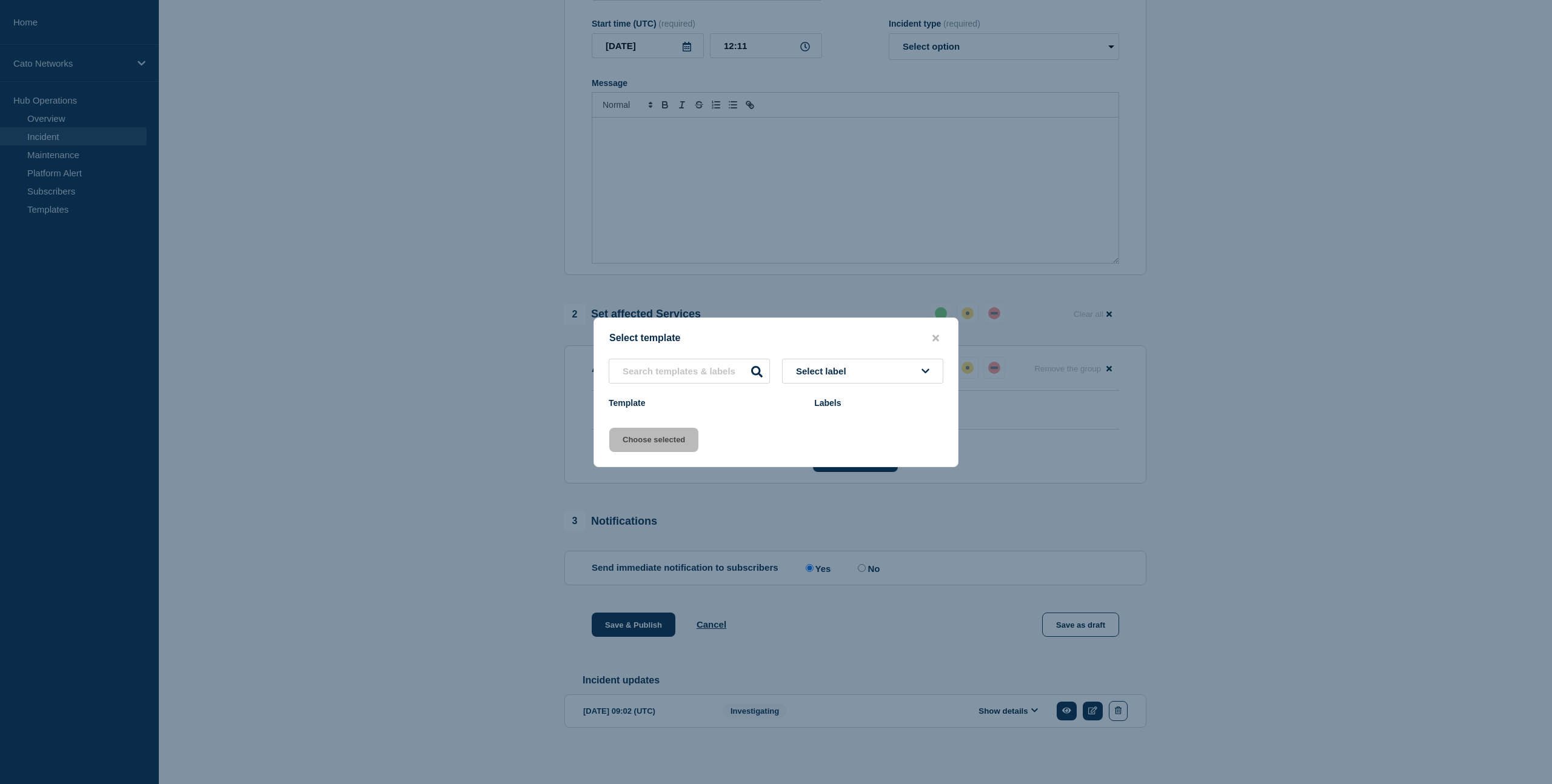
click at [942, 335] on button "close button" at bounding box center [936, 339] width 14 height 11
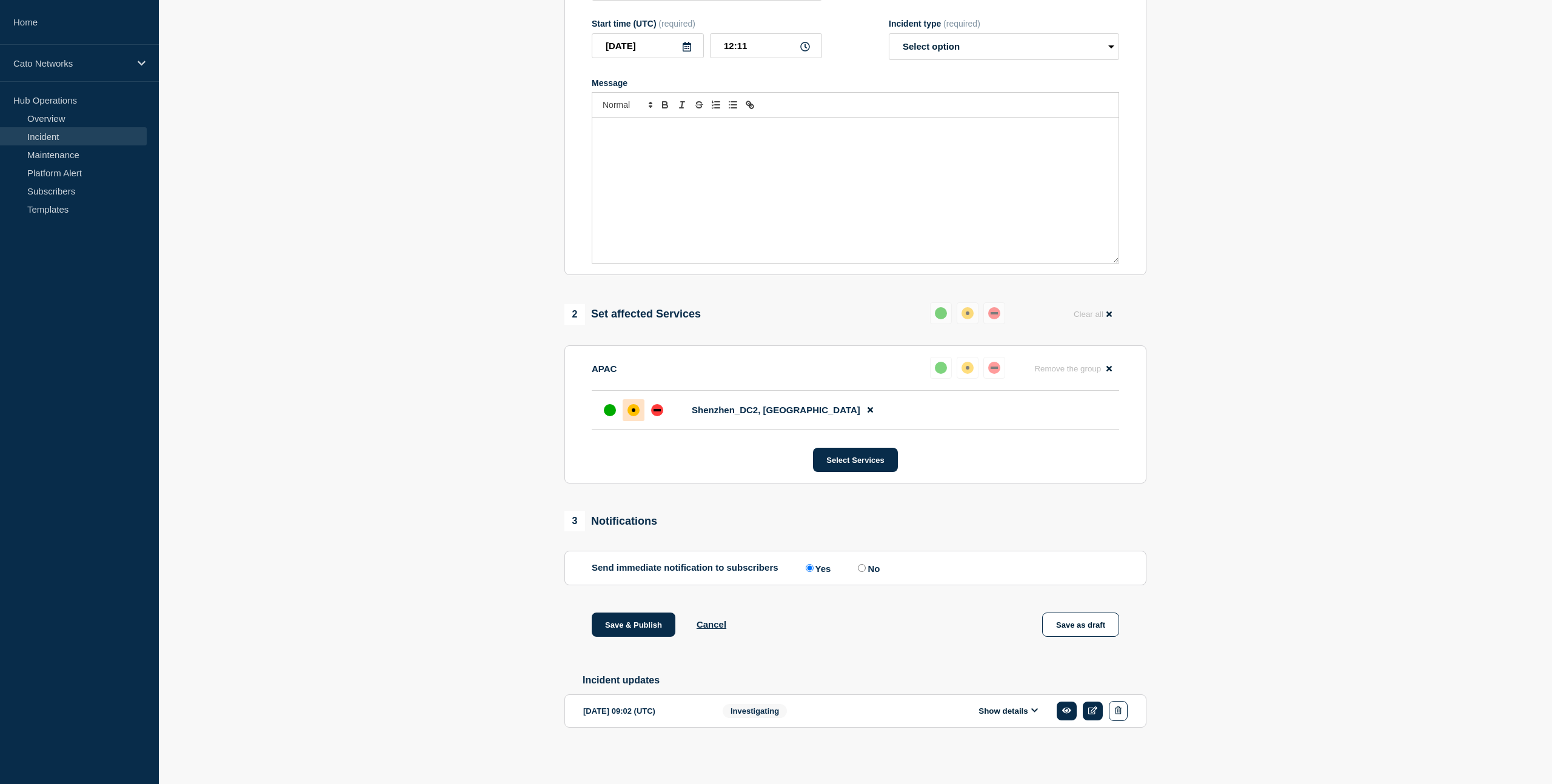
scroll to position [0, 0]
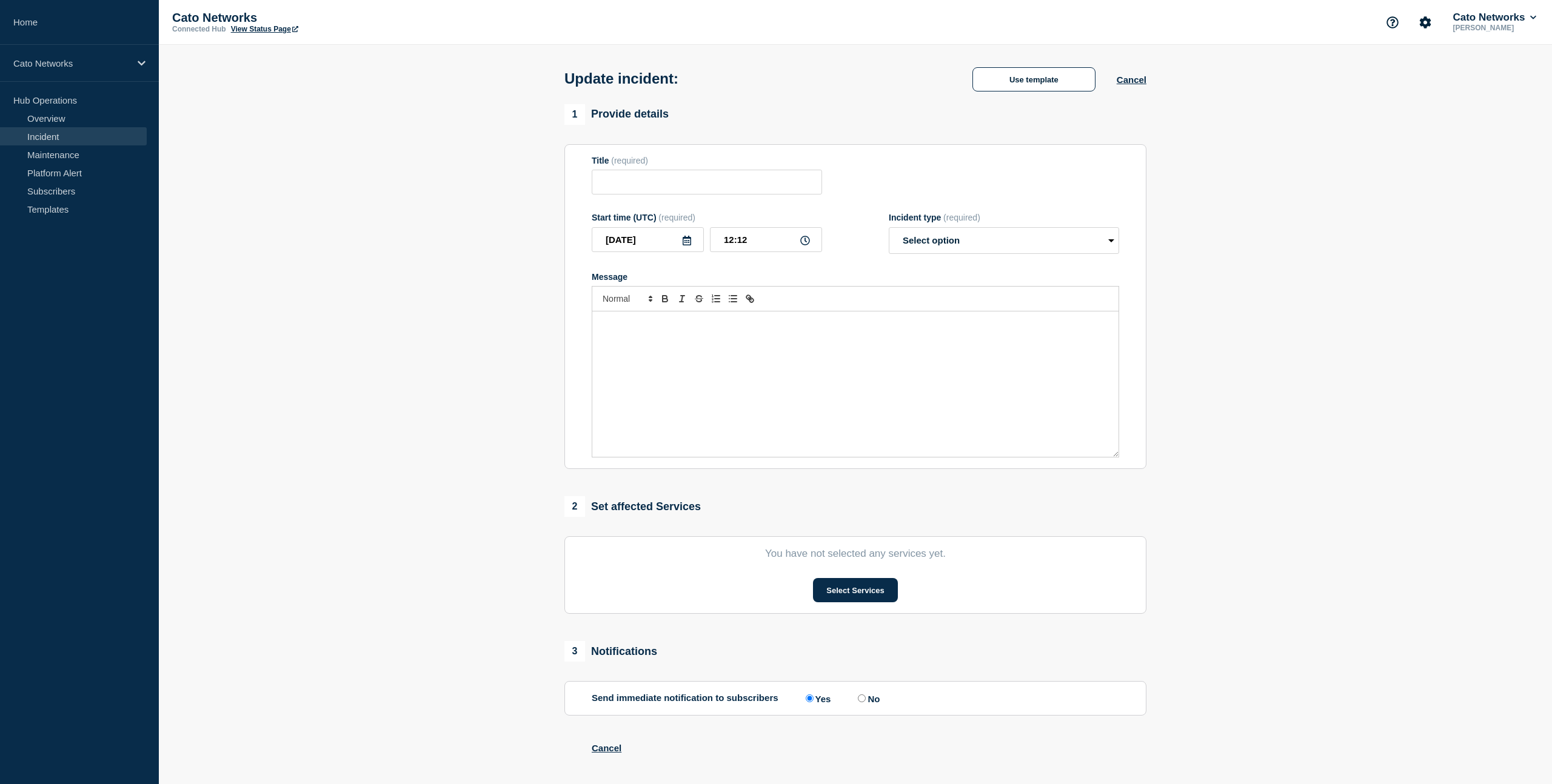
type input "PoP Infrastructure - Services degradation due to carrier issues"
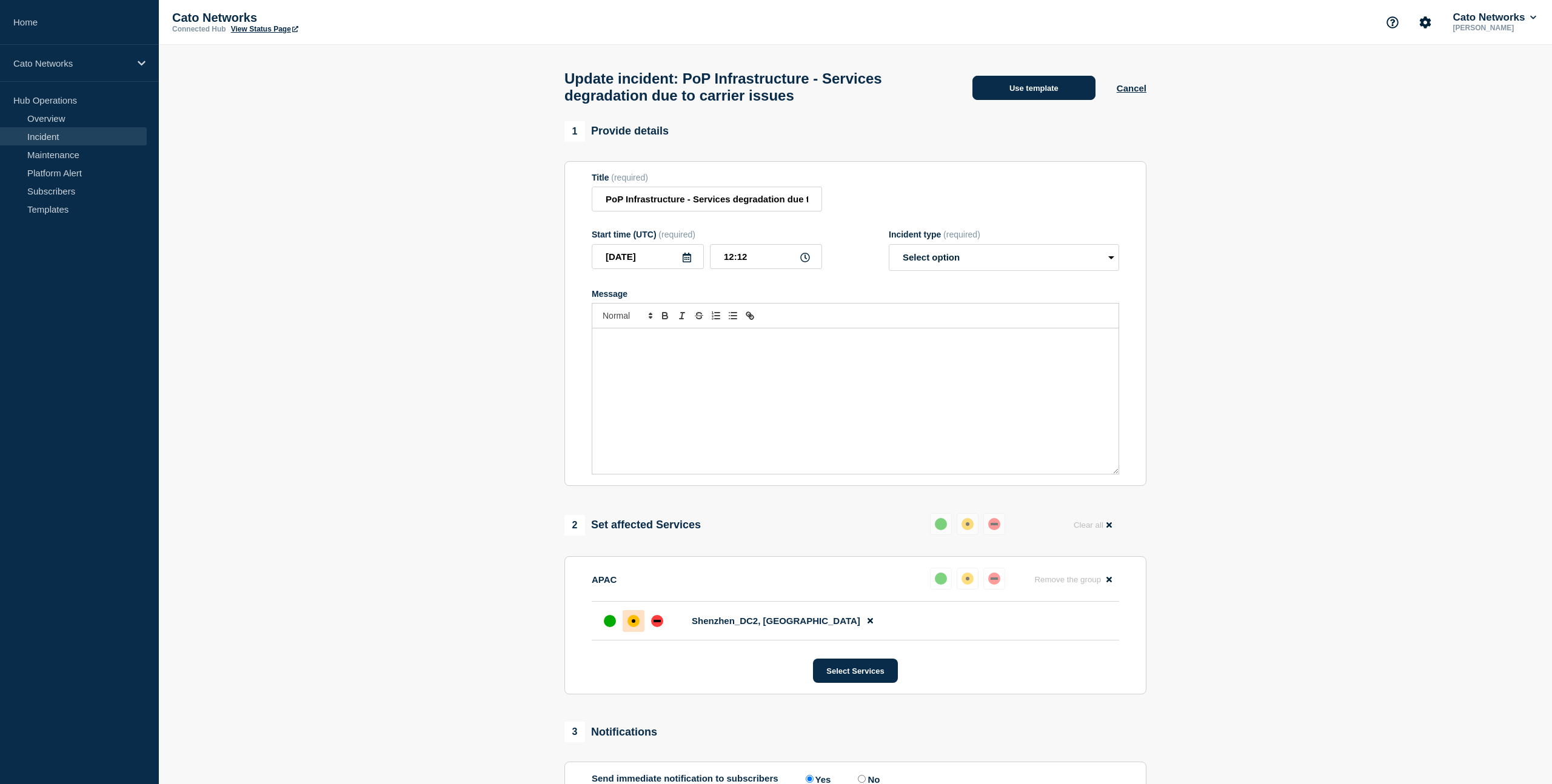
click at [984, 99] on button "Use template" at bounding box center [1034, 88] width 123 height 24
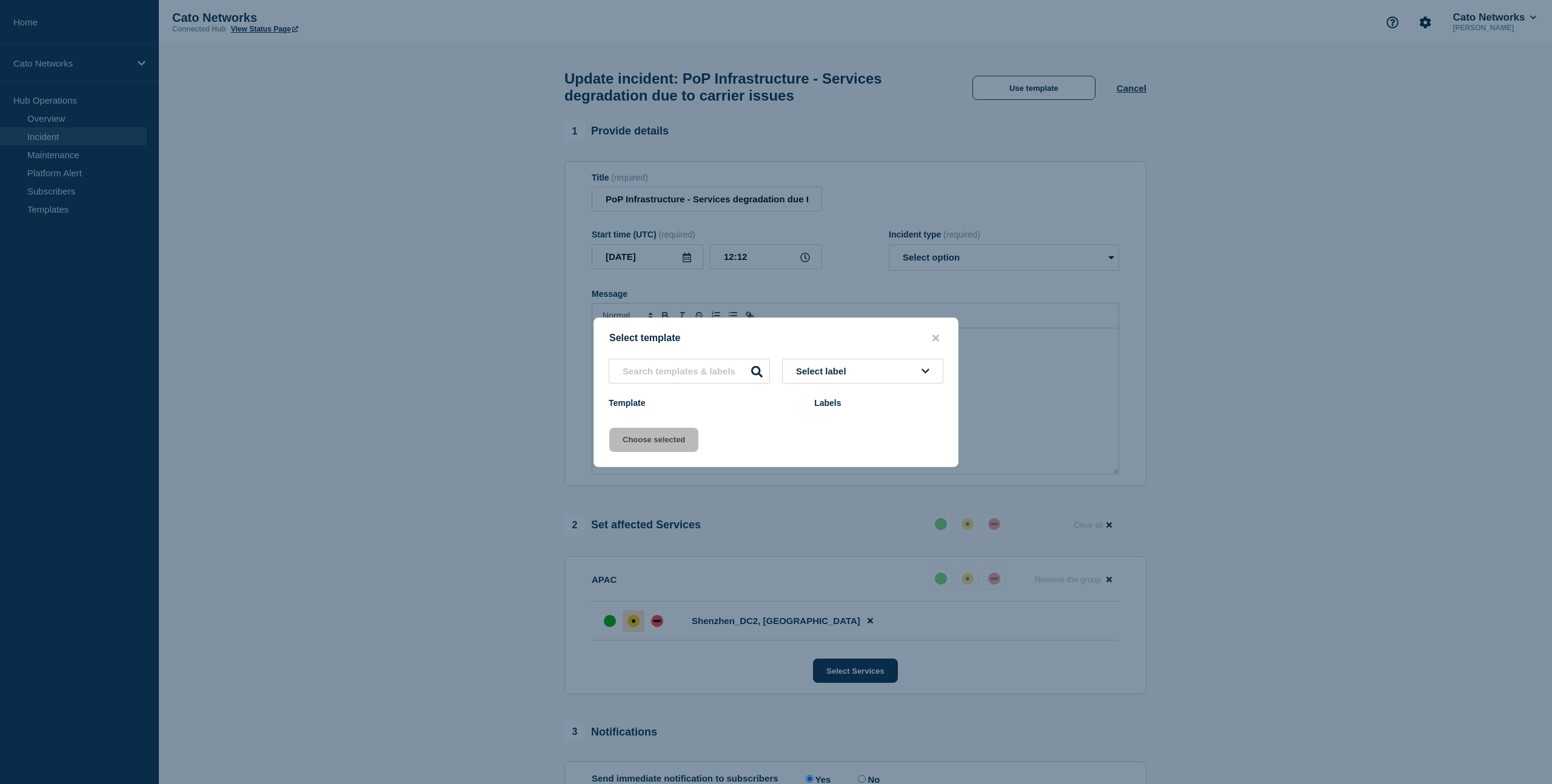
click at [871, 375] on button "Select label" at bounding box center [862, 371] width 161 height 25
click at [933, 335] on icon "close button" at bounding box center [936, 338] width 6 height 6
